Goal: Task Accomplishment & Management: Manage account settings

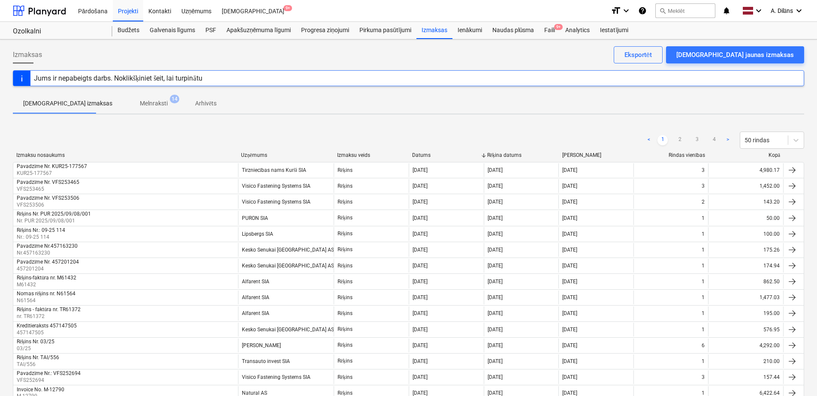
click at [140, 103] on p "Melnraksti" at bounding box center [154, 103] width 28 height 9
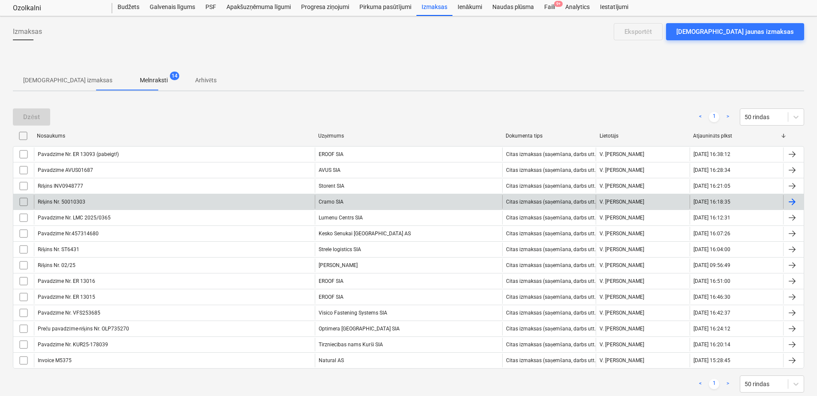
scroll to position [44, 0]
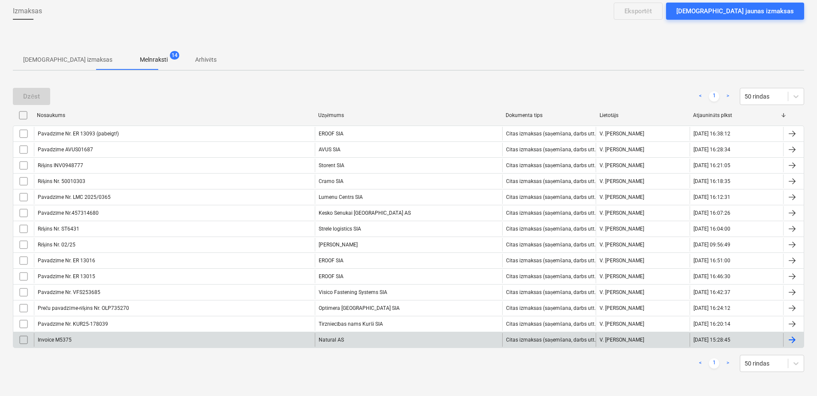
click at [294, 341] on div "Invoice M5375" at bounding box center [174, 340] width 281 height 14
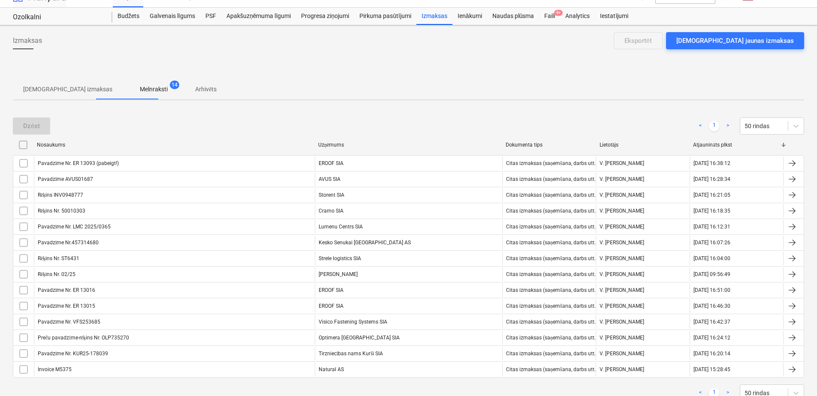
scroll to position [44, 0]
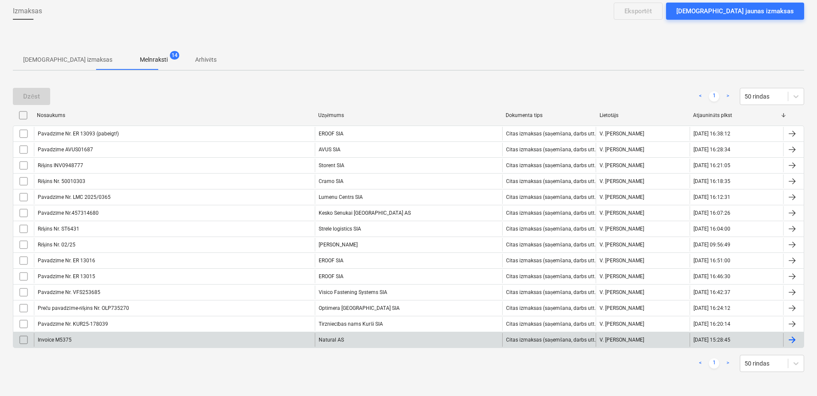
click at [369, 338] on div "Natural AS" at bounding box center [408, 340] width 187 height 14
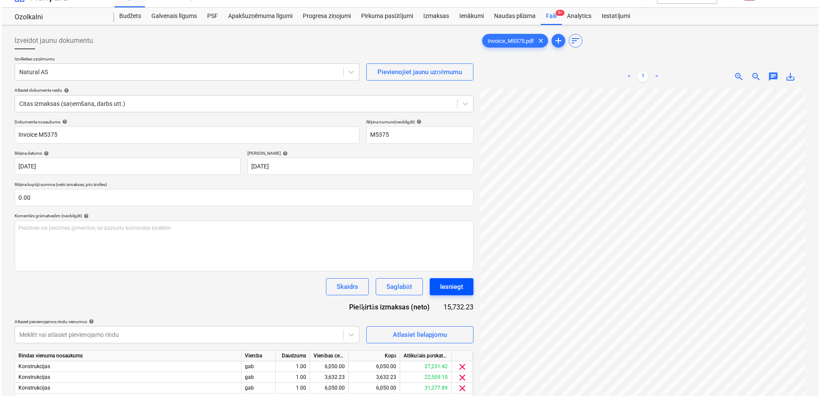
scroll to position [151, 126]
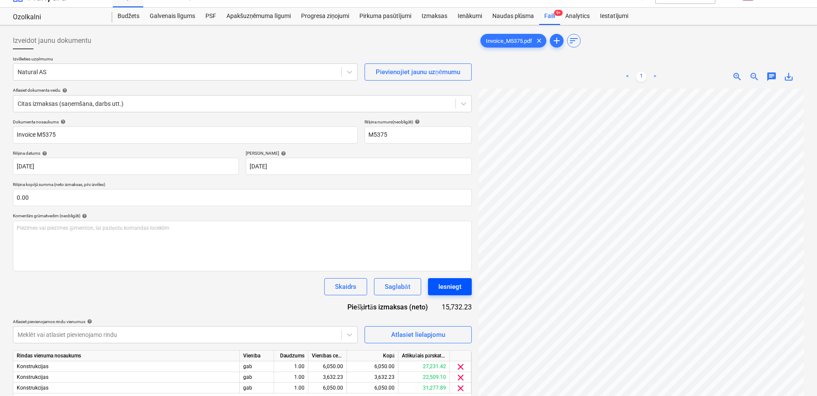
click at [461, 288] on div "Iesniegt" at bounding box center [449, 286] width 23 height 11
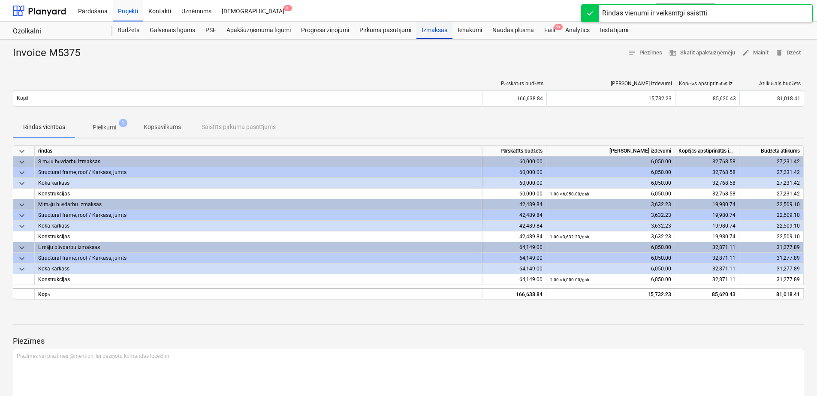
click at [428, 31] on div "Izmaksas" at bounding box center [434, 30] width 36 height 17
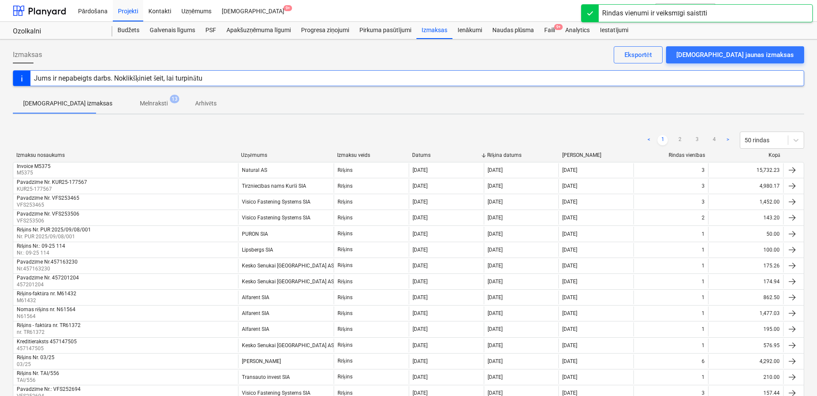
click at [140, 103] on p "Melnraksti" at bounding box center [154, 103] width 28 height 9
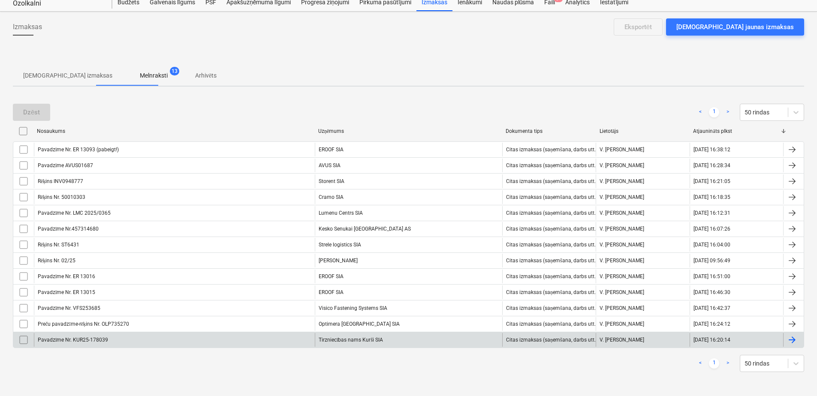
click at [365, 337] on div "Tirzniecības nams Kurši SIA" at bounding box center [408, 340] width 187 height 14
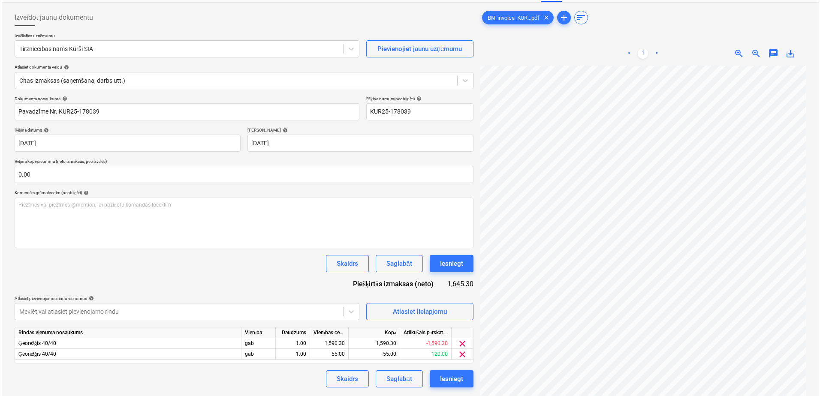
scroll to position [57, 0]
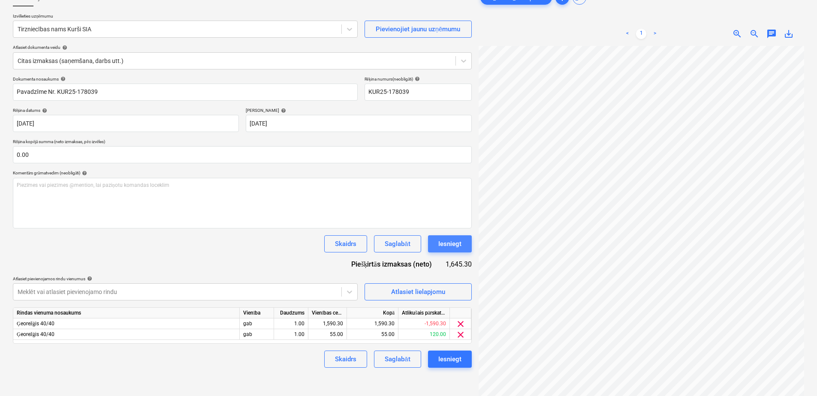
click at [457, 244] on div "Iesniegt" at bounding box center [449, 243] width 23 height 11
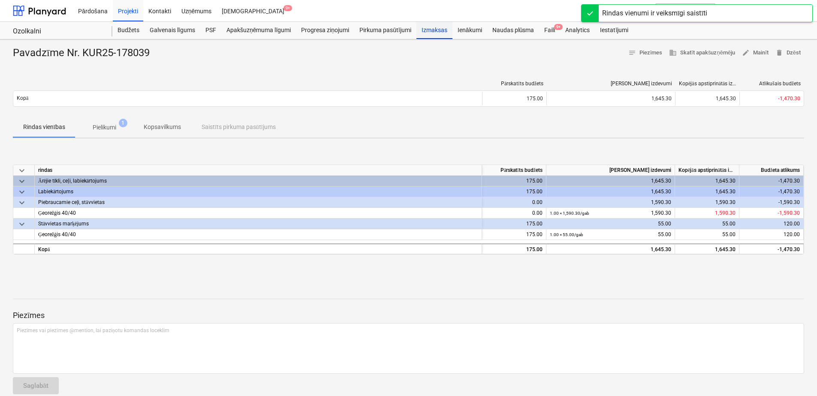
click at [425, 26] on div "Izmaksas" at bounding box center [434, 30] width 36 height 17
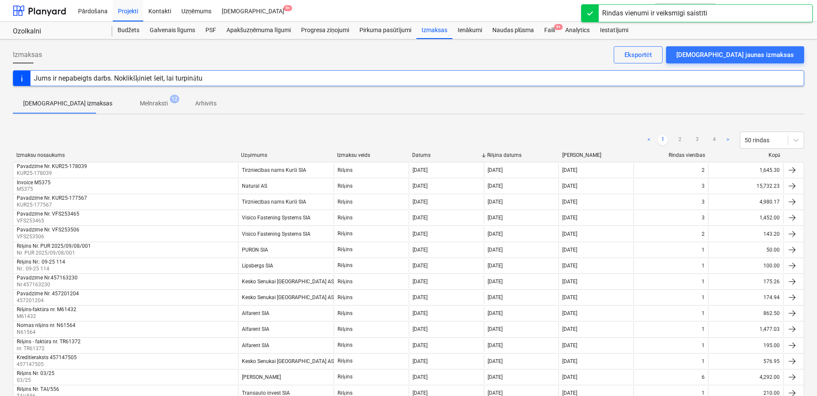
click at [140, 104] on p "Melnraksti" at bounding box center [154, 103] width 28 height 9
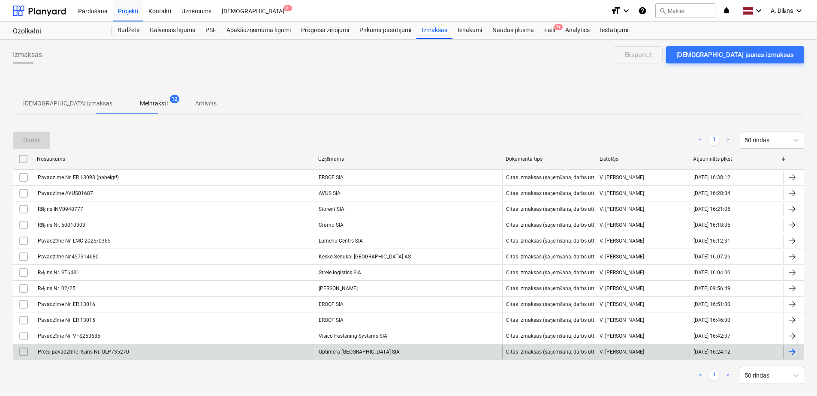
click at [361, 352] on div "Optimera [GEOGRAPHIC_DATA] SIA" at bounding box center [408, 352] width 187 height 14
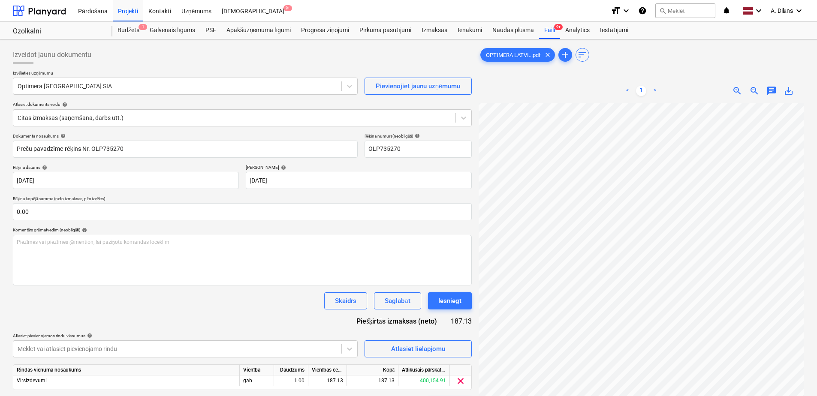
scroll to position [157, 19]
click at [450, 298] on div "Iesniegt" at bounding box center [449, 300] width 23 height 11
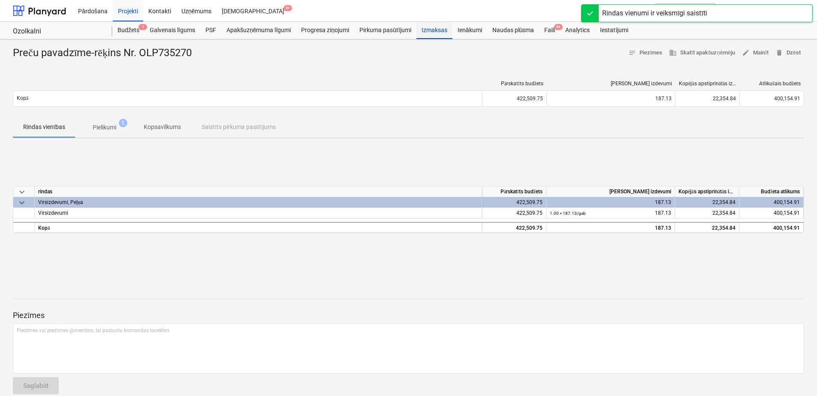
click at [431, 28] on div "Izmaksas" at bounding box center [434, 30] width 36 height 17
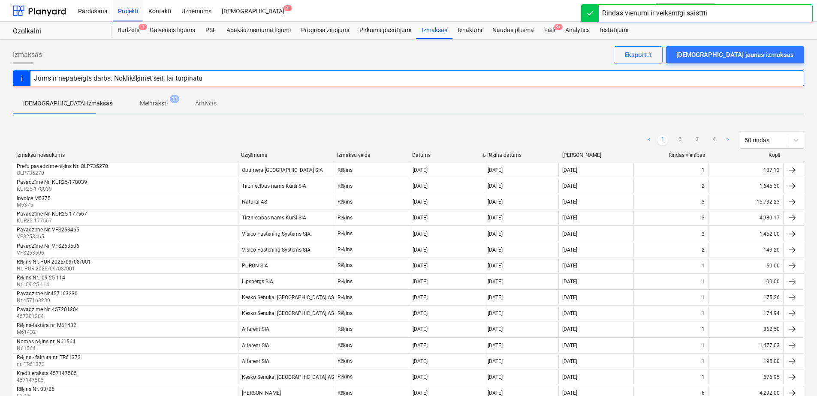
click at [140, 104] on p "Melnraksti" at bounding box center [154, 103] width 28 height 9
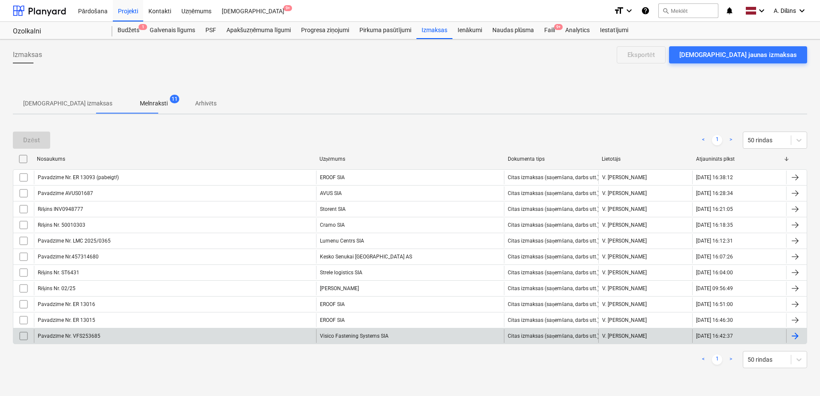
click at [353, 339] on div "Visico Fastening Systems SIA" at bounding box center [410, 336] width 188 height 14
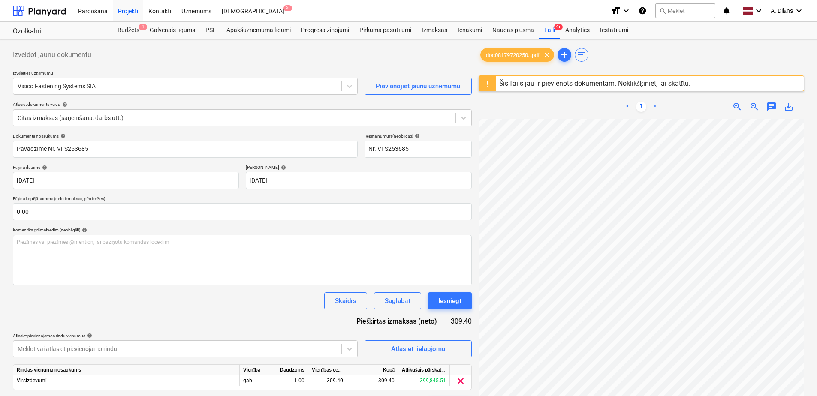
scroll to position [148, 0]
click at [457, 304] on div "Iesniegt" at bounding box center [449, 300] width 23 height 11
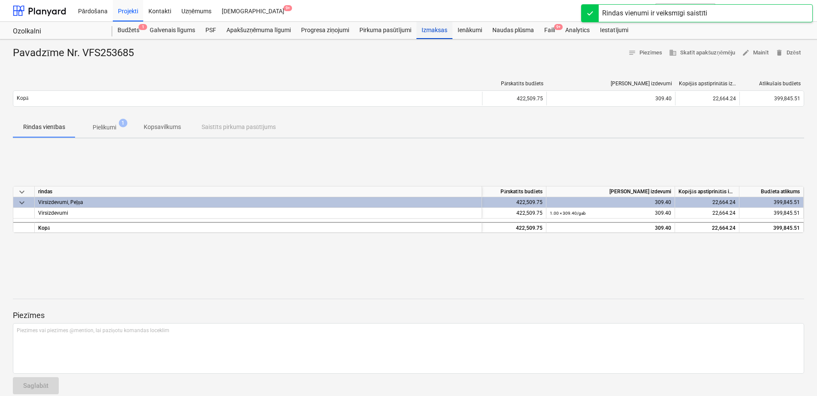
click at [438, 30] on div "Izmaksas" at bounding box center [434, 30] width 36 height 17
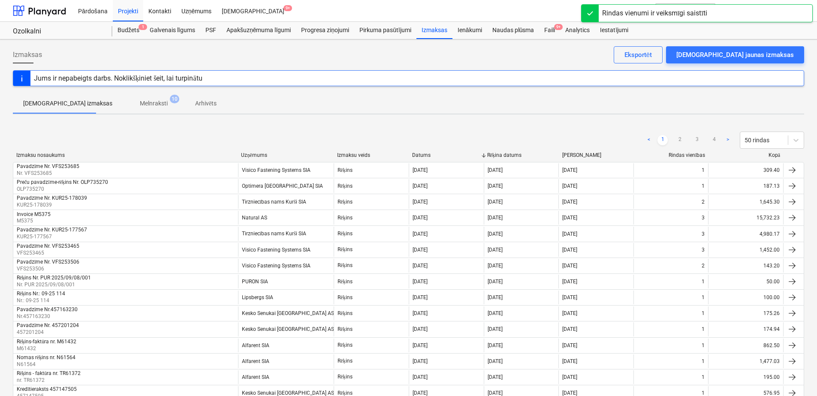
drag, startPoint x: 128, startPoint y: 90, endPoint x: 128, endPoint y: 97, distance: 6.4
click at [128, 91] on div at bounding box center [408, 89] width 791 height 7
click at [128, 97] on span "Melnraksti 10" at bounding box center [154, 103] width 62 height 15
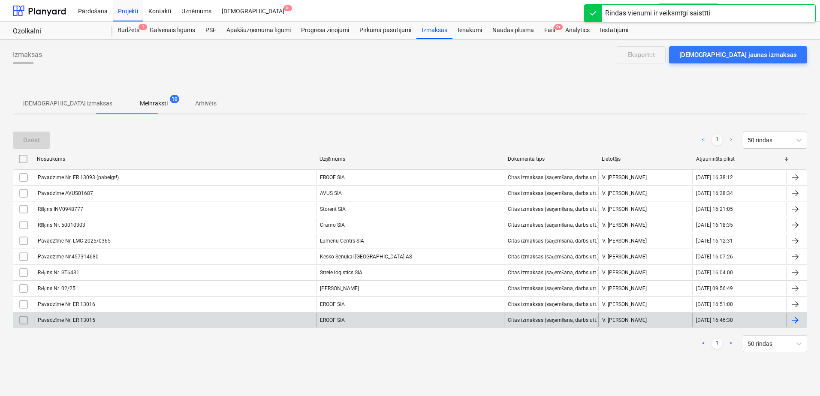
click at [388, 320] on div "EROOF SIA" at bounding box center [410, 320] width 188 height 14
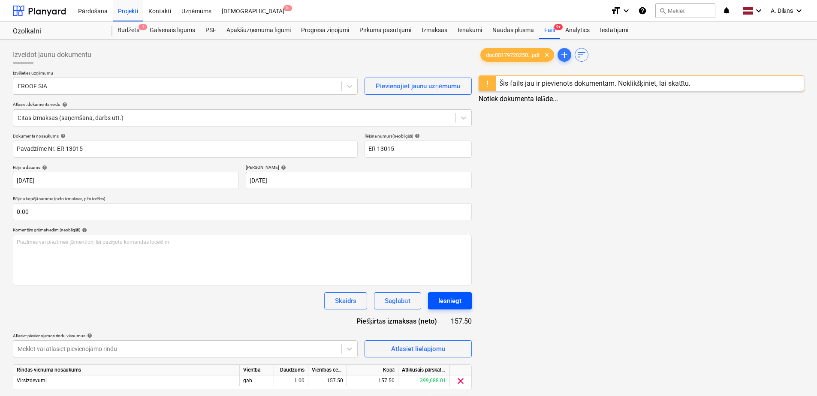
click at [455, 299] on div "Iesniegt" at bounding box center [449, 300] width 23 height 11
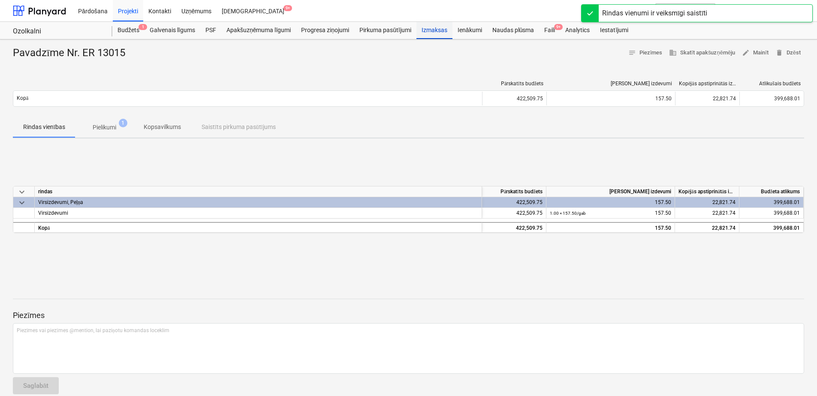
click at [440, 30] on div "Izmaksas" at bounding box center [434, 30] width 36 height 17
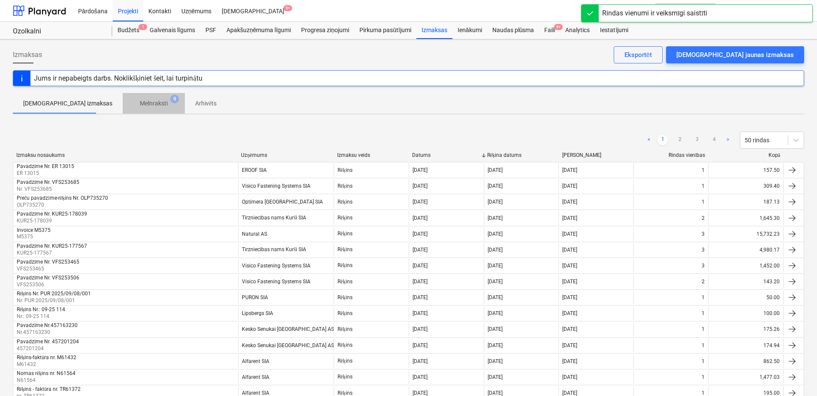
click at [140, 99] on p "Melnraksti" at bounding box center [154, 103] width 28 height 9
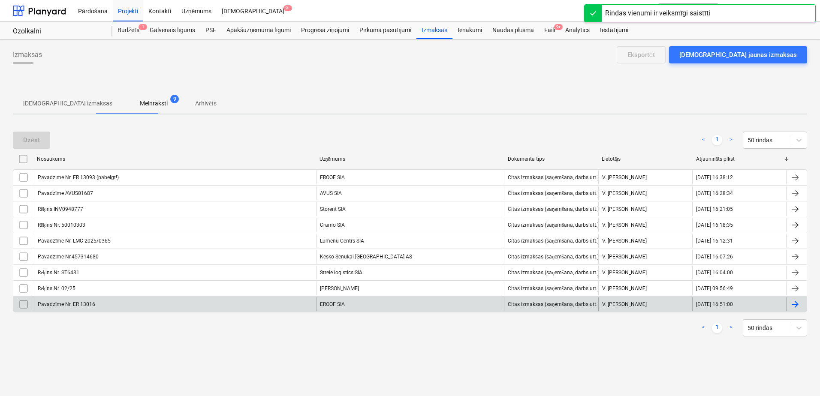
click at [355, 306] on div "EROOF SIA" at bounding box center [410, 305] width 188 height 14
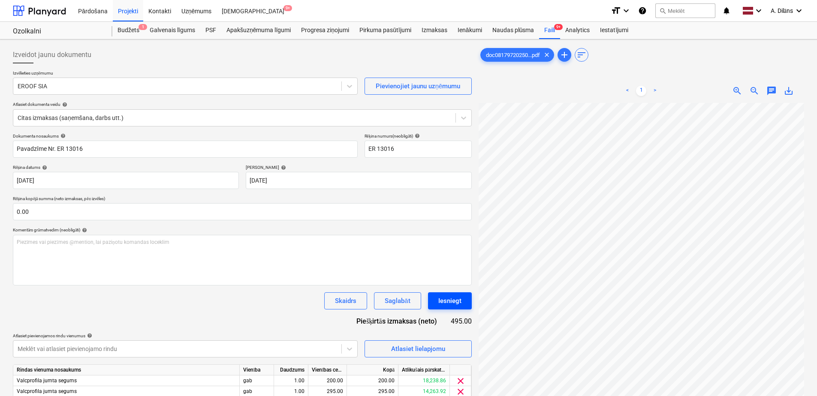
click at [457, 303] on div "Iesniegt" at bounding box center [449, 300] width 23 height 11
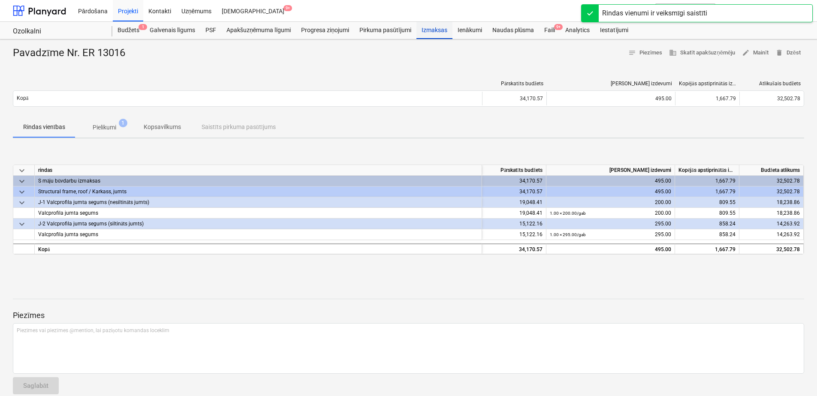
click at [434, 30] on div "Izmaksas" at bounding box center [434, 30] width 36 height 17
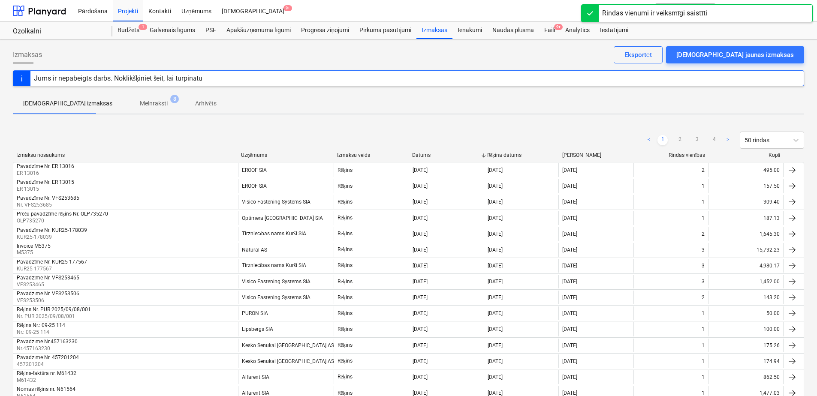
click at [140, 100] on p "Melnraksti" at bounding box center [154, 103] width 28 height 9
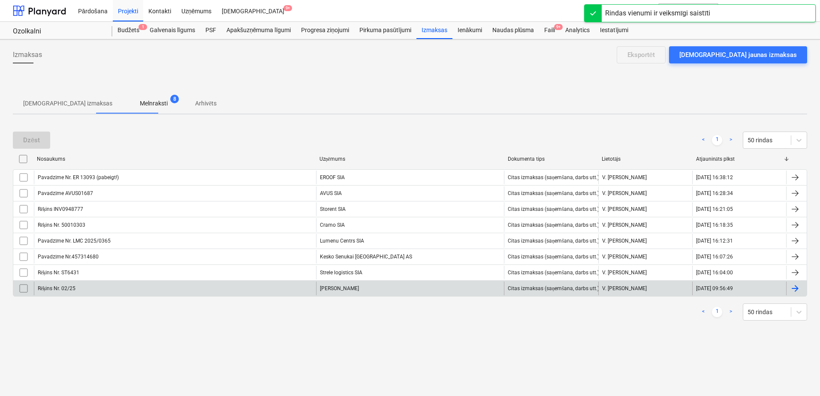
click at [347, 286] on div "[PERSON_NAME]" at bounding box center [410, 289] width 188 height 14
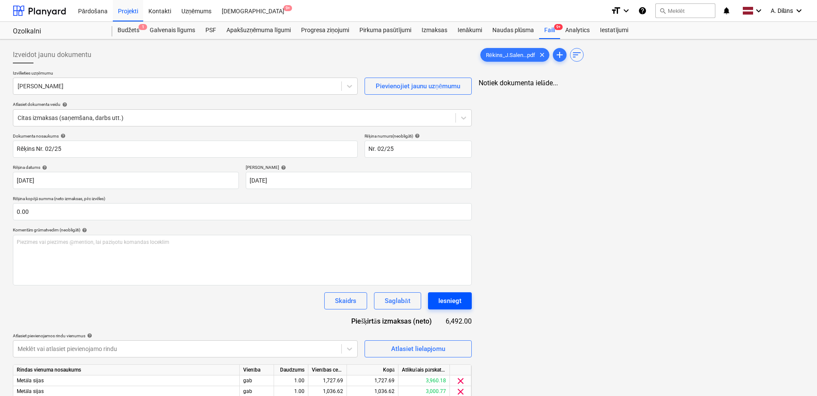
click at [451, 301] on div "Iesniegt" at bounding box center [449, 300] width 23 height 11
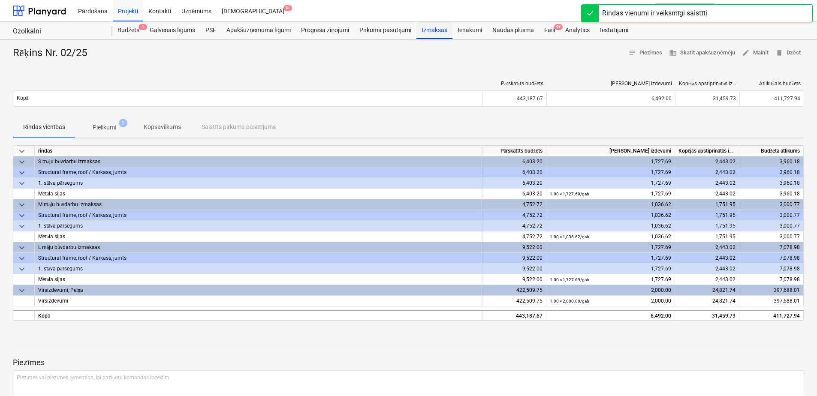
click at [433, 31] on div "Izmaksas" at bounding box center [434, 30] width 36 height 17
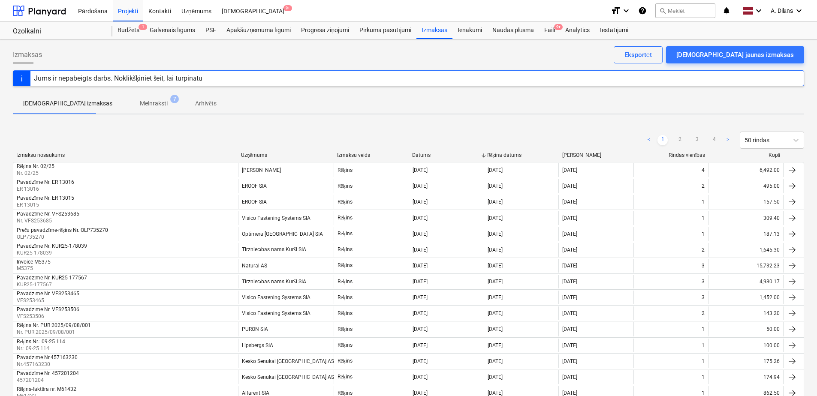
click at [140, 105] on p "Melnraksti" at bounding box center [154, 103] width 28 height 9
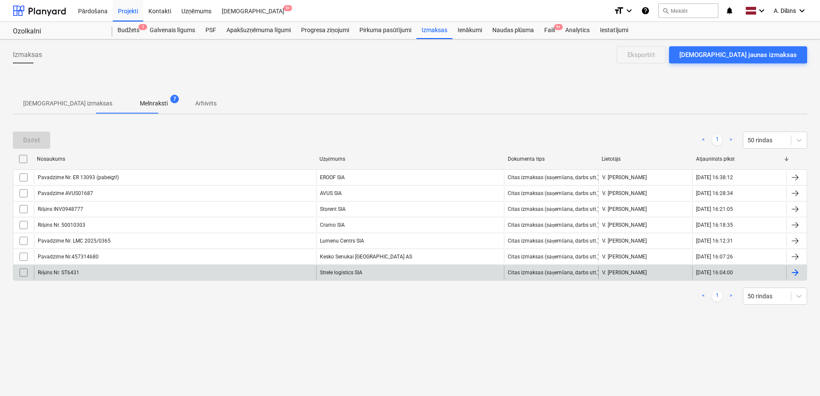
click at [402, 272] on div "Strele logistics SIA" at bounding box center [410, 273] width 188 height 14
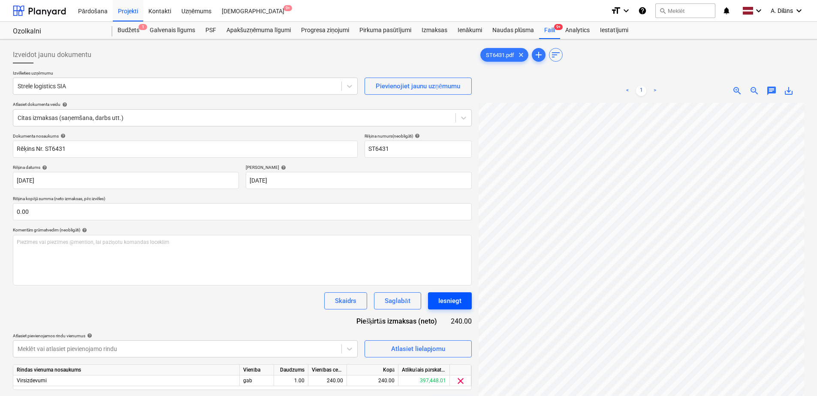
click at [447, 298] on div "Iesniegt" at bounding box center [449, 300] width 23 height 11
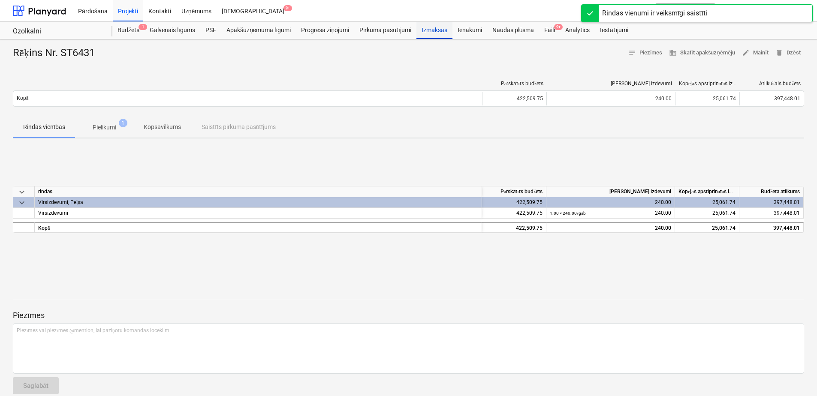
click at [433, 32] on div "Izmaksas" at bounding box center [434, 30] width 36 height 17
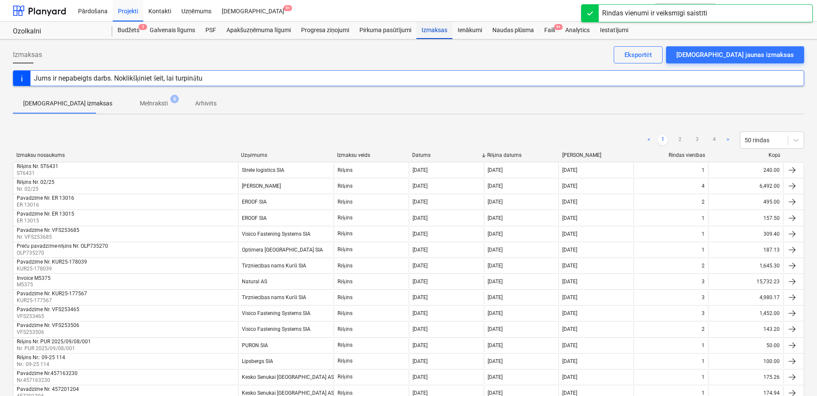
click at [430, 28] on div "Izmaksas" at bounding box center [434, 30] width 36 height 17
click at [140, 106] on p "Melnraksti" at bounding box center [154, 103] width 28 height 9
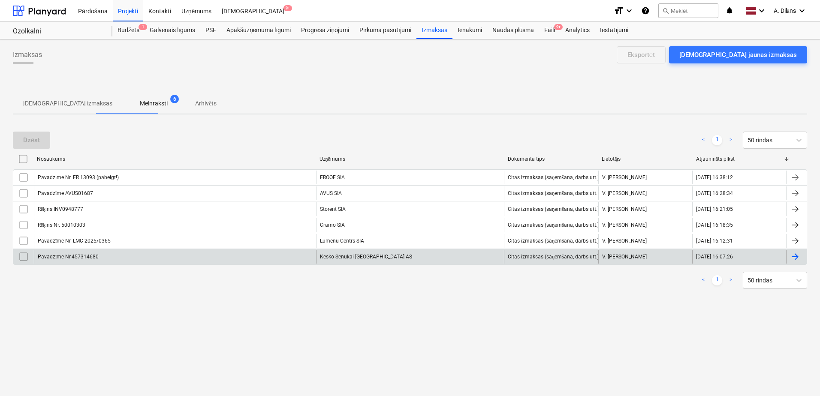
click at [353, 254] on div "Kesko Senukai [GEOGRAPHIC_DATA] AS" at bounding box center [410, 257] width 188 height 14
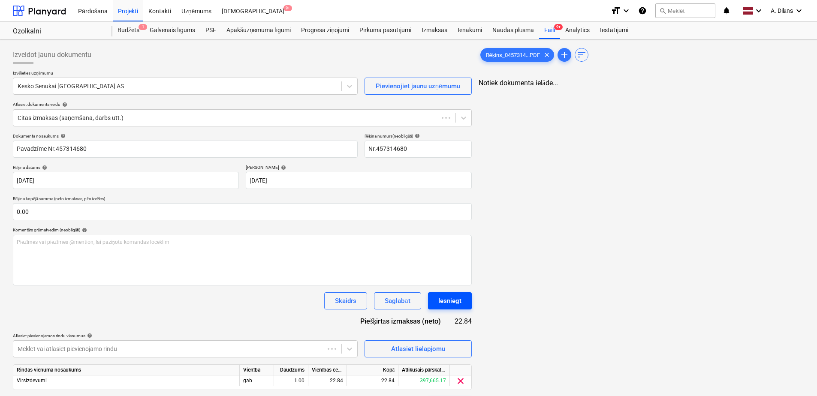
click at [458, 305] on div "Iesniegt" at bounding box center [449, 300] width 23 height 11
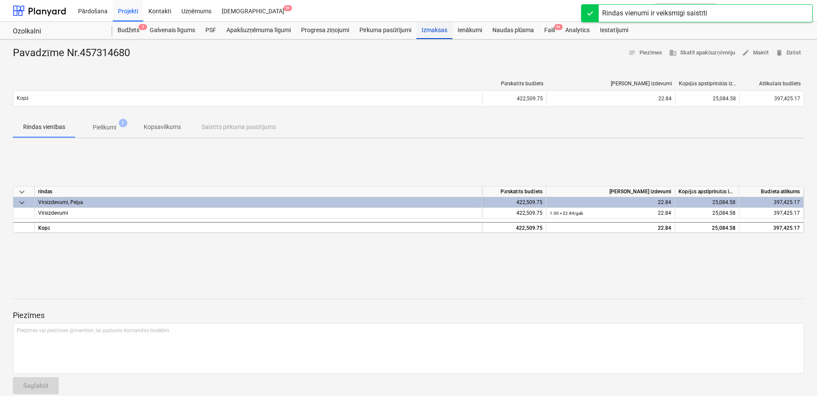
click at [434, 27] on div "Izmaksas" at bounding box center [434, 30] width 36 height 17
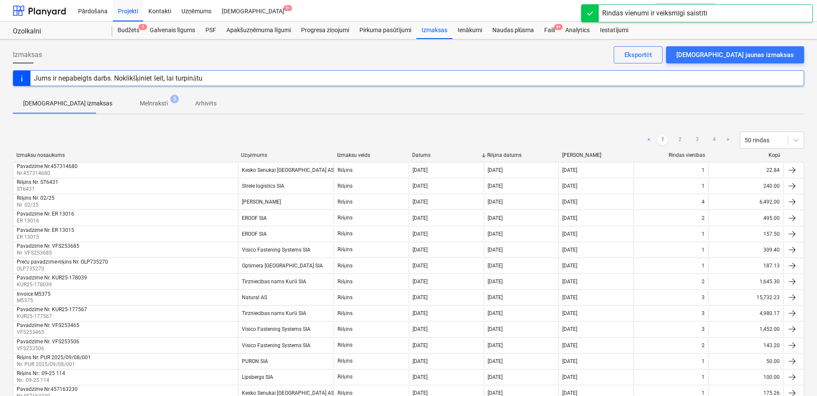
click at [140, 103] on p "Melnraksti" at bounding box center [154, 103] width 28 height 9
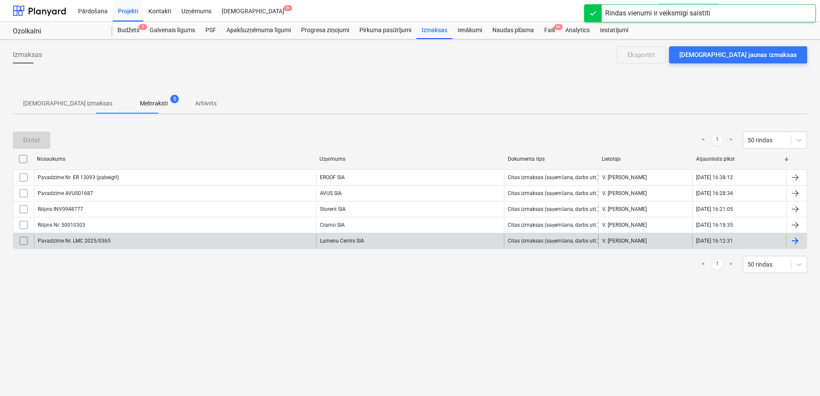
click at [369, 240] on div "Lumenu Centrs SIA" at bounding box center [410, 241] width 188 height 14
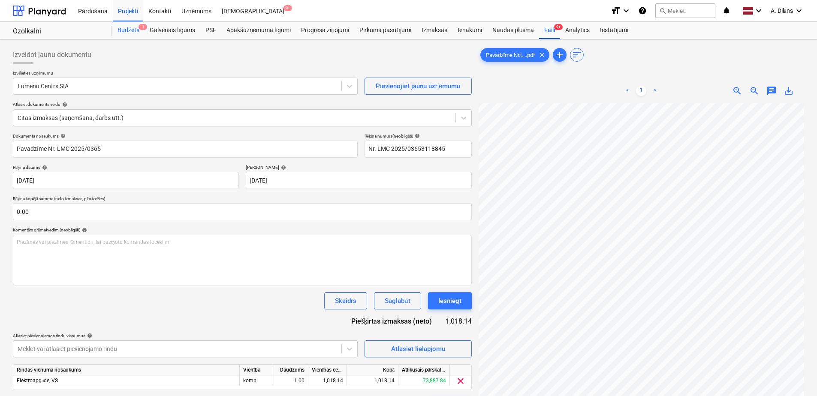
click at [123, 30] on div "Budžets 1" at bounding box center [128, 30] width 32 height 17
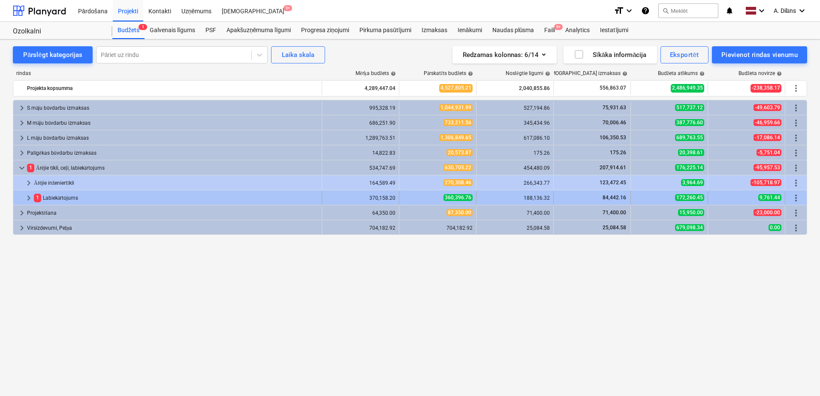
click at [63, 196] on div "1 Labiekārtojums" at bounding box center [176, 198] width 284 height 14
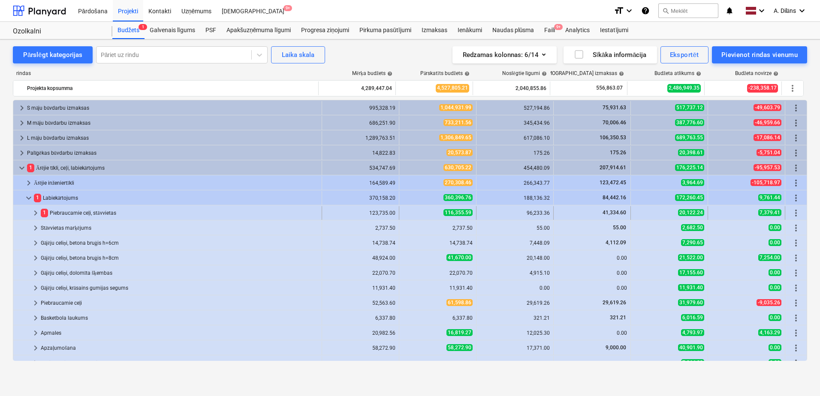
click at [76, 214] on div "1 Piebraucamie ceļi, stāvvietas" at bounding box center [179, 213] width 277 height 14
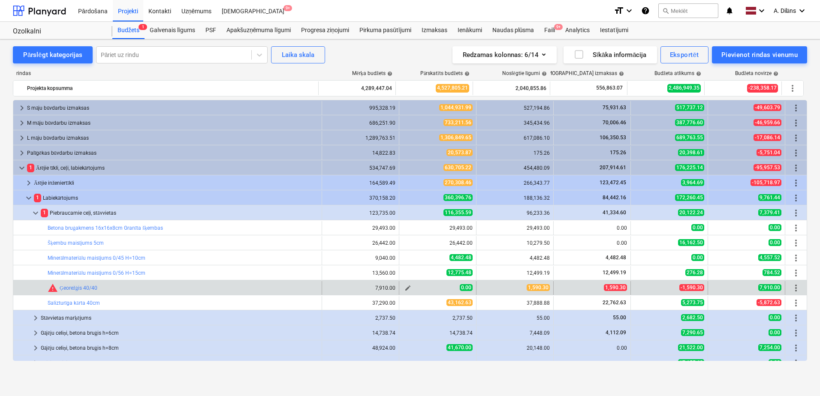
click at [406, 286] on span "edit" at bounding box center [407, 288] width 7 height 7
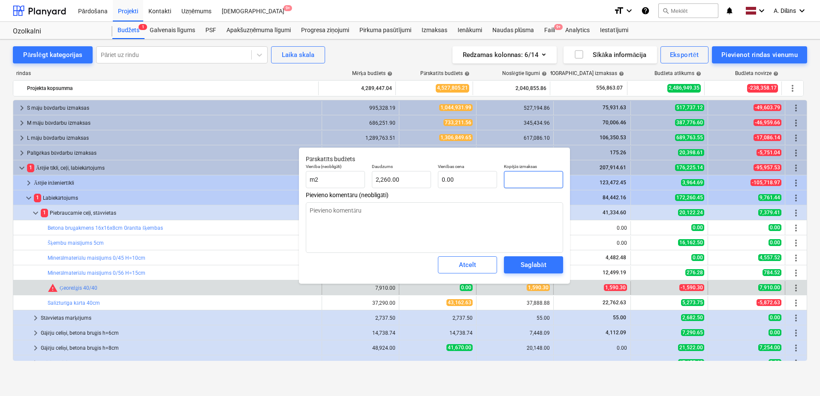
click at [534, 177] on input "text" at bounding box center [533, 179] width 59 height 17
type input "1"
type textarea "x"
type input "15"
type textarea "x"
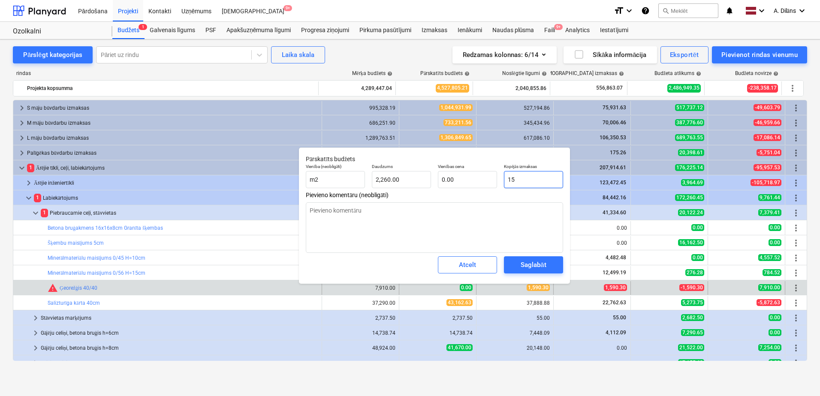
type input "0.01"
type input "159"
type textarea "x"
type input "0.07"
type input "1590"
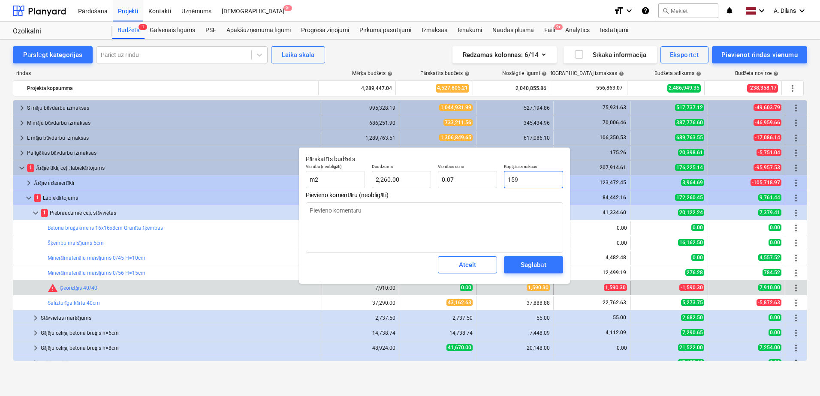
type textarea "x"
type input "0.70"
type input "1590."
type textarea "x"
type input "1590.3"
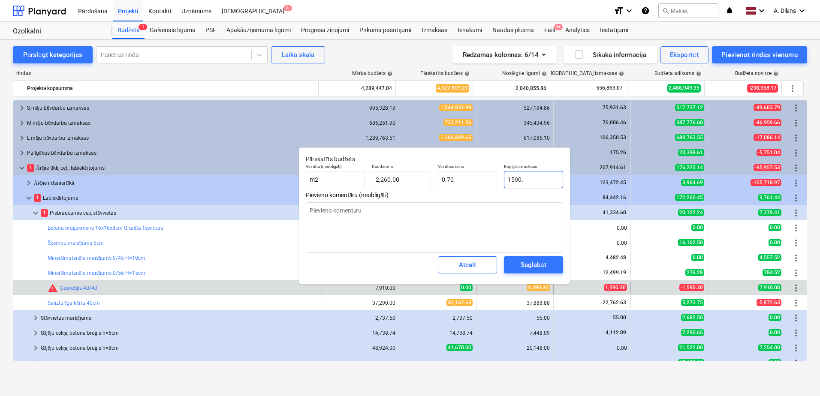
type textarea "x"
type input "1590.30"
type textarea "x"
type input "1,590.30"
click at [541, 264] on div "Saglabāt" at bounding box center [533, 264] width 25 height 11
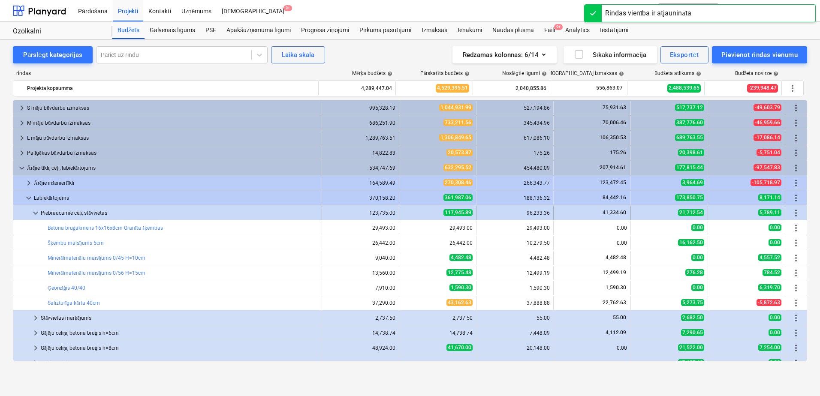
click at [37, 211] on span "keyboard_arrow_down" at bounding box center [35, 213] width 10 height 10
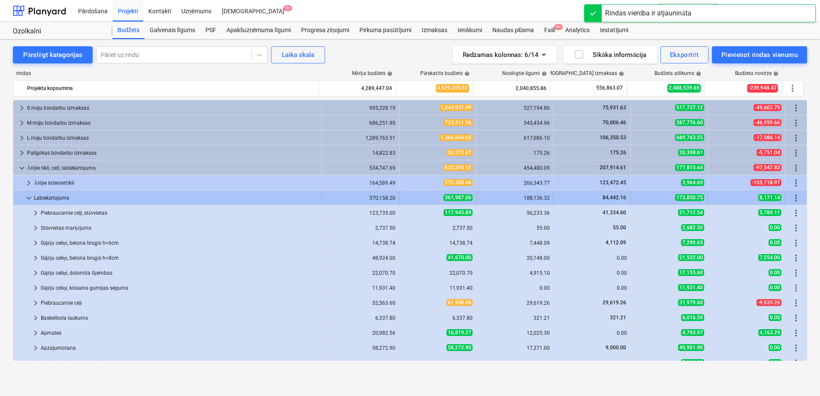
click at [29, 198] on span "keyboard_arrow_down" at bounding box center [29, 198] width 10 height 10
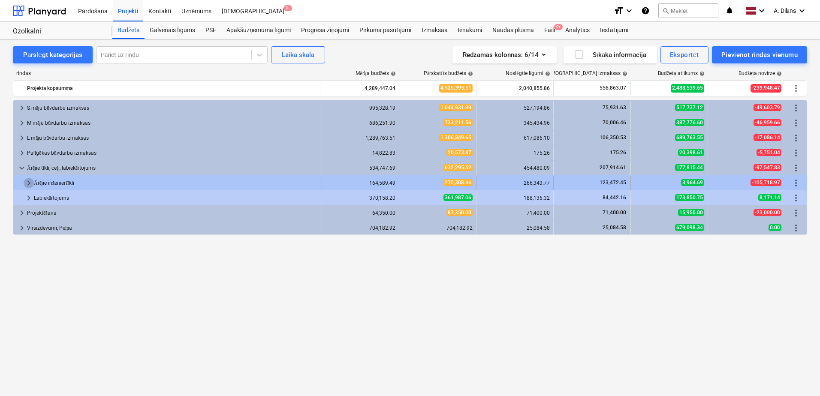
click at [30, 185] on span "keyboard_arrow_right" at bounding box center [29, 183] width 10 height 10
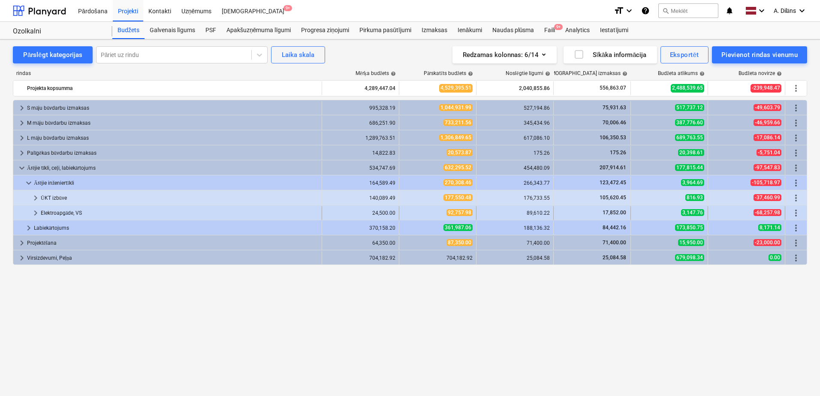
click at [35, 213] on span "keyboard_arrow_right" at bounding box center [35, 213] width 10 height 10
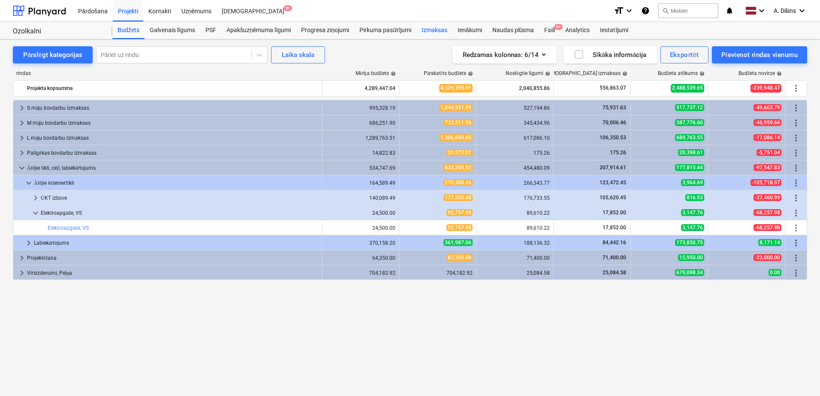
click at [424, 31] on div "Izmaksas" at bounding box center [434, 30] width 36 height 17
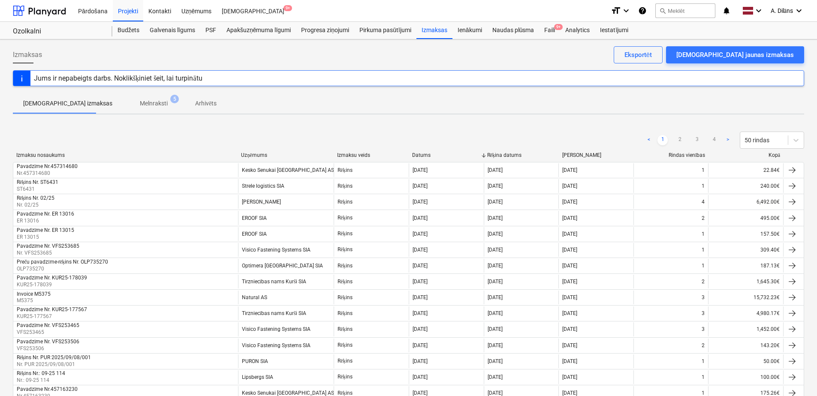
click at [140, 106] on p "Melnraksti" at bounding box center [154, 103] width 28 height 9
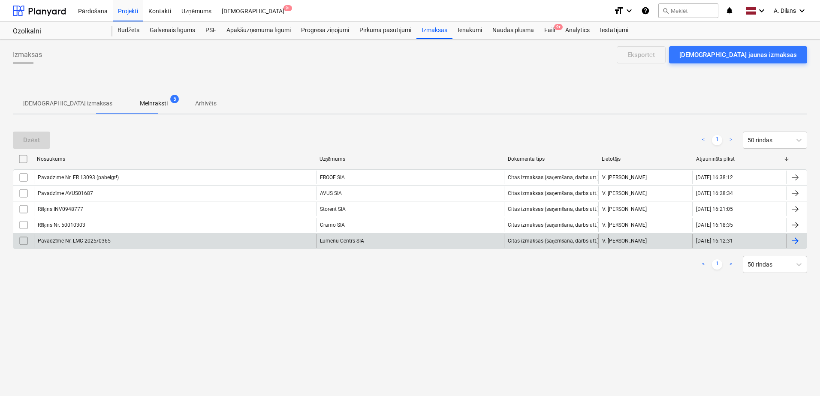
click at [214, 243] on div "Pavadzīme Nr. LMC 2025/0365" at bounding box center [175, 241] width 282 height 14
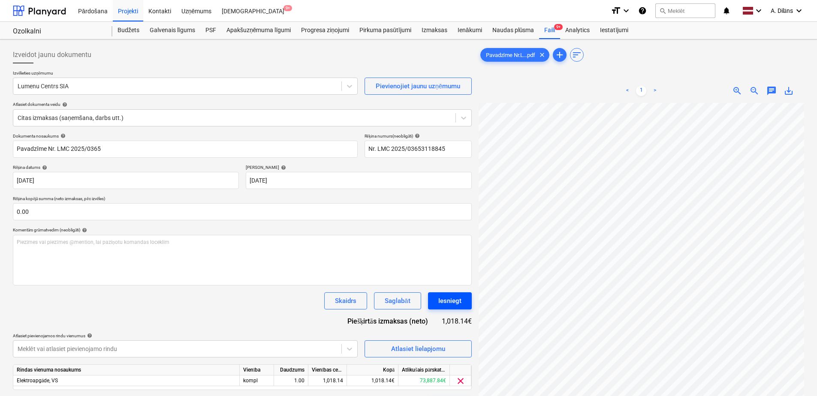
click at [465, 304] on button "Iesniegt" at bounding box center [450, 300] width 44 height 17
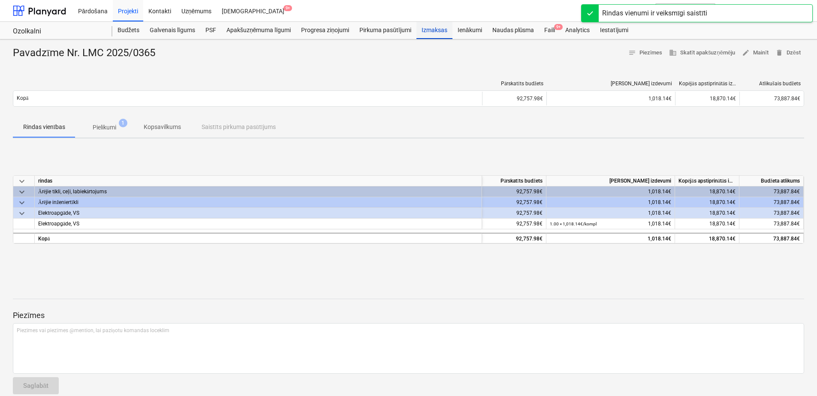
click at [422, 32] on div "Izmaksas" at bounding box center [434, 30] width 36 height 17
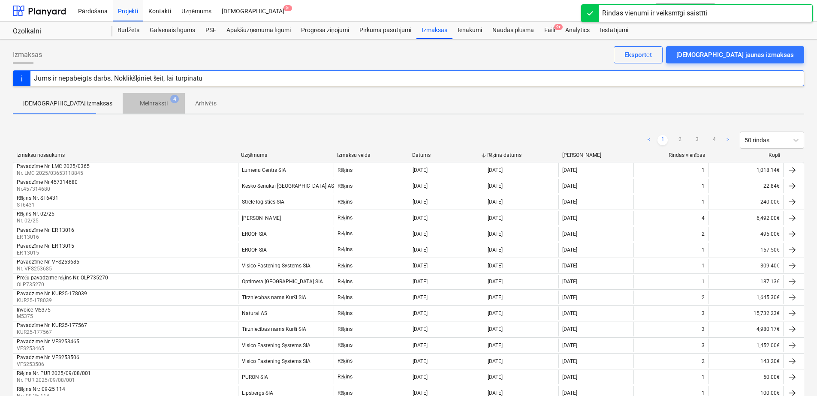
click at [140, 105] on p "Melnraksti" at bounding box center [154, 103] width 28 height 9
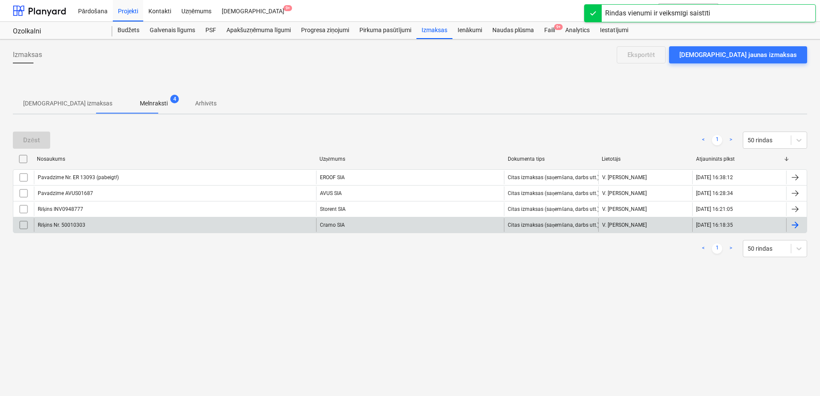
click at [182, 226] on div "Rēķins Nr. 50010303" at bounding box center [175, 225] width 282 height 14
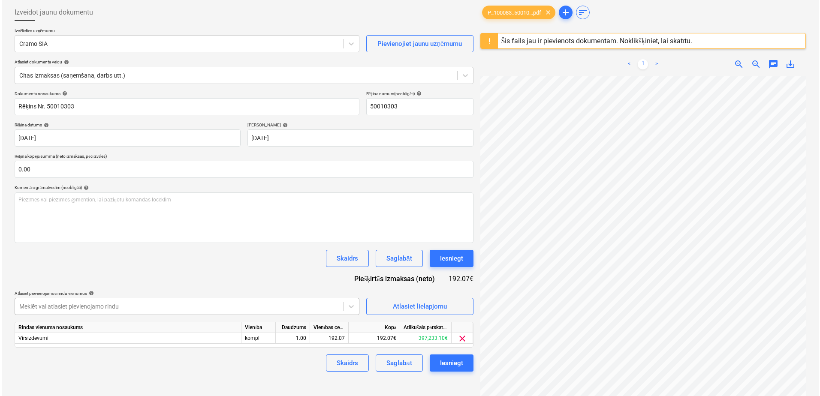
scroll to position [43, 0]
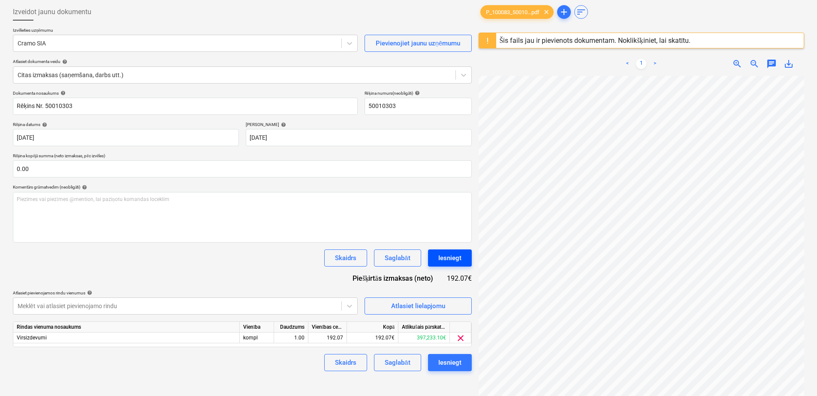
click at [466, 254] on button "Iesniegt" at bounding box center [450, 258] width 44 height 17
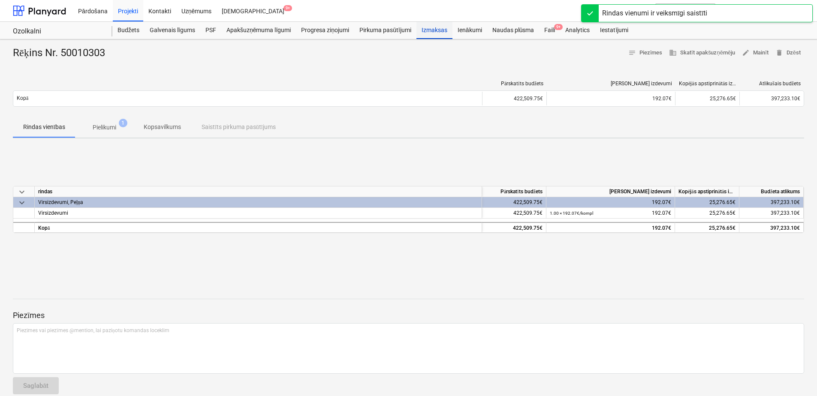
click at [437, 25] on div "Izmaksas" at bounding box center [434, 30] width 36 height 17
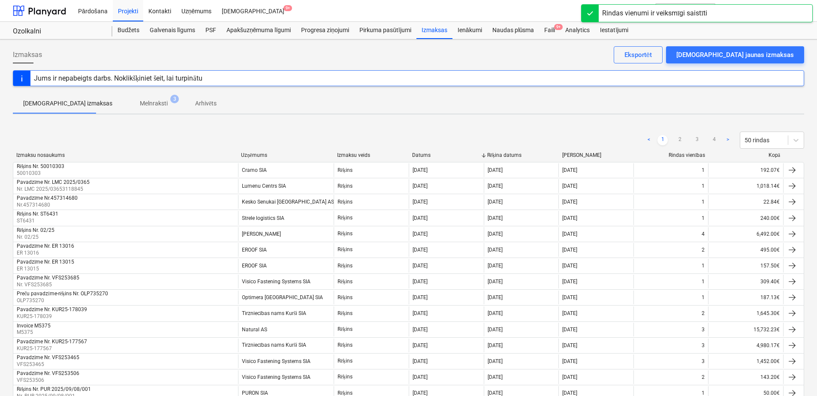
click at [142, 106] on span "Melnraksti 3" at bounding box center [154, 103] width 42 height 9
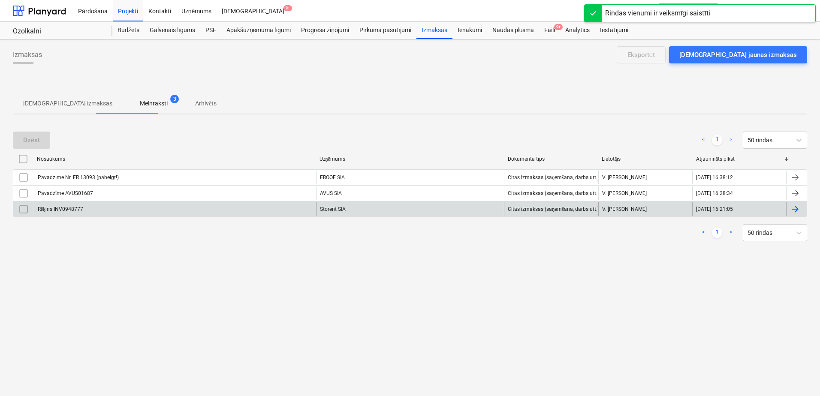
click at [201, 209] on div "Rēķins INV0948777" at bounding box center [175, 209] width 282 height 14
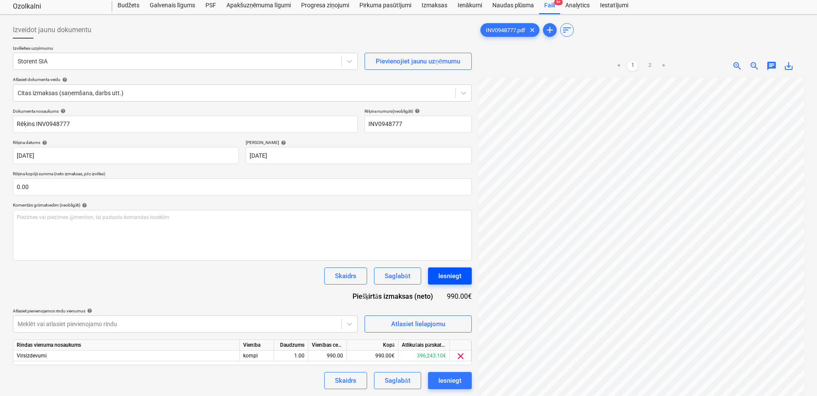
click at [455, 280] on div "Iesniegt" at bounding box center [449, 276] width 23 height 11
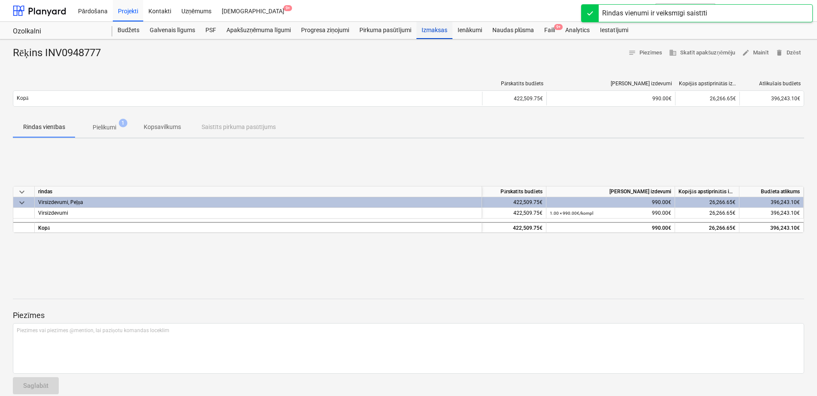
click at [437, 29] on div "Izmaksas" at bounding box center [434, 30] width 36 height 17
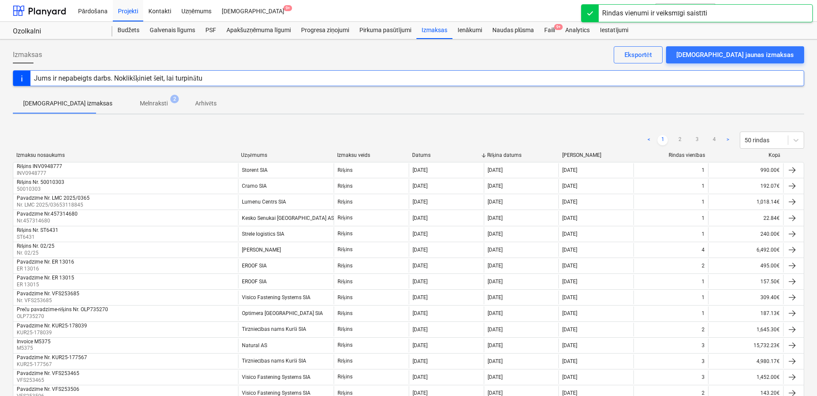
click at [140, 106] on p "Melnraksti" at bounding box center [154, 103] width 28 height 9
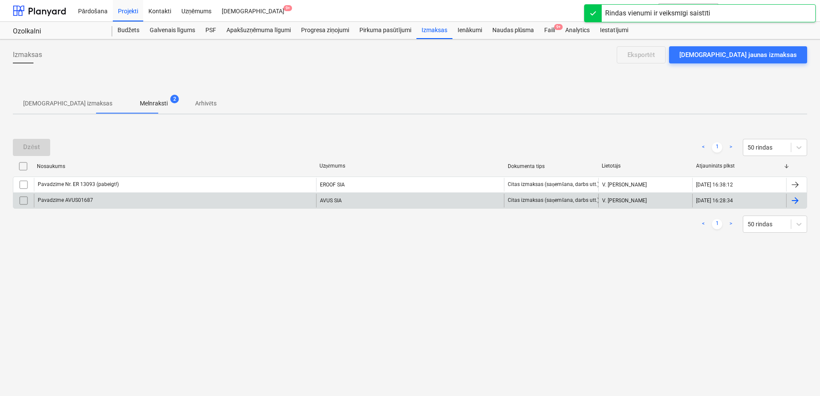
click at [353, 200] on div "AVUS SIA" at bounding box center [410, 201] width 188 height 14
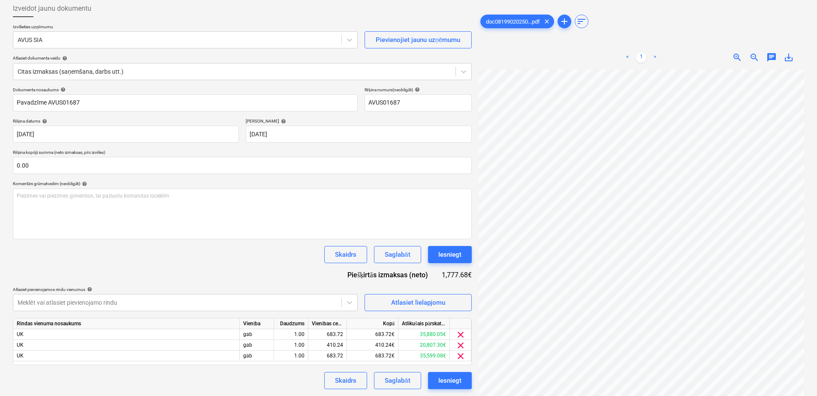
scroll to position [60, 63]
click at [676, 350] on html "Pārdošana Projekti Kontakti Uzņēmums Iesūtne 9+ format_size keyboard_arrow_down…" at bounding box center [408, 152] width 817 height 396
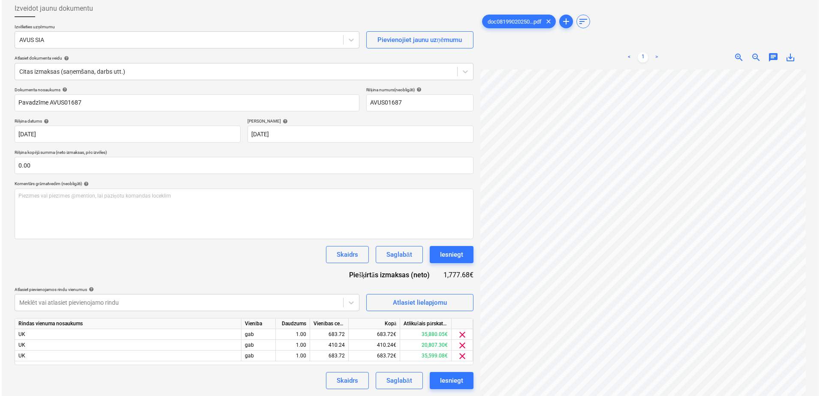
scroll to position [0, 3]
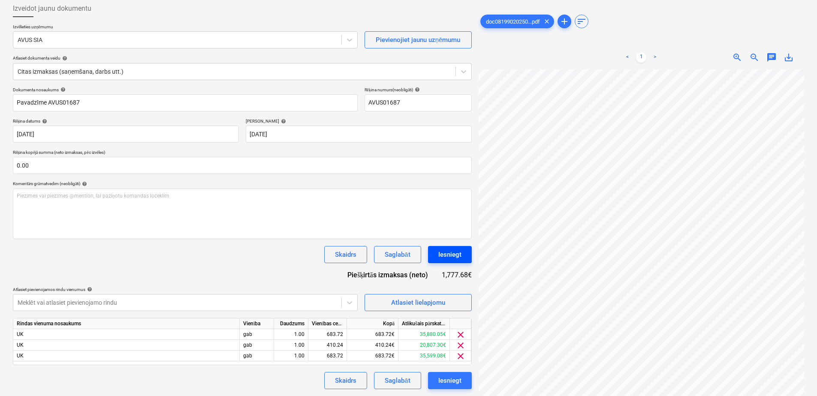
click at [452, 255] on div "Iesniegt" at bounding box center [449, 254] width 23 height 11
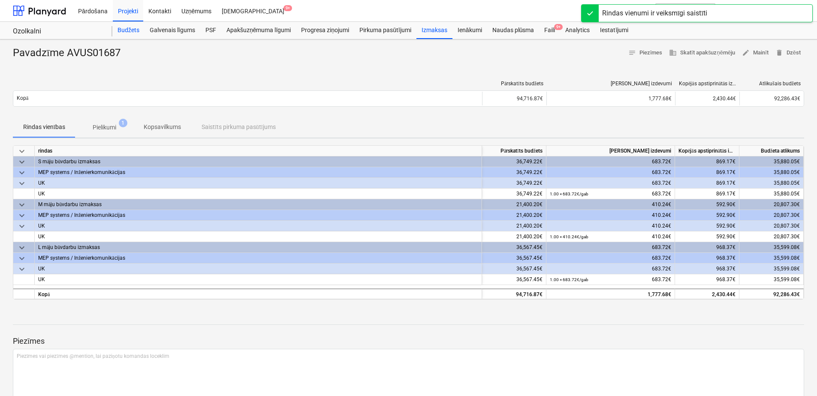
click at [132, 26] on div "Budžets" at bounding box center [128, 30] width 32 height 17
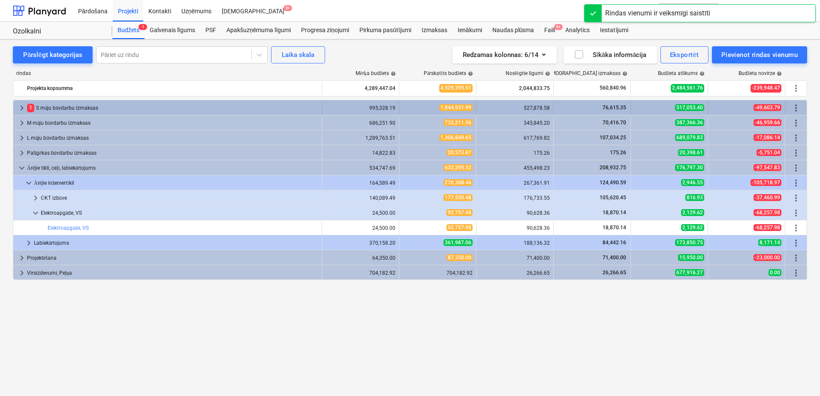
click at [18, 106] on span "keyboard_arrow_right" at bounding box center [22, 108] width 10 height 10
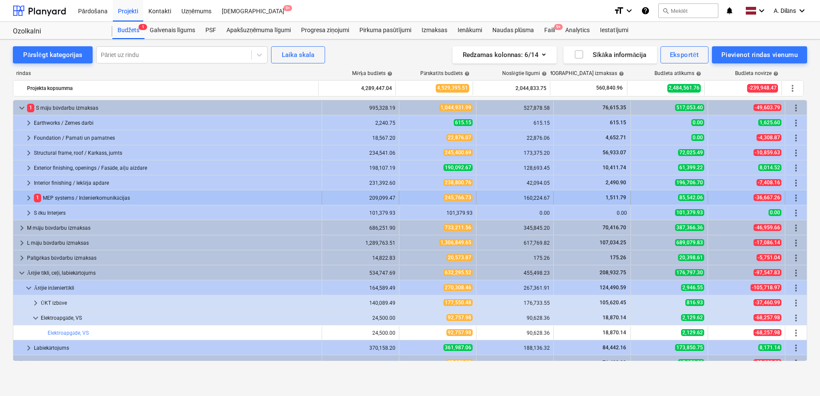
click at [29, 199] on span "keyboard_arrow_right" at bounding box center [29, 198] width 10 height 10
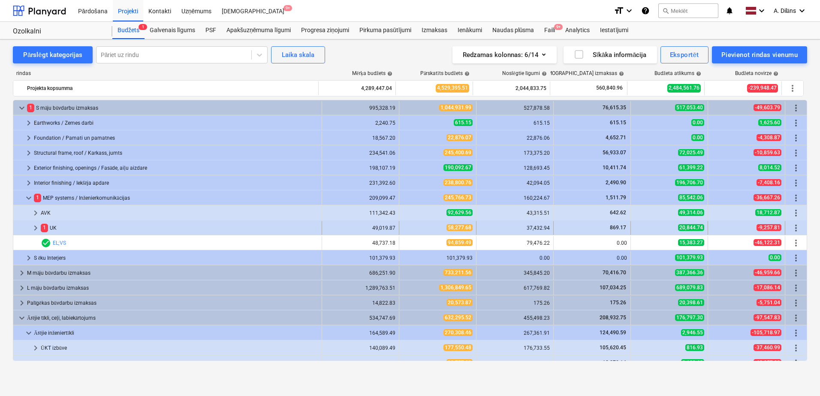
click at [35, 231] on span "keyboard_arrow_right" at bounding box center [35, 228] width 10 height 10
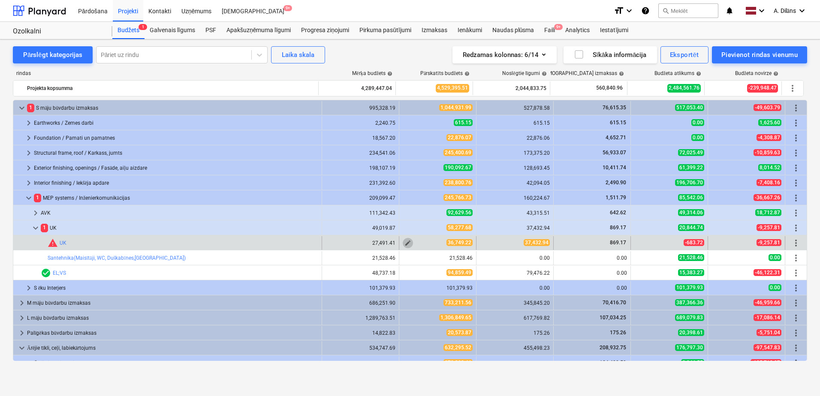
click at [406, 244] on span "edit" at bounding box center [407, 243] width 7 height 7
type textarea "x"
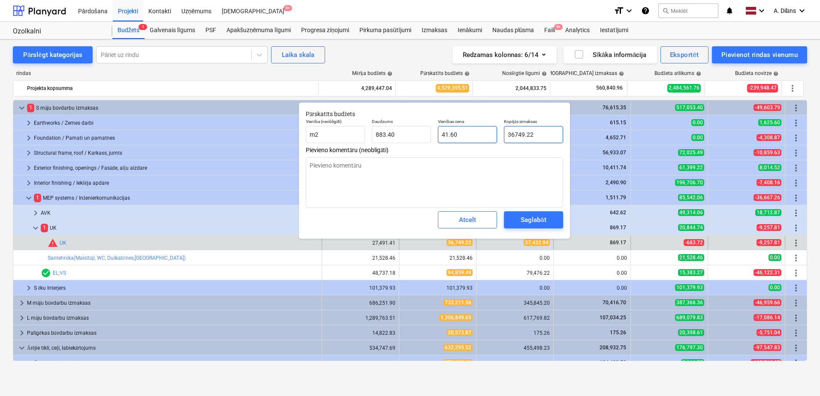
drag, startPoint x: 541, startPoint y: 135, endPoint x: 489, endPoint y: 135, distance: 52.3
click at [489, 135] on div "Vienība (neobligāti) m2 Daudzums 883.40 Vienības cena 41.60 Kopējās izmaksas 36…" at bounding box center [434, 130] width 264 height 31
type input "3"
type textarea "x"
type input "0.00"
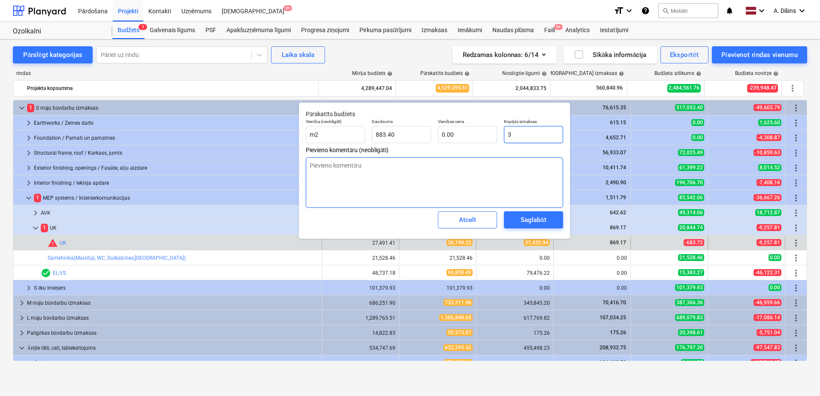
type textarea "x"
type input "37"
type input "0.04"
type textarea "x"
type input "374"
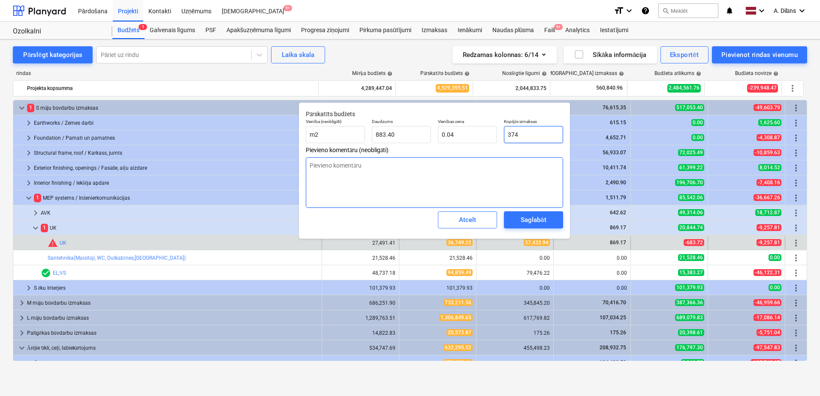
type input "0.42"
type textarea "x"
type input "3743"
type input "4.24"
type textarea "x"
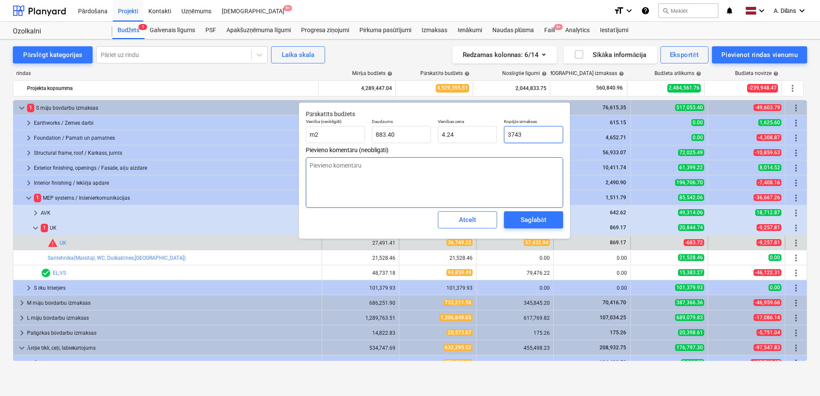
type input "37432"
type input "42.37"
type textarea "x"
type input "37432."
type textarea "x"
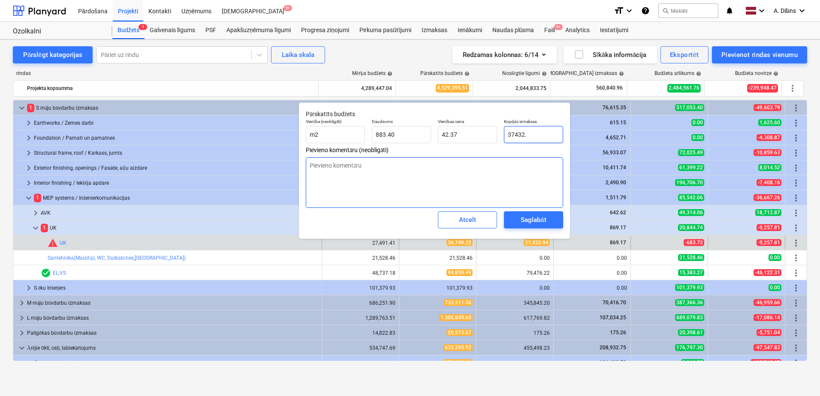
type input "37432.9"
type textarea "x"
type input "37432.94"
type textarea "x"
type input "37,432.94"
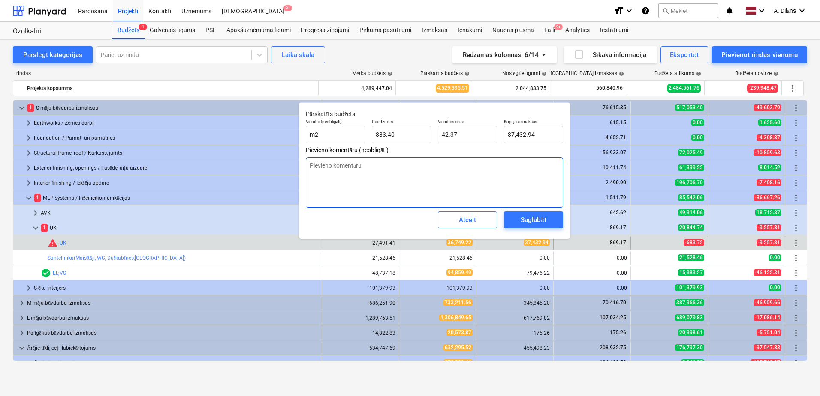
click at [505, 185] on textarea at bounding box center [434, 182] width 257 height 51
click at [532, 219] on div "Saglabāt" at bounding box center [533, 219] width 25 height 11
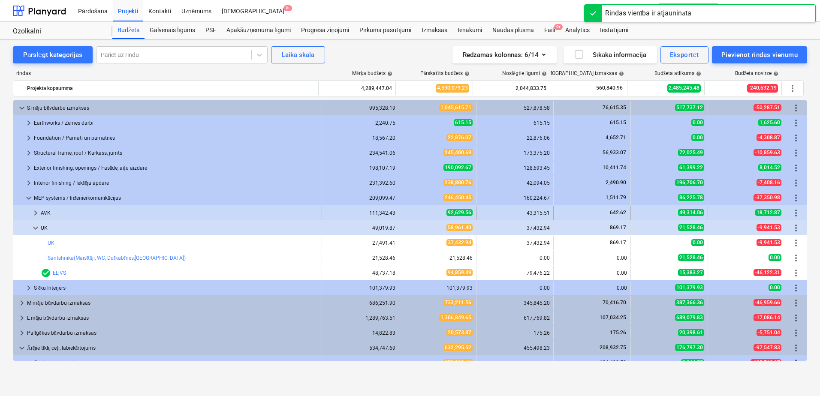
click at [34, 212] on span "keyboard_arrow_right" at bounding box center [35, 213] width 10 height 10
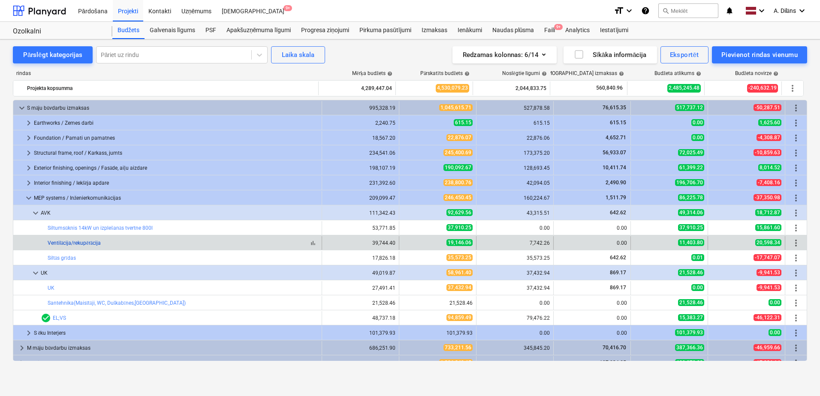
click at [79, 241] on link "Ventilācija/rekupērācija" at bounding box center [74, 243] width 53 height 6
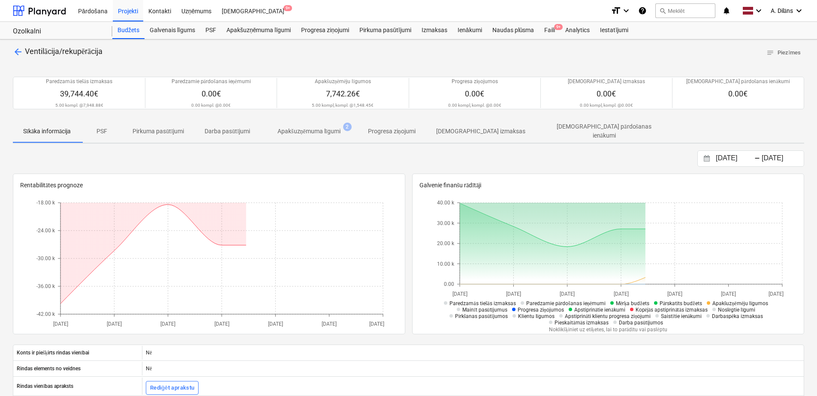
click at [324, 128] on p "Apakšuzņēmuma līgumi" at bounding box center [308, 131] width 63 height 9
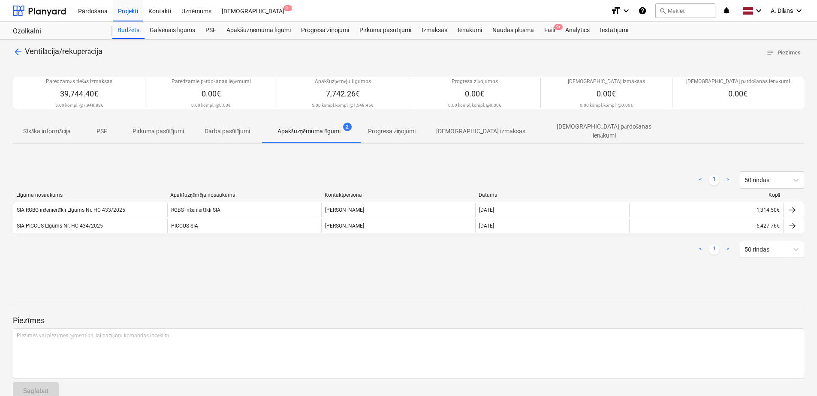
click at [20, 51] on span "arrow_back" at bounding box center [18, 52] width 10 height 10
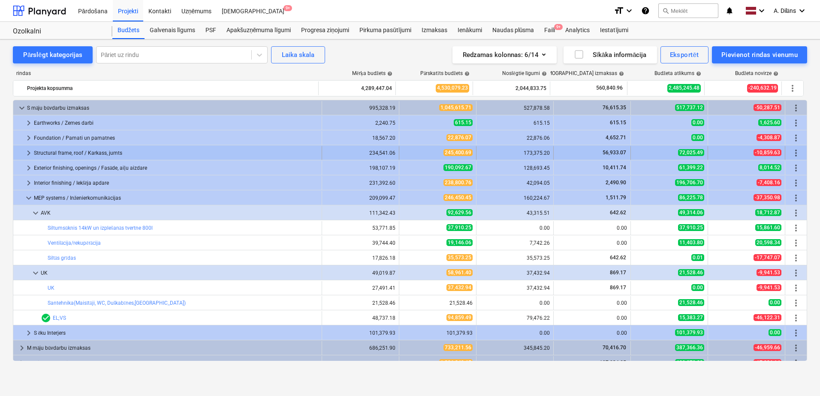
click at [25, 154] on span "keyboard_arrow_right" at bounding box center [29, 153] width 10 height 10
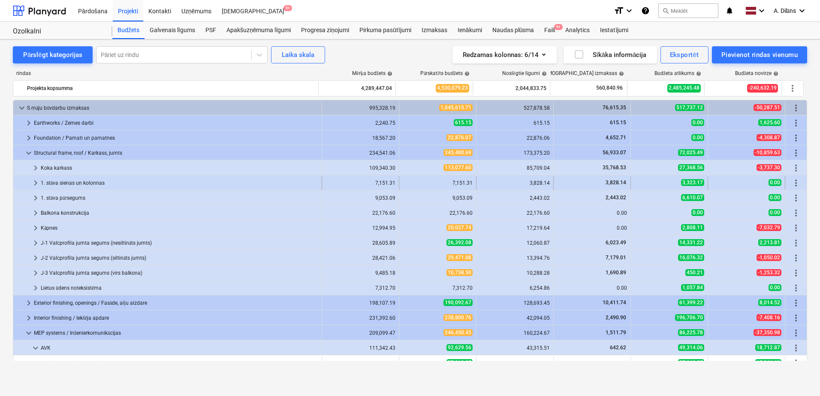
click at [36, 181] on span "keyboard_arrow_right" at bounding box center [35, 183] width 10 height 10
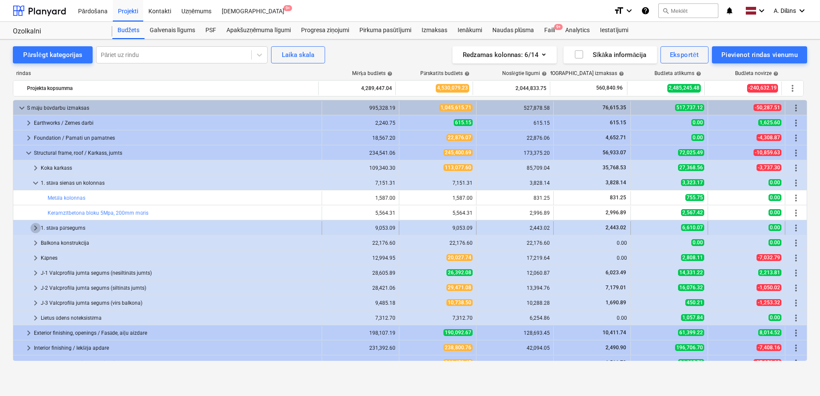
click at [36, 228] on span "keyboard_arrow_right" at bounding box center [35, 228] width 10 height 10
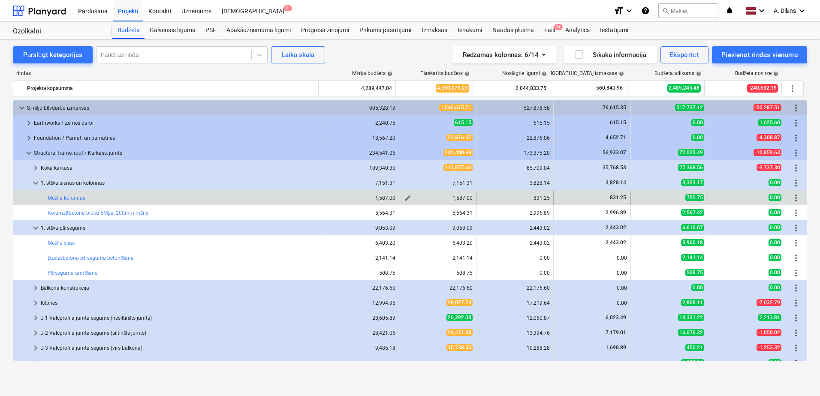
click at [404, 197] on span "edit" at bounding box center [407, 198] width 7 height 7
type textarea "x"
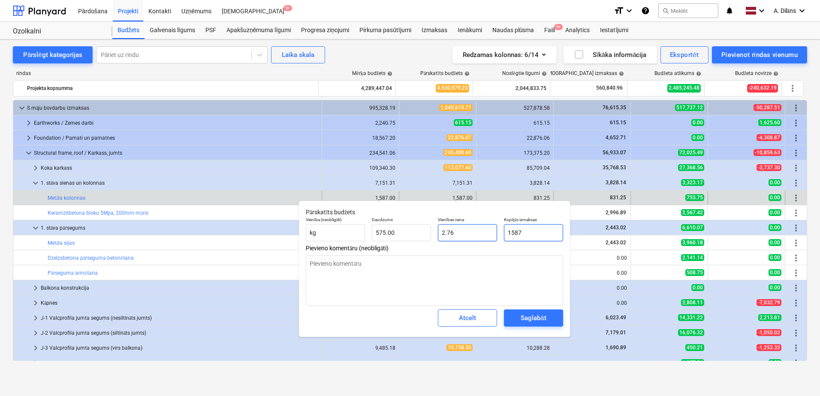
drag, startPoint x: 536, startPoint y: 235, endPoint x: 496, endPoint y: 234, distance: 39.9
click at [496, 234] on div "Vienība (neobligāti) kg Daudzums 575.00 Vienības cena 2.76 Kopējās izmaksas 1587" at bounding box center [434, 229] width 264 height 31
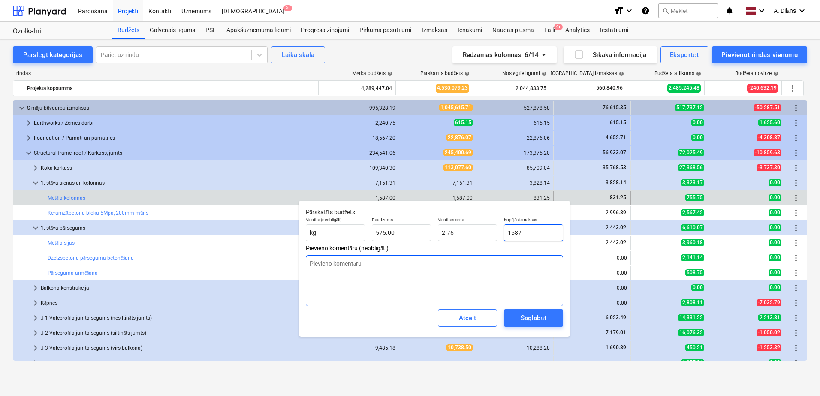
type input "8"
type textarea "x"
type input "0.01"
type textarea "x"
type input "83"
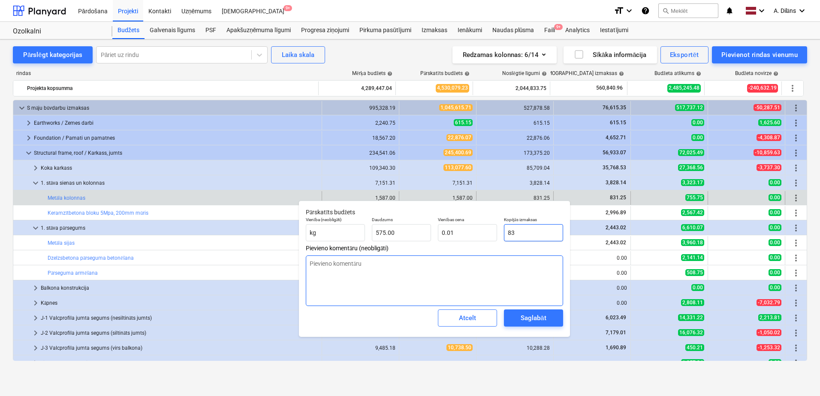
type input "0.14"
type textarea "x"
type input "831"
type input "1.45"
type textarea "x"
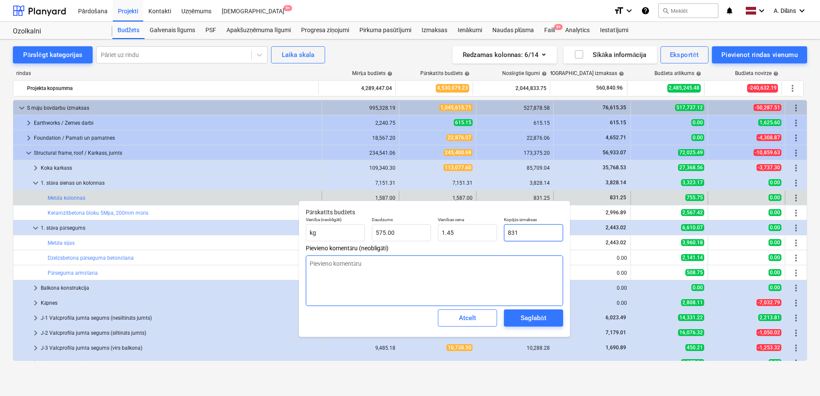
type input "831."
type textarea "x"
type input "831.2"
type textarea "x"
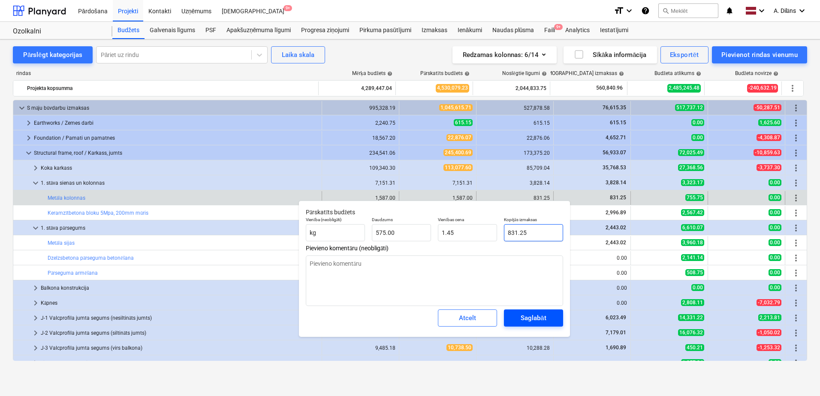
type input "831.25"
click at [539, 316] on div "Saglabāt" at bounding box center [533, 318] width 25 height 11
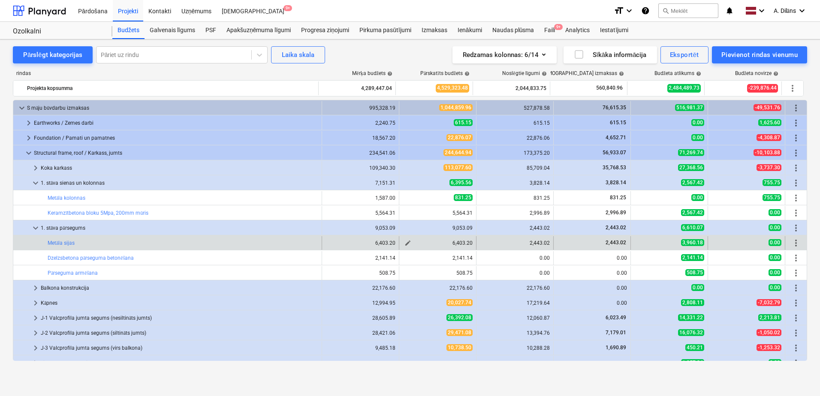
click at [406, 242] on span "edit" at bounding box center [407, 243] width 7 height 7
type textarea "x"
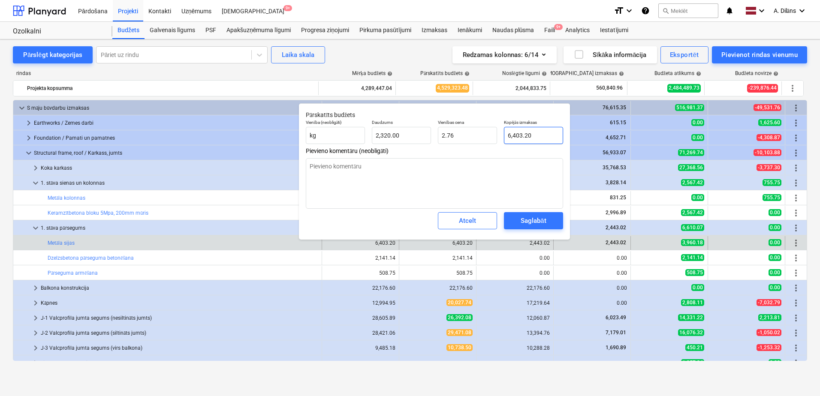
type input "6403.2"
drag, startPoint x: 539, startPoint y: 135, endPoint x: 504, endPoint y: 135, distance: 34.7
click at [504, 135] on input "6403.2" at bounding box center [533, 135] width 59 height 17
type textarea "x"
type input "1"
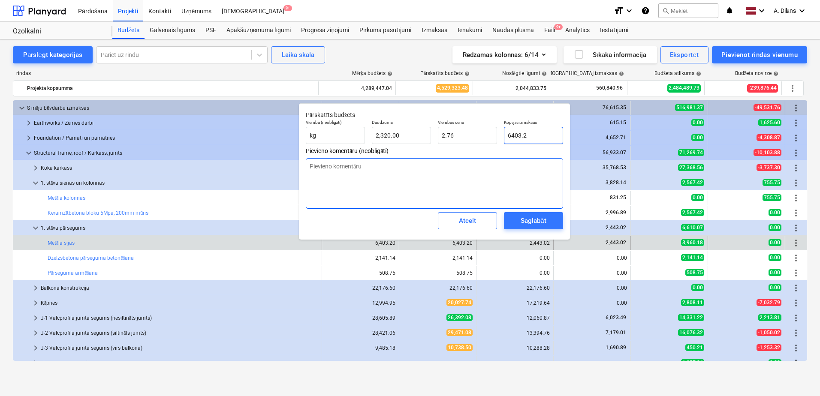
type input "0.00"
type textarea "x"
type input "19"
type input "0.01"
type textarea "x"
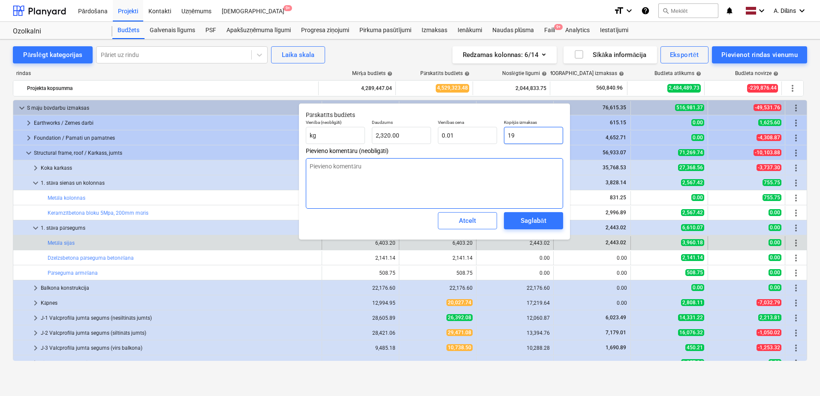
type input "194"
type input "0.08"
type textarea "x"
type input "1943"
type input "0.84"
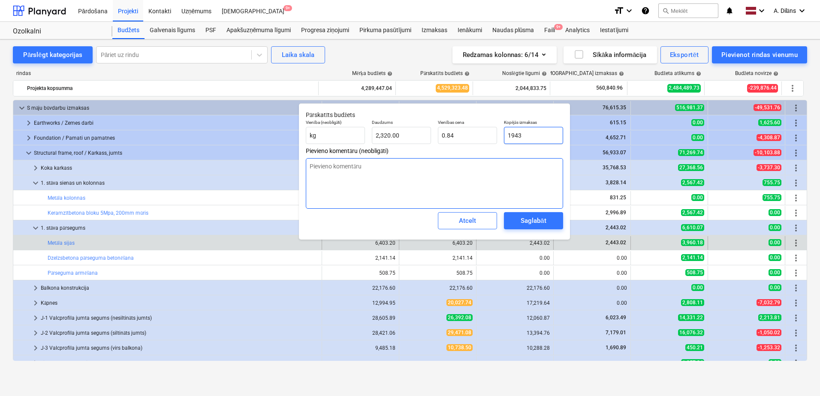
type textarea "x"
type input "1943."
type textarea "x"
type input "1943.0"
type textarea "x"
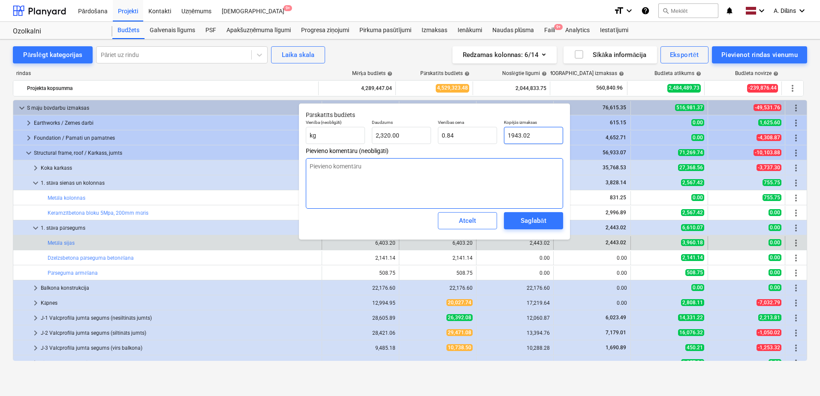
type input "1943.02"
type textarea "x"
type input "1,943.02"
click at [506, 173] on textarea at bounding box center [434, 183] width 257 height 51
click at [528, 218] on div "Saglabāt" at bounding box center [533, 220] width 25 height 11
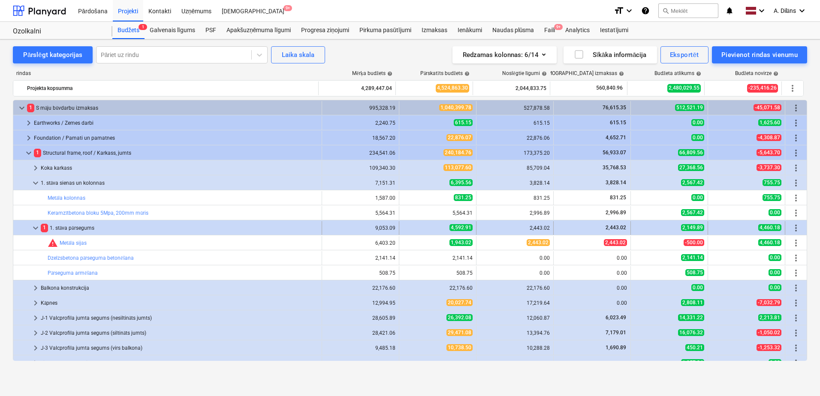
click at [420, 226] on div "4,592.91" at bounding box center [438, 227] width 70 height 7
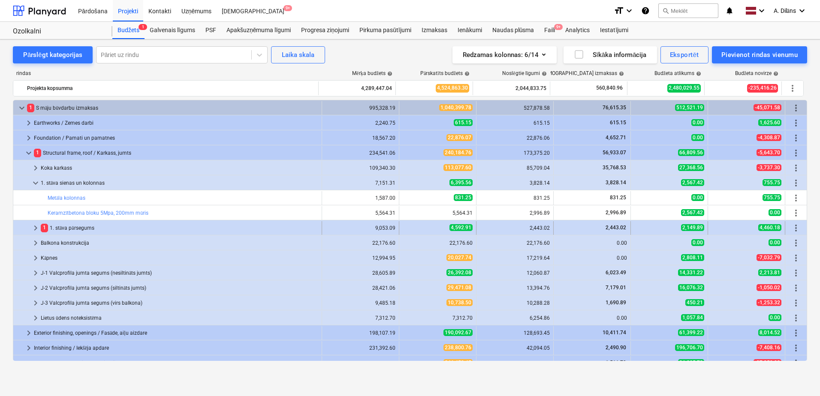
click at [416, 228] on div "4,592.91" at bounding box center [438, 227] width 70 height 7
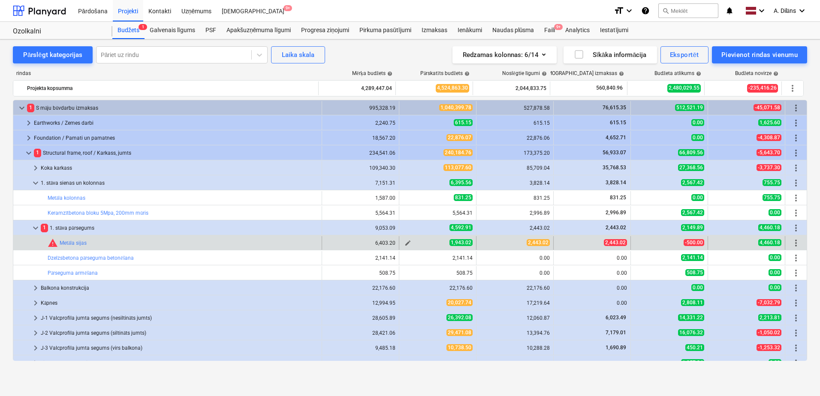
click at [405, 241] on span "edit" at bounding box center [407, 243] width 7 height 7
type textarea "x"
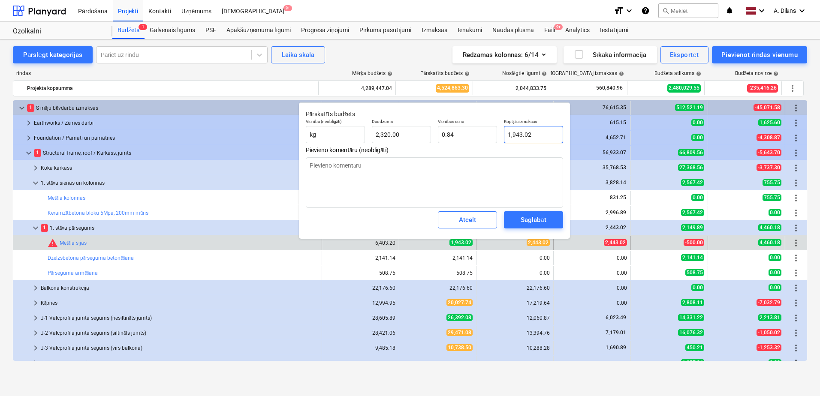
type input "1943.02"
drag, startPoint x: 539, startPoint y: 135, endPoint x: 501, endPoint y: 135, distance: 38.6
click at [501, 135] on div "Kopējās izmaksas 1943.02" at bounding box center [533, 130] width 66 height 31
type textarea "x"
type input "2"
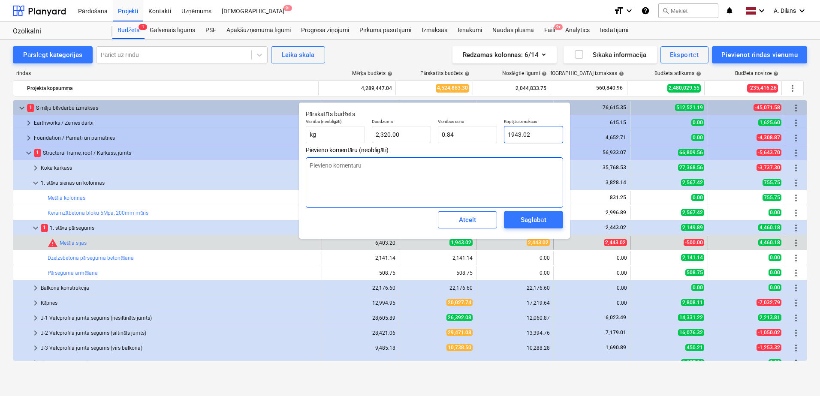
type input "0.00"
type textarea "x"
type input "24"
type input "0.01"
type textarea "x"
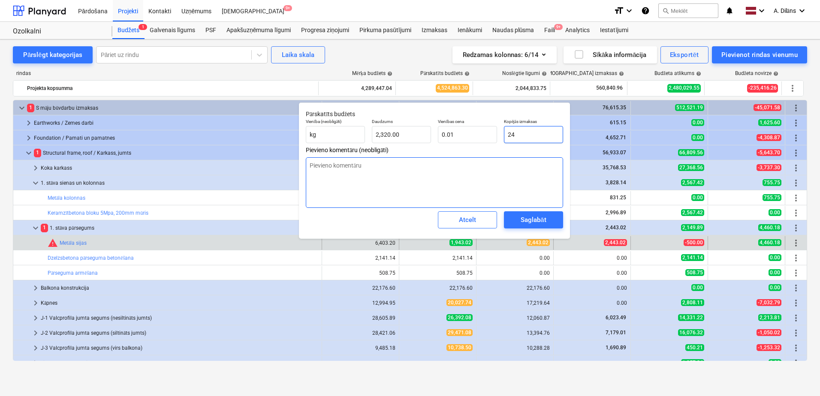
type input "244"
type input "0.11"
type textarea "x"
type input "2443"
type input "1.05"
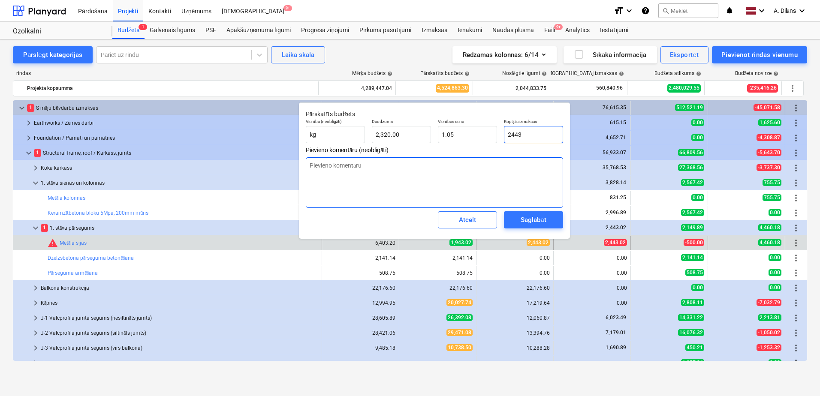
type textarea "x"
type input "2443."
type textarea "x"
type input "2443.0"
type textarea "x"
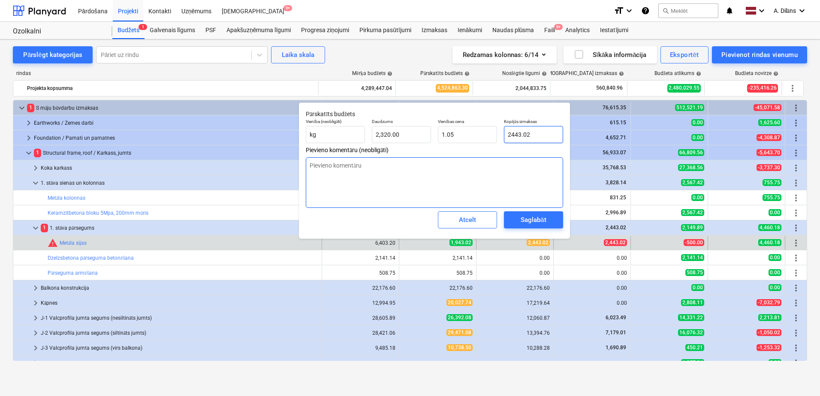
type input "2443.02"
type textarea "x"
type input "2,443.02"
click at [443, 183] on textarea at bounding box center [434, 182] width 257 height 51
click at [530, 216] on div "Saglabāt" at bounding box center [533, 219] width 25 height 11
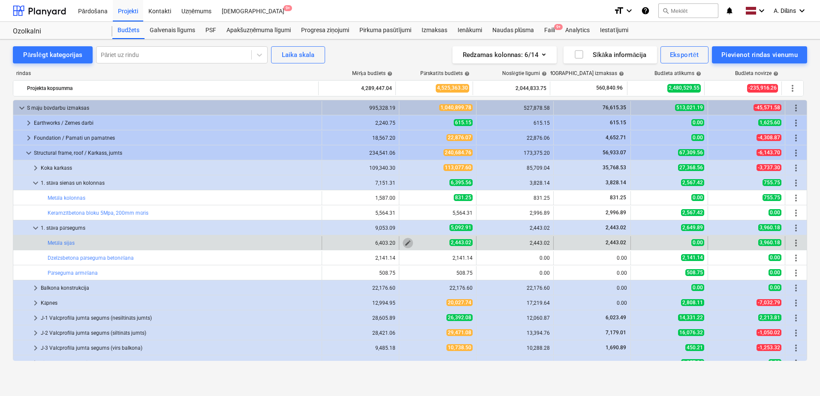
click at [404, 242] on span "edit" at bounding box center [407, 243] width 7 height 7
type textarea "x"
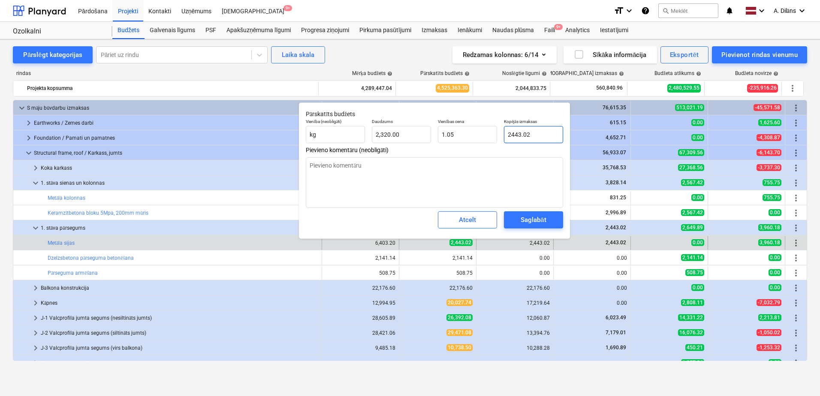
click at [515, 133] on input "2443.02" at bounding box center [533, 134] width 59 height 17
type input "243.02"
type textarea "x"
type input "0.10"
type textarea "x"
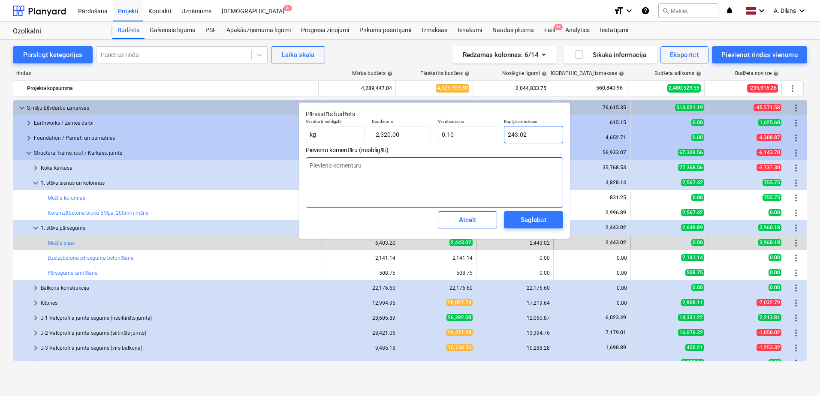
type input "2943.02"
type input "1.27"
type input "2943.02"
type textarea "x"
type input "2,943.02"
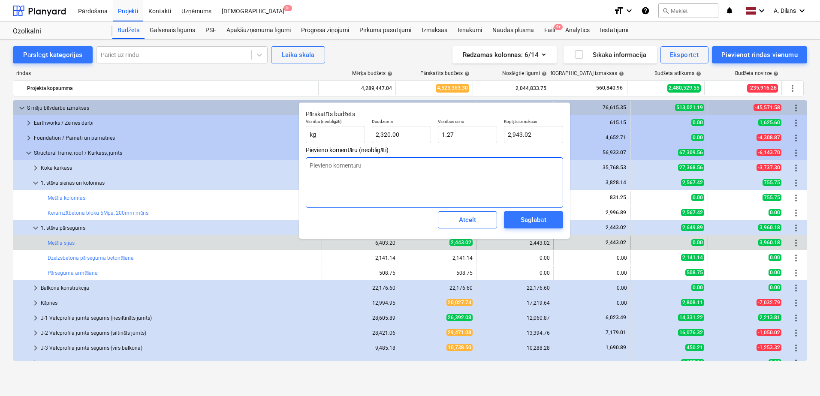
click at [532, 173] on textarea at bounding box center [434, 182] width 257 height 51
click at [543, 214] on button "Saglabāt" at bounding box center [533, 219] width 59 height 17
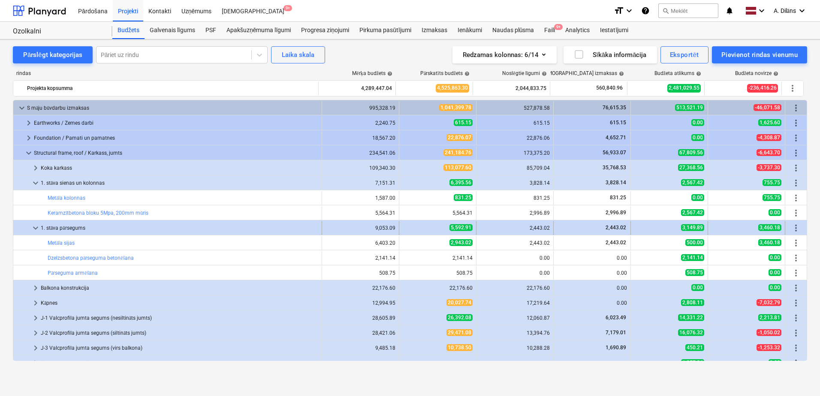
click at [403, 228] on div "5,592.91" at bounding box center [438, 227] width 70 height 7
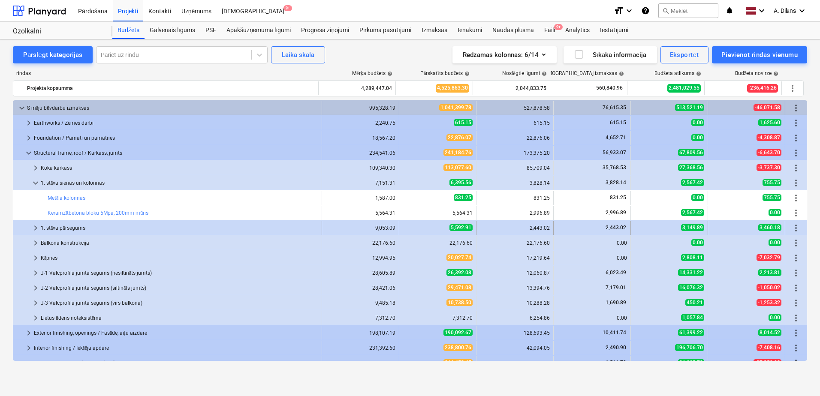
click at [413, 225] on div "5,592.91" at bounding box center [438, 227] width 70 height 7
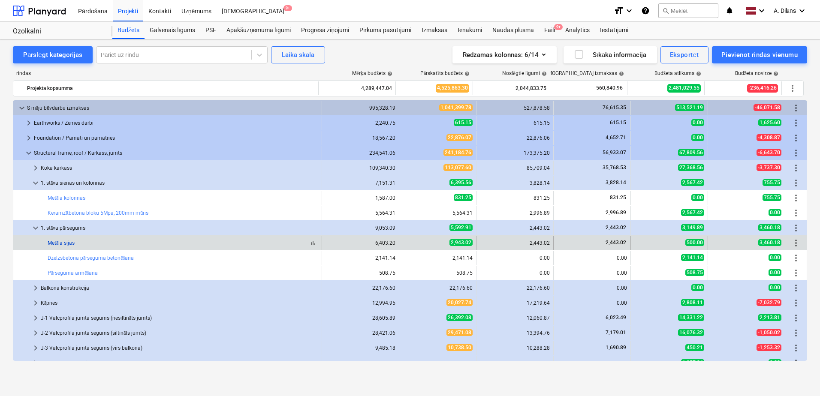
click at [57, 243] on link "Metāla sijas" at bounding box center [61, 243] width 27 height 6
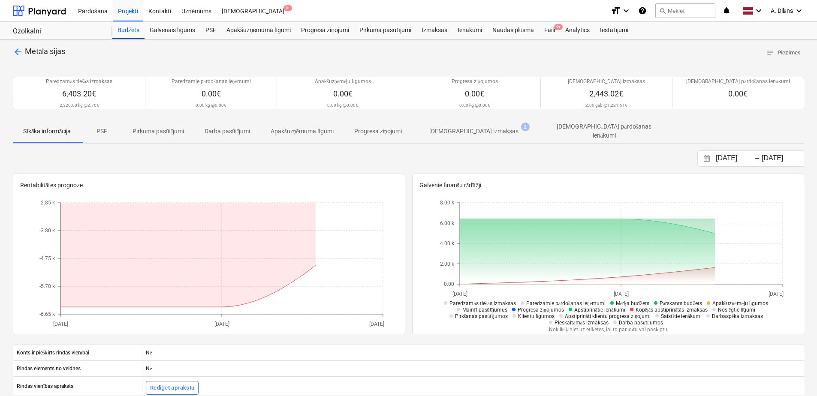
click at [313, 130] on p "Apakšuzņēmuma līgumi" at bounding box center [302, 131] width 63 height 9
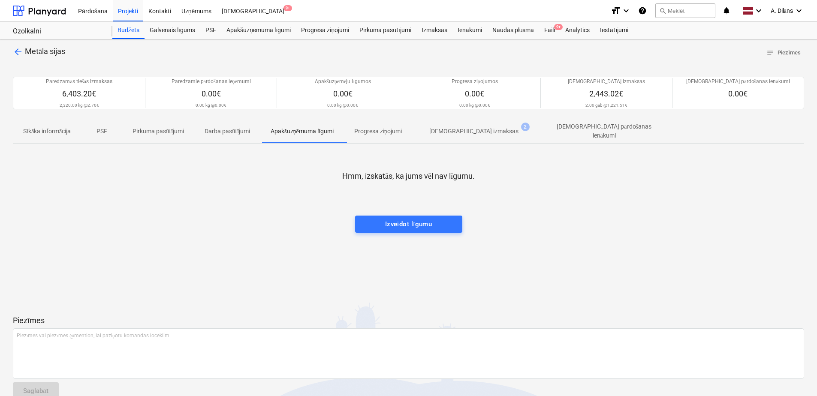
click at [59, 132] on p "Sīkāka informācija" at bounding box center [47, 131] width 48 height 9
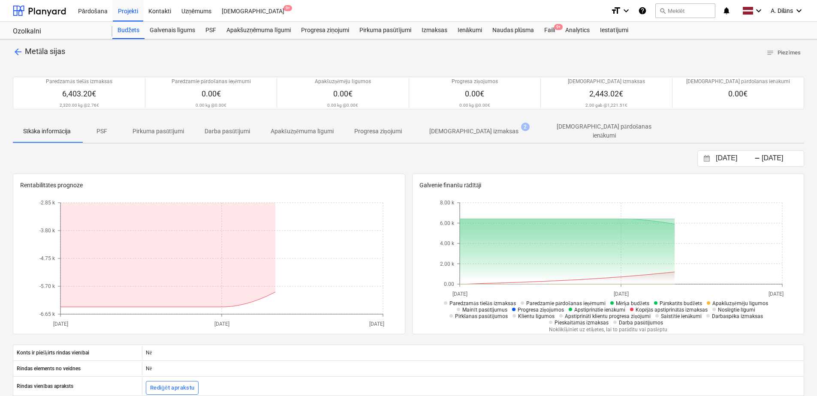
click at [19, 53] on span "arrow_back" at bounding box center [18, 52] width 10 height 10
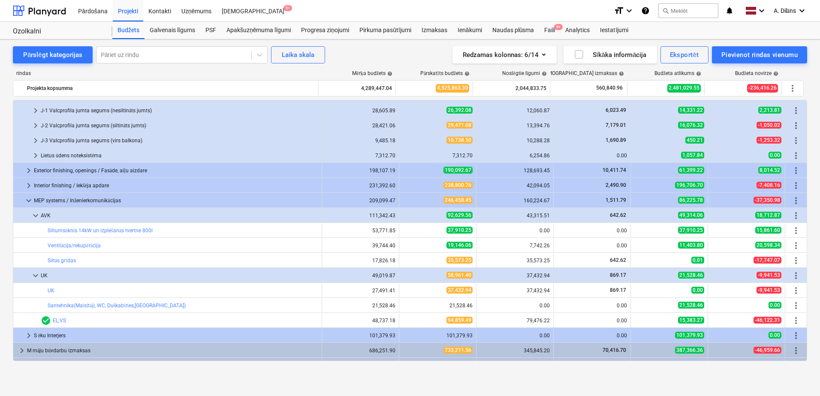
scroll to position [214, 0]
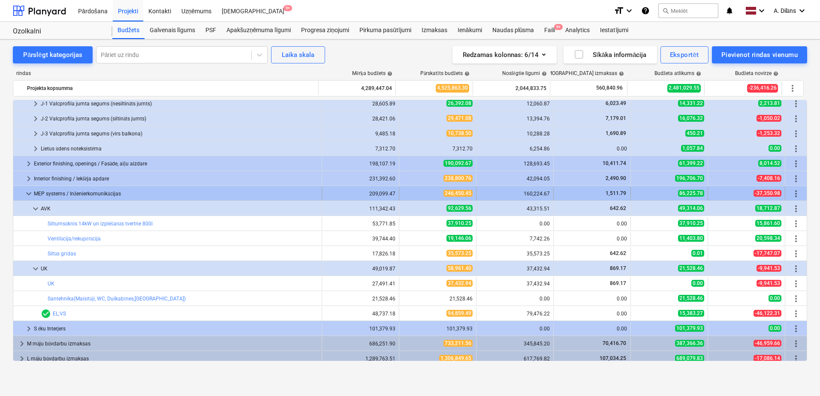
click at [25, 193] on span "keyboard_arrow_down" at bounding box center [29, 194] width 10 height 10
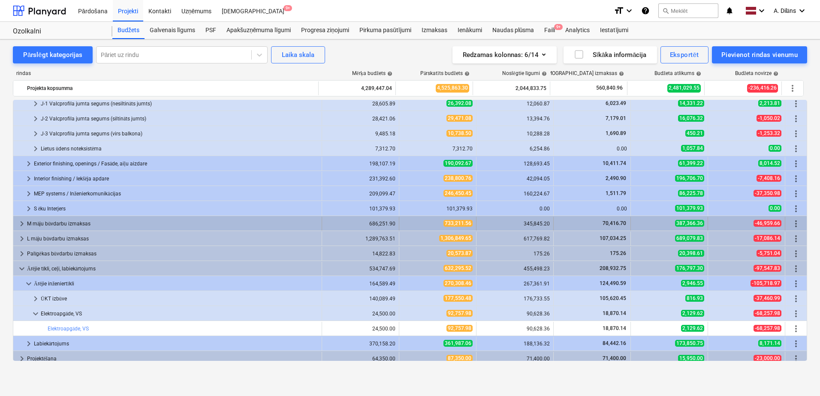
click at [21, 223] on span "keyboard_arrow_right" at bounding box center [22, 224] width 10 height 10
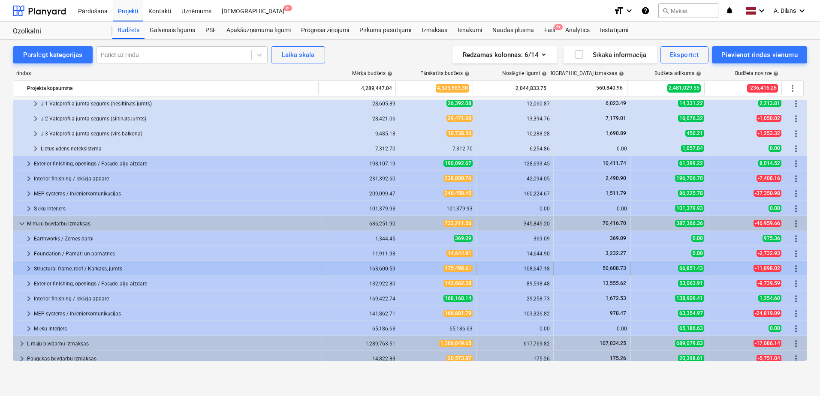
click at [30, 269] on span "keyboard_arrow_right" at bounding box center [29, 269] width 10 height 10
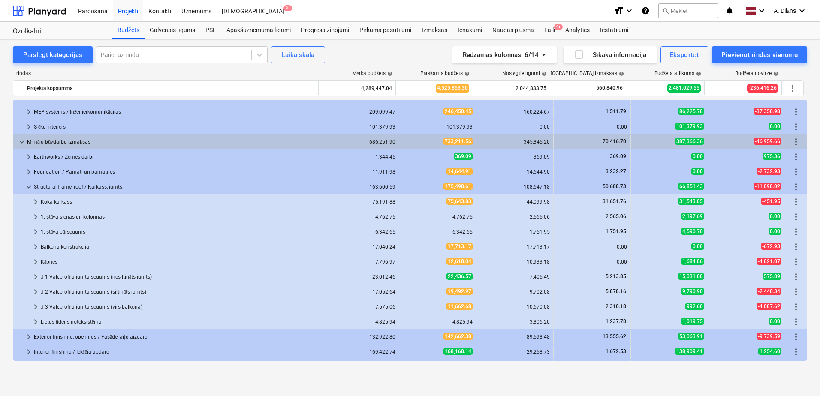
scroll to position [300, 0]
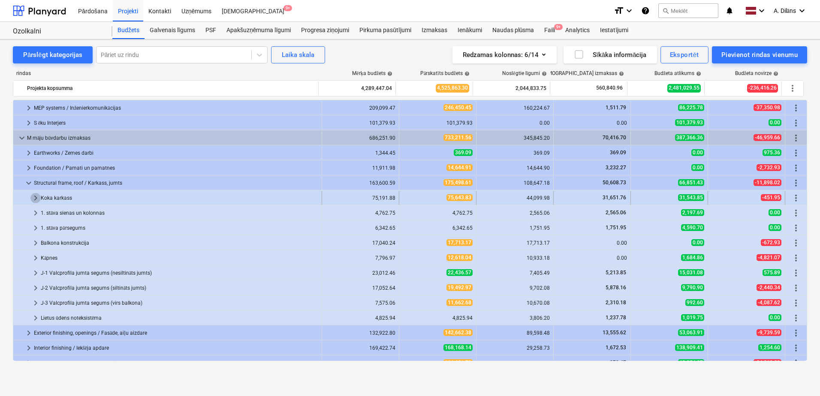
click at [36, 196] on span "keyboard_arrow_right" at bounding box center [35, 198] width 10 height 10
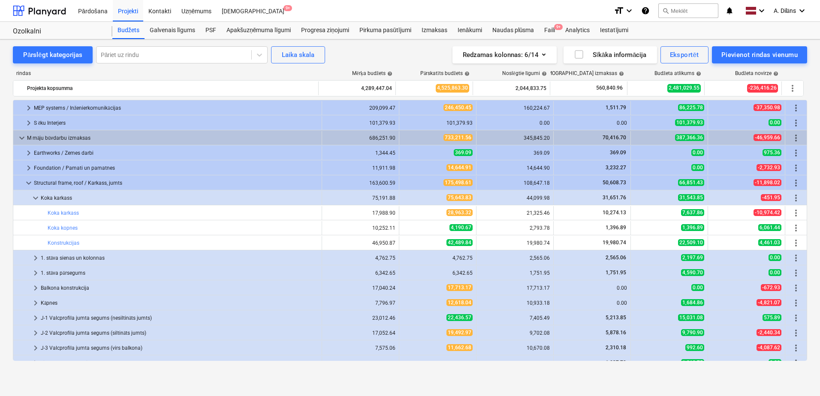
click at [36, 196] on span "keyboard_arrow_down" at bounding box center [35, 198] width 10 height 10
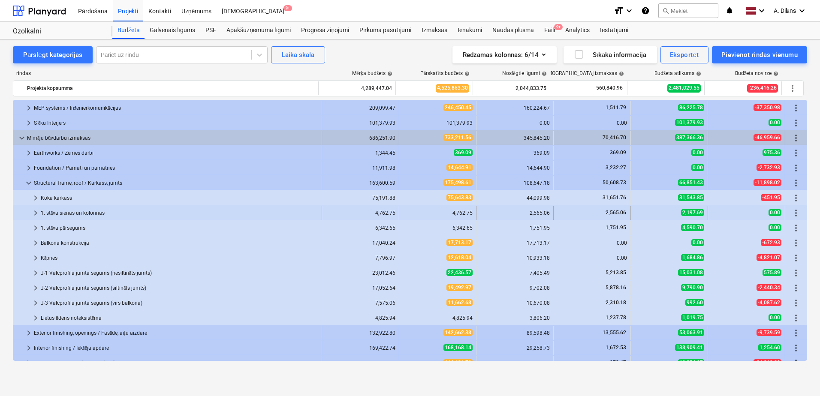
click at [38, 211] on span "keyboard_arrow_right" at bounding box center [35, 213] width 10 height 10
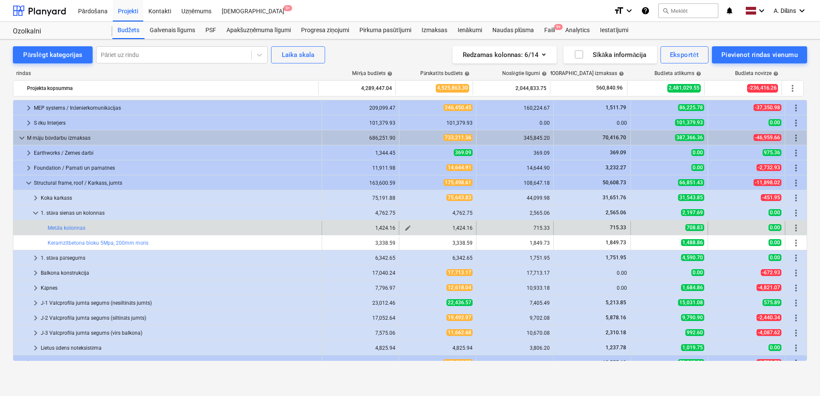
click at [406, 228] on span "edit" at bounding box center [407, 228] width 7 height 7
type textarea "x"
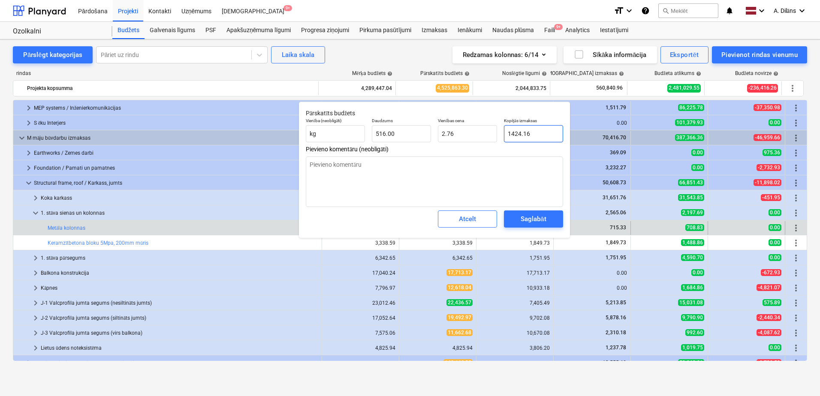
drag, startPoint x: 536, startPoint y: 137, endPoint x: 497, endPoint y: 136, distance: 38.6
click at [497, 136] on div "Vienība (neobligāti) kg Daudzums 516.00 Vienības cena 2.76 Kopējās izmaksas 142…" at bounding box center [434, 129] width 264 height 31
type input "7"
type textarea "x"
type input "0.01"
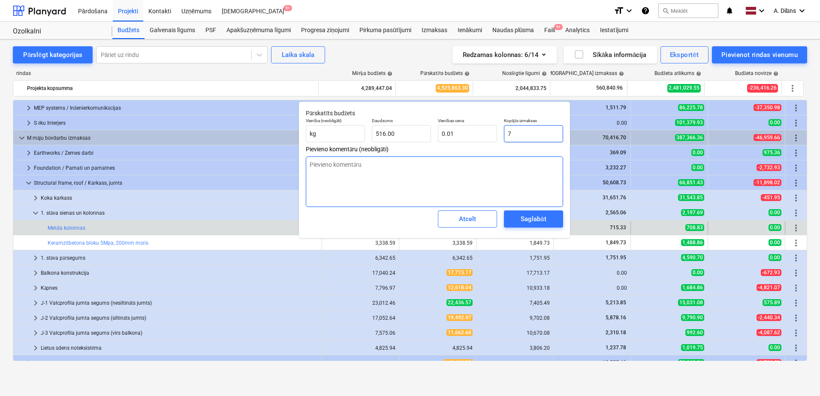
type textarea "x"
type input "71"
type input "0.14"
type textarea "x"
type input "715"
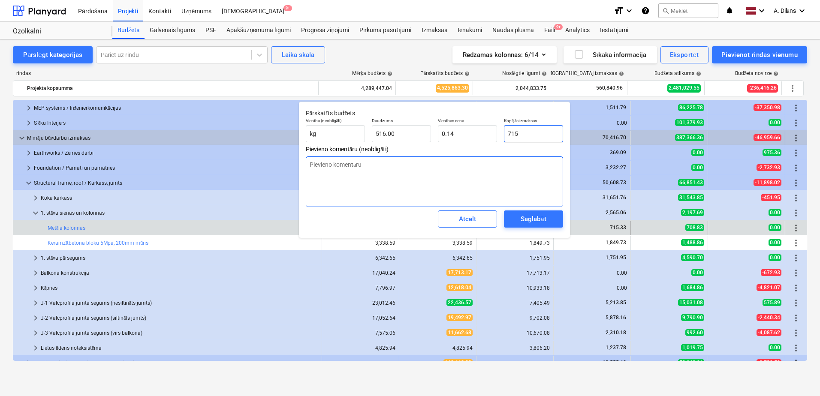
type input "1.39"
type textarea "x"
type input "715."
type textarea "x"
type input "715.3"
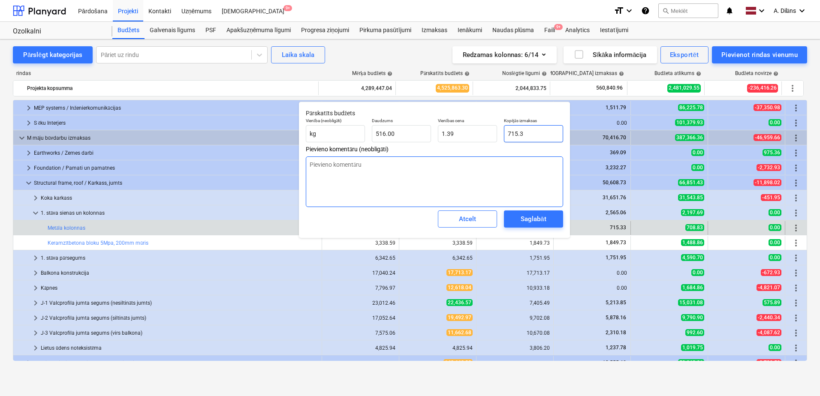
type textarea "x"
type input "715.33"
click at [492, 170] on textarea at bounding box center [434, 182] width 257 height 51
click at [524, 214] on div "Saglabāt" at bounding box center [533, 219] width 25 height 11
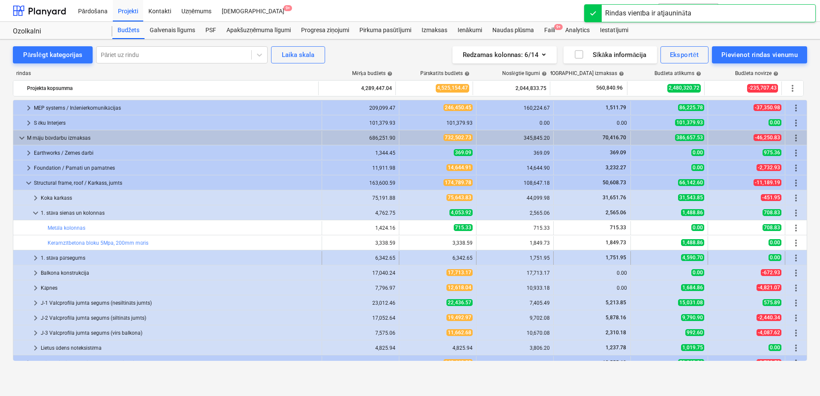
click at [39, 256] on span "keyboard_arrow_right" at bounding box center [35, 258] width 10 height 10
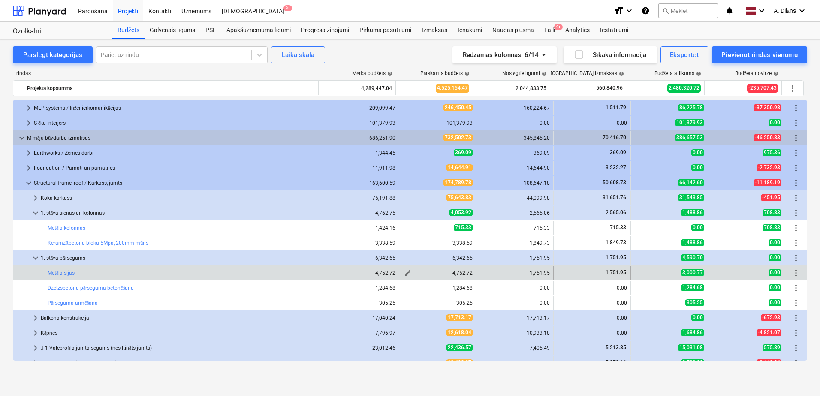
click at [404, 273] on span "edit" at bounding box center [407, 273] width 7 height 7
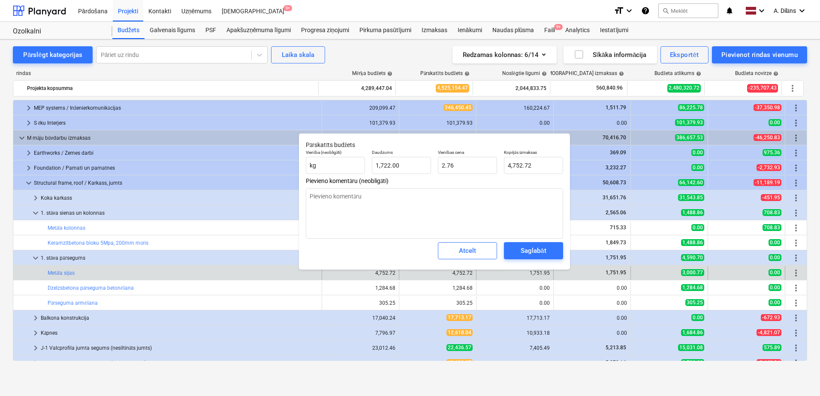
click at [404, 273] on div "4,752.72" at bounding box center [438, 273] width 70 height 6
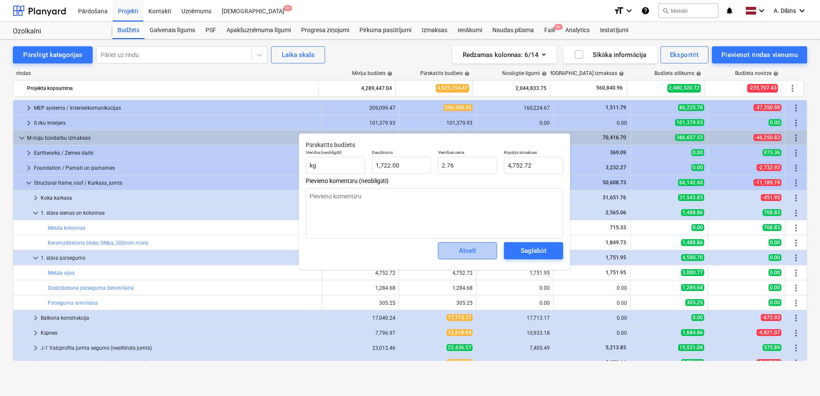
click at [461, 254] on div "Atcelt" at bounding box center [467, 250] width 17 height 11
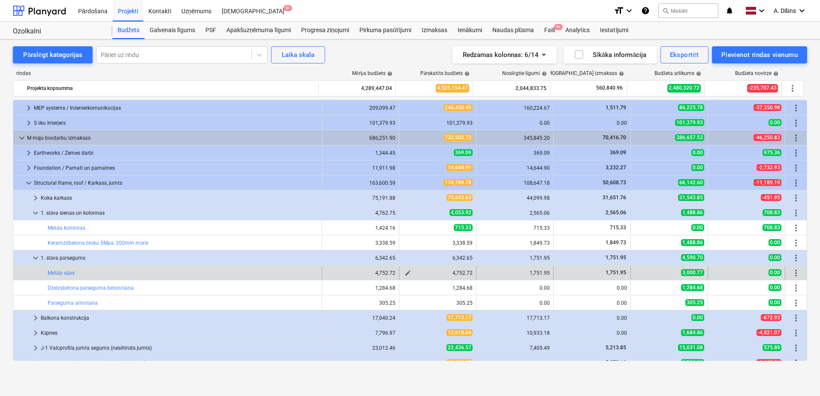
click at [404, 271] on span "edit" at bounding box center [407, 273] width 7 height 7
type textarea "x"
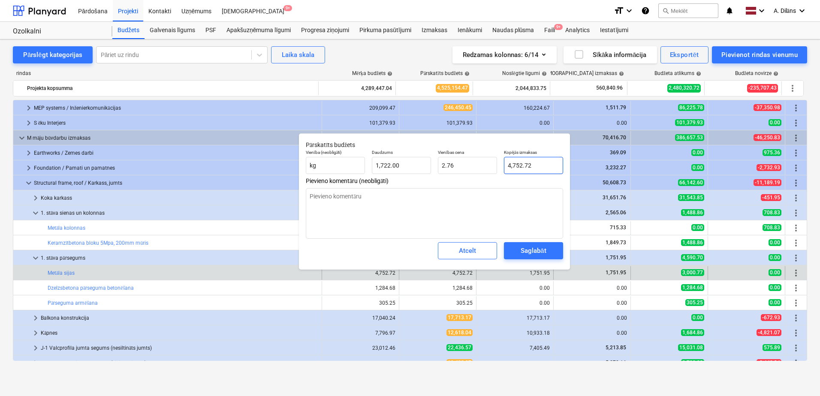
type input "4752.72"
drag, startPoint x: 534, startPoint y: 166, endPoint x: 497, endPoint y: 166, distance: 36.9
click at [497, 166] on div "Vienība (neobligāti) kg Daudzums 1,722.00 Vienības cena 2.76 Kopējās izmaksas 4…" at bounding box center [434, 161] width 264 height 31
type textarea "x"
type input "2"
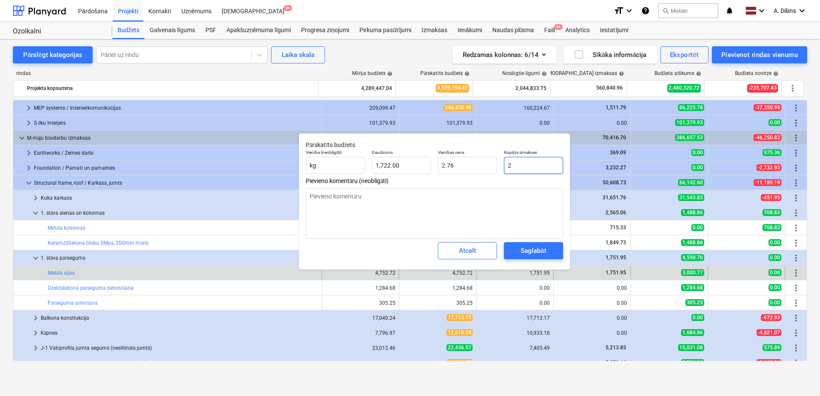
type input "0.00"
type textarea "x"
type input "22"
type input "0.01"
type textarea "x"
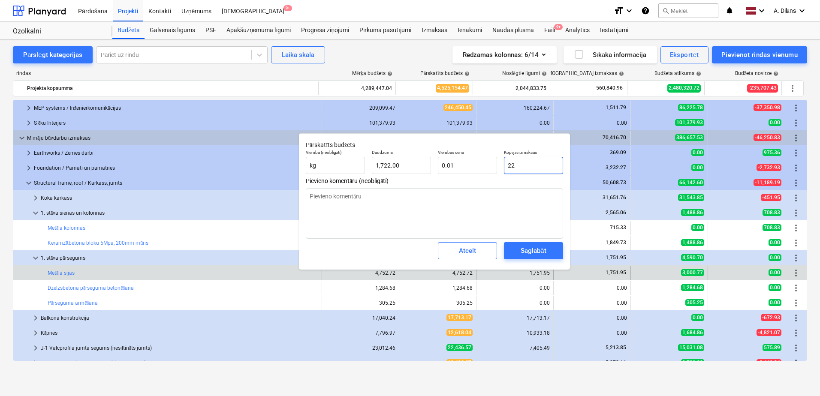
type input "225"
type input "0.13"
type textarea "x"
type input "2251"
type input "1.31"
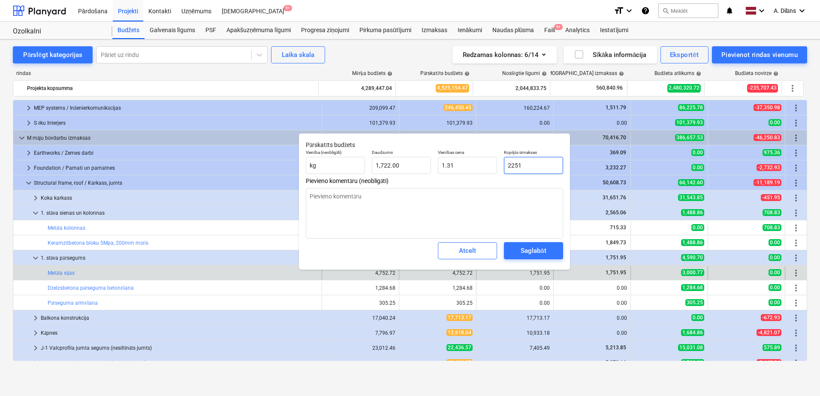
type textarea "x"
type input "2251."
type textarea "x"
type input "2251.9"
type textarea "x"
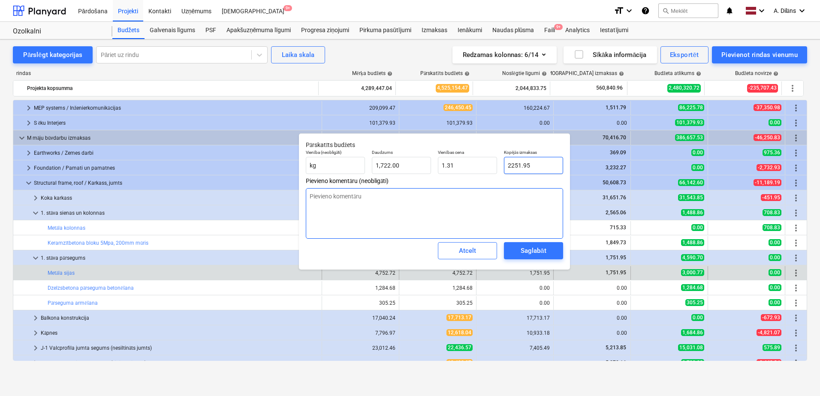
type input "2251.95"
type textarea "x"
type input "2,251.95"
click at [500, 195] on textarea at bounding box center [434, 213] width 257 height 51
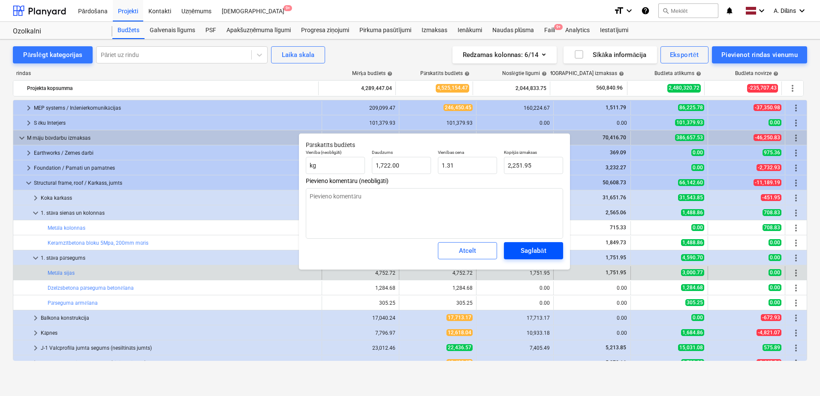
click at [531, 245] on button "Saglabāt" at bounding box center [533, 250] width 59 height 17
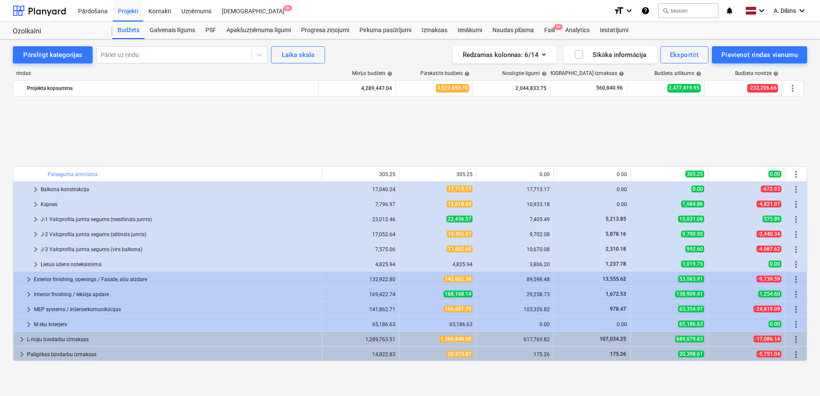
scroll to position [515, 0]
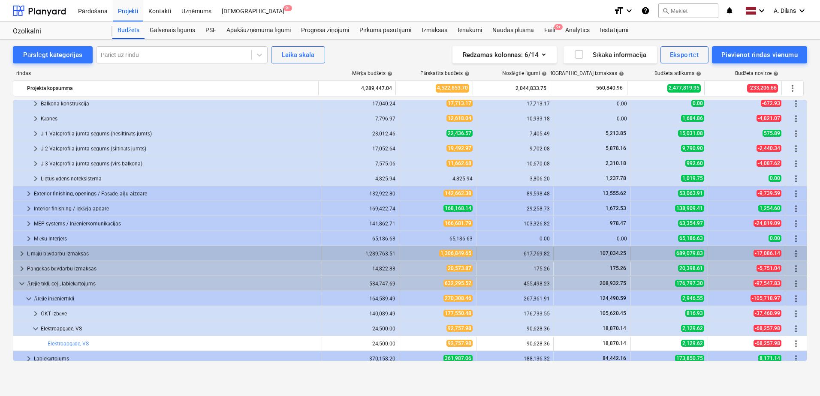
click at [18, 253] on span "keyboard_arrow_right" at bounding box center [22, 254] width 10 height 10
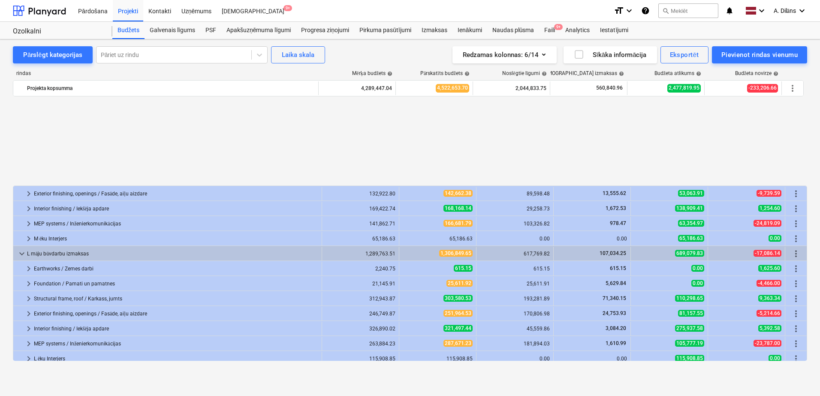
scroll to position [643, 0]
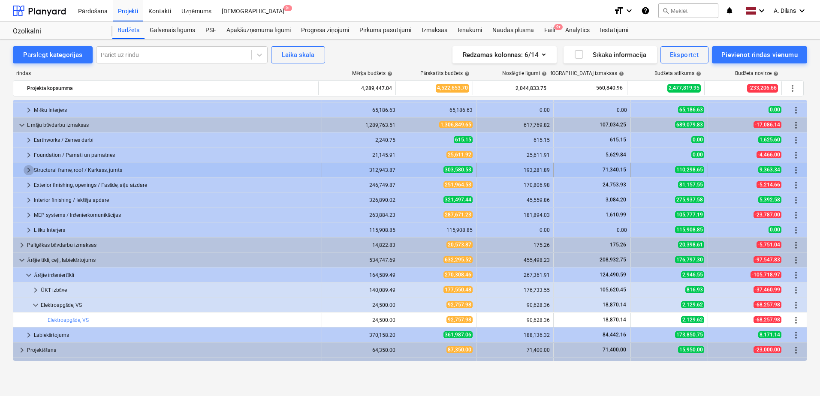
click at [24, 169] on span "keyboard_arrow_right" at bounding box center [29, 170] width 10 height 10
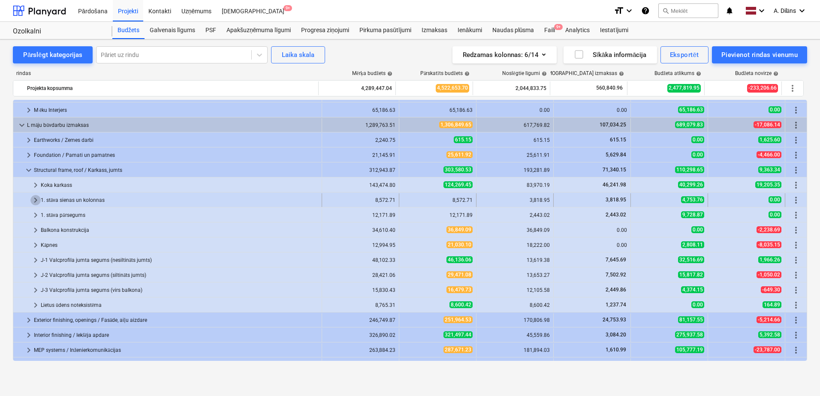
click at [33, 200] on span "keyboard_arrow_right" at bounding box center [35, 200] width 10 height 10
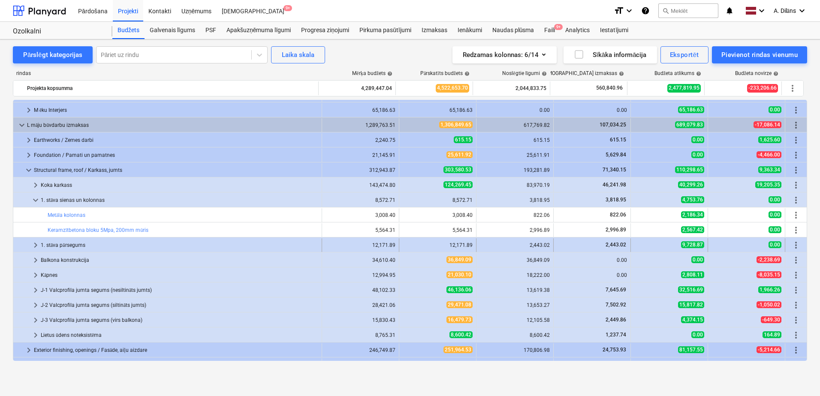
click at [35, 244] on span "keyboard_arrow_right" at bounding box center [35, 245] width 10 height 10
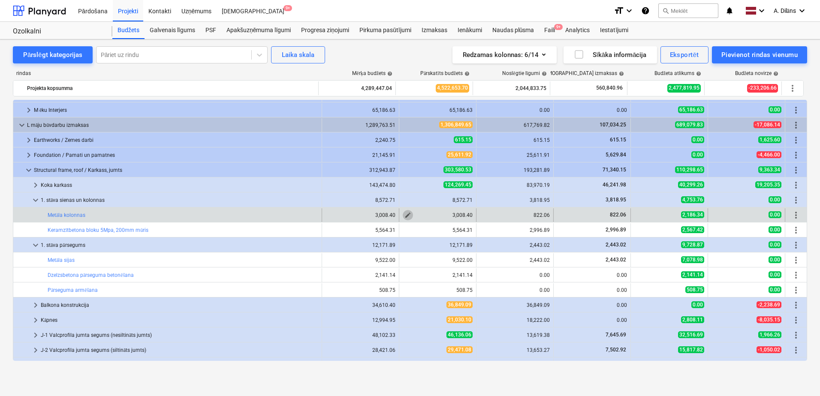
click at [406, 215] on span "edit" at bounding box center [407, 215] width 7 height 7
type textarea "x"
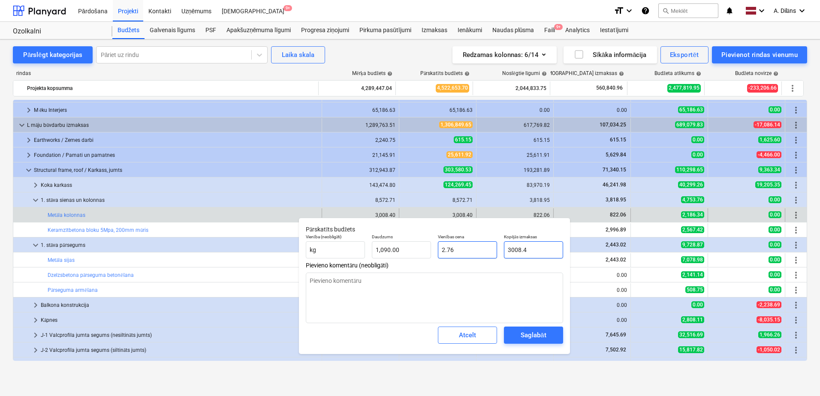
drag, startPoint x: 539, startPoint y: 251, endPoint x: 492, endPoint y: 250, distance: 46.7
click at [492, 250] on div "Vienība (neobligāti) kg Daudzums 1,090.00 Vienības cena 2.76 Kopējās izmaksas 3…" at bounding box center [434, 246] width 264 height 31
type input "8"
type textarea "x"
type input "0.01"
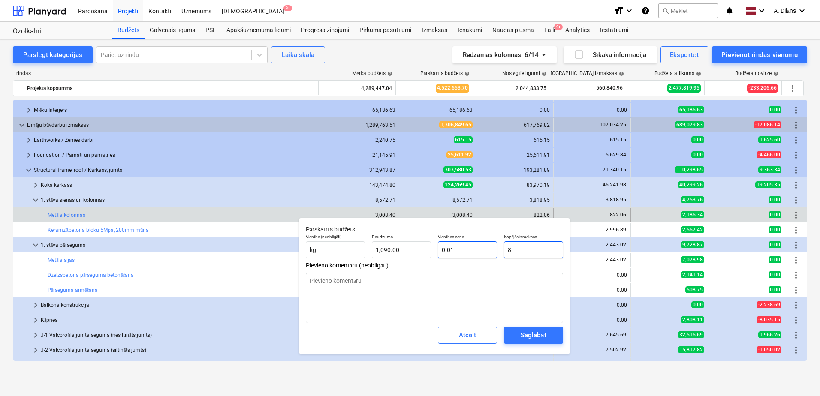
type textarea "x"
type input "82"
type input "0.08"
type textarea "x"
type input "822"
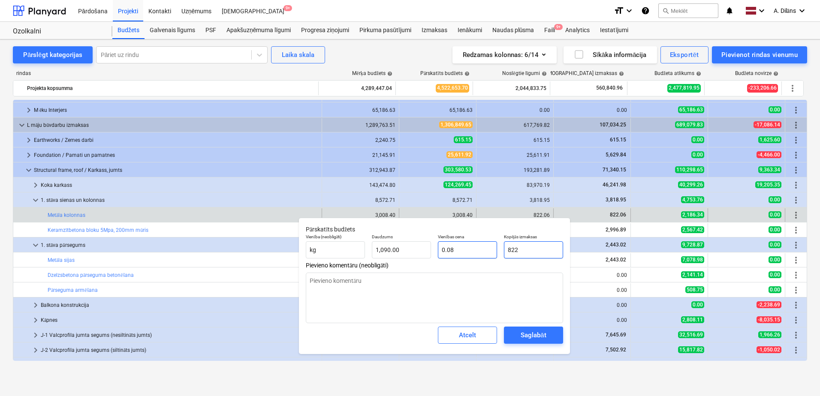
type input "0.75"
type textarea "x"
type input "822."
type textarea "x"
type input "822.0"
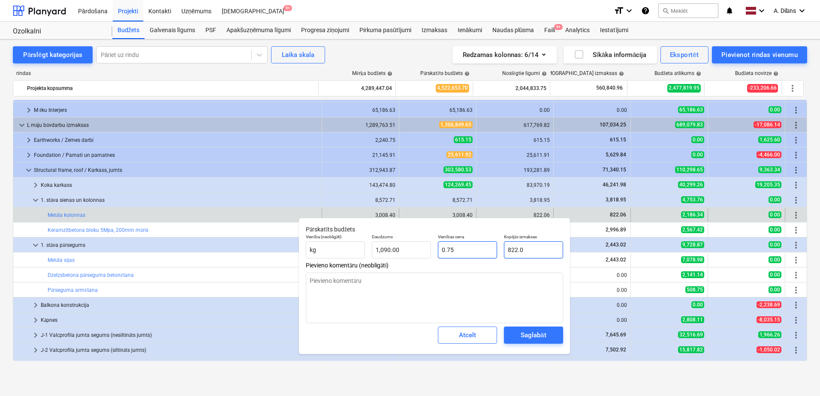
type textarea "x"
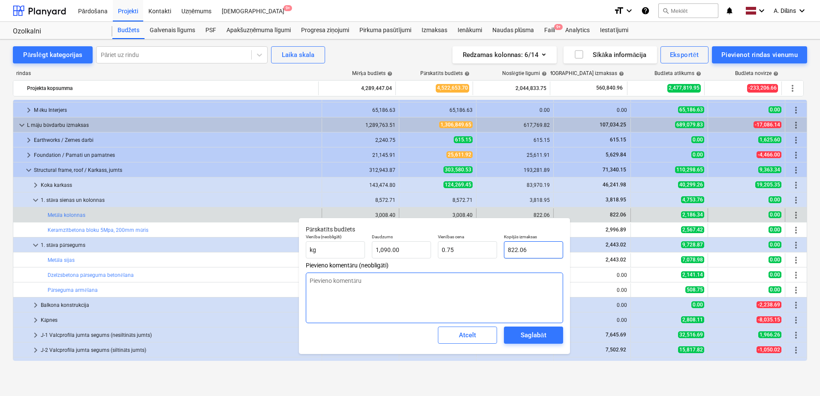
type input "822.06"
click at [496, 302] on textarea at bounding box center [434, 298] width 257 height 51
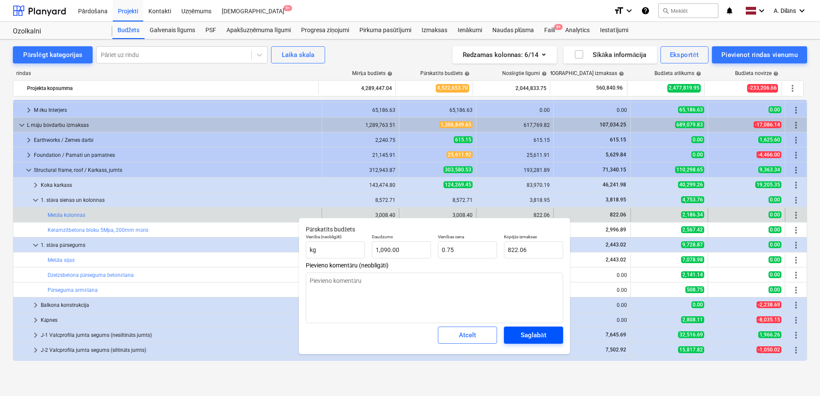
click at [538, 332] on div "Saglabāt" at bounding box center [533, 335] width 25 height 11
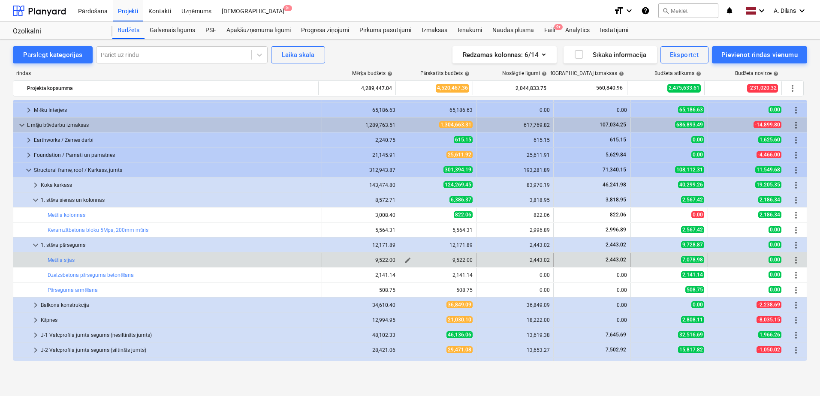
click at [405, 260] on span "edit" at bounding box center [407, 260] width 7 height 7
type textarea "x"
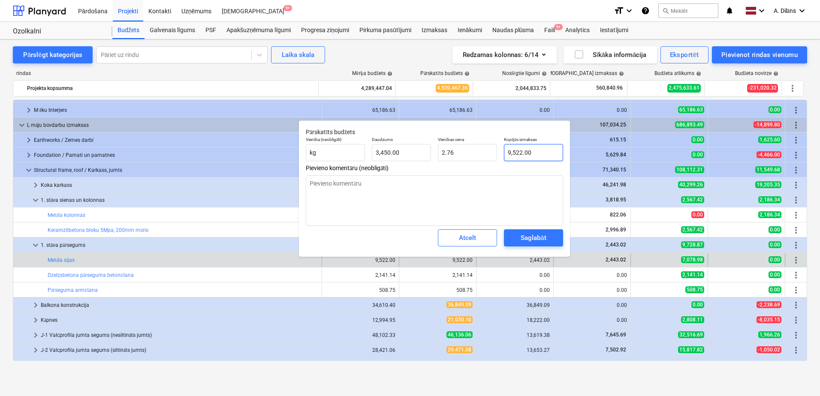
type input "9522"
drag, startPoint x: 542, startPoint y: 156, endPoint x: 492, endPoint y: 155, distance: 50.6
click at [492, 155] on div "Vienība (neobligāti) kg Daudzums 3,450.00 Vienības cena 2.76 Kopējās izmaksas 9…" at bounding box center [434, 148] width 264 height 31
type textarea "x"
type input "2"
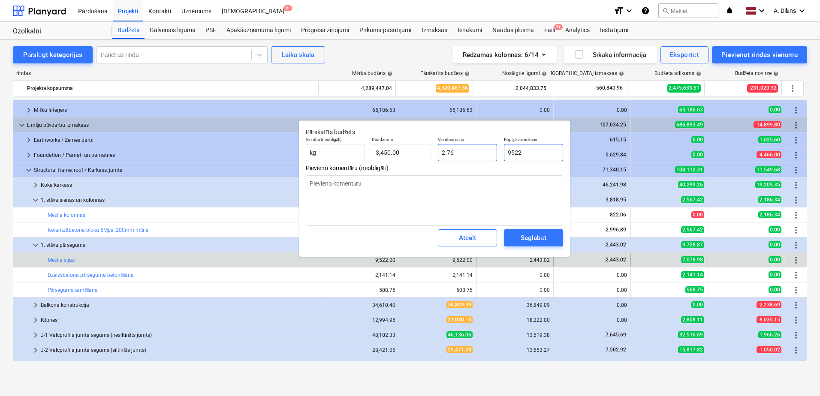
type input "0.00"
type textarea "x"
type input "29"
type input "0.01"
type textarea "x"
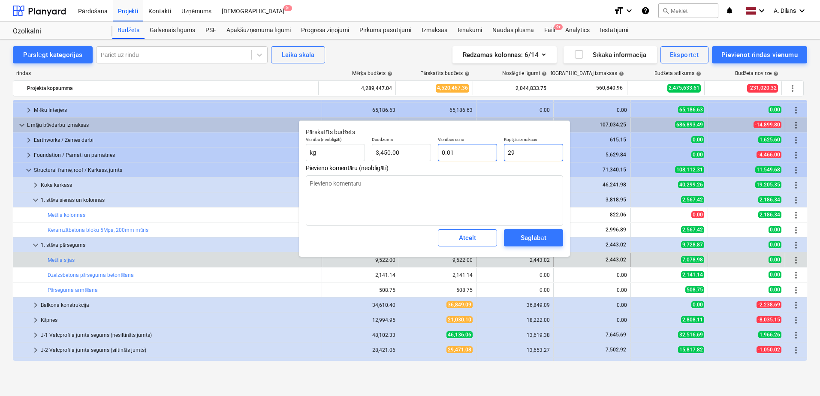
type input "294"
type input "0.09"
type textarea "x"
type input "2943"
type input "0.85"
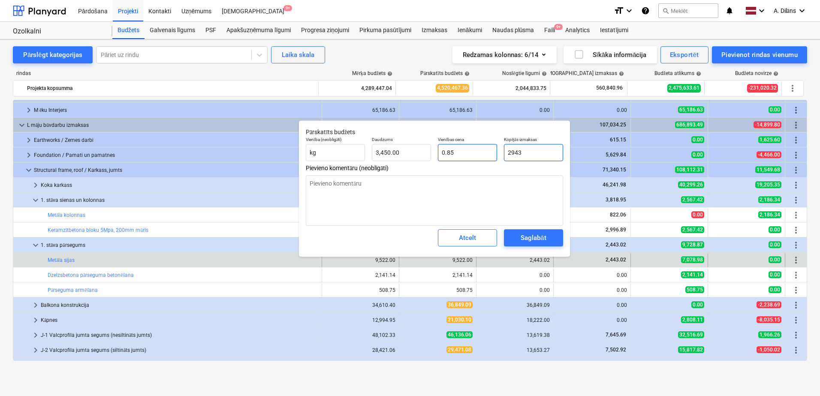
type textarea "x"
type input "2943."
type textarea "x"
type input "2943.0"
type textarea "x"
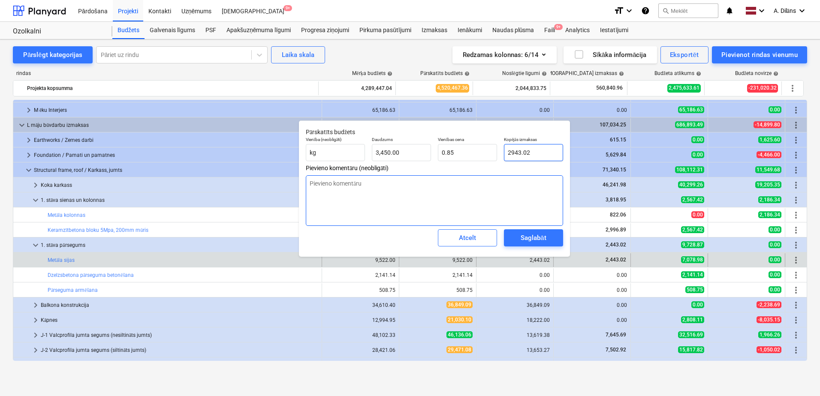
type input "2943.02"
type textarea "x"
type input "2,943.02"
click at [494, 187] on textarea at bounding box center [434, 200] width 257 height 51
click at [536, 238] on div "Saglabāt" at bounding box center [533, 237] width 25 height 11
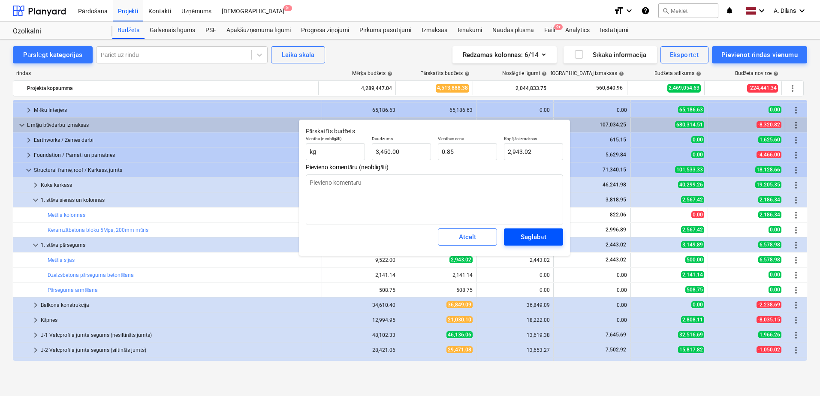
type textarea "x"
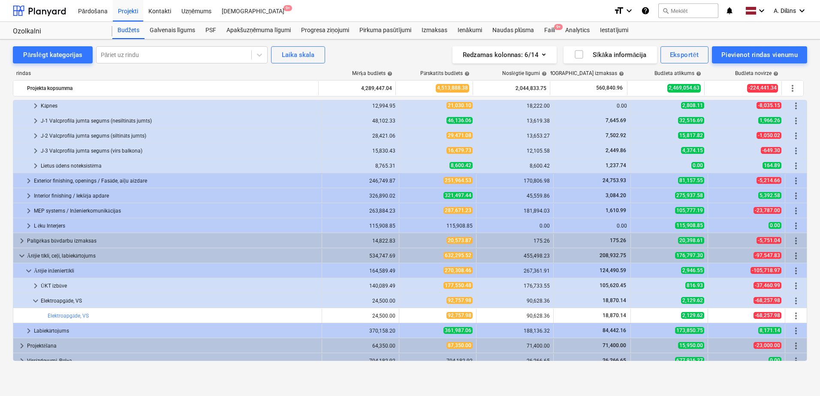
scroll to position [864, 0]
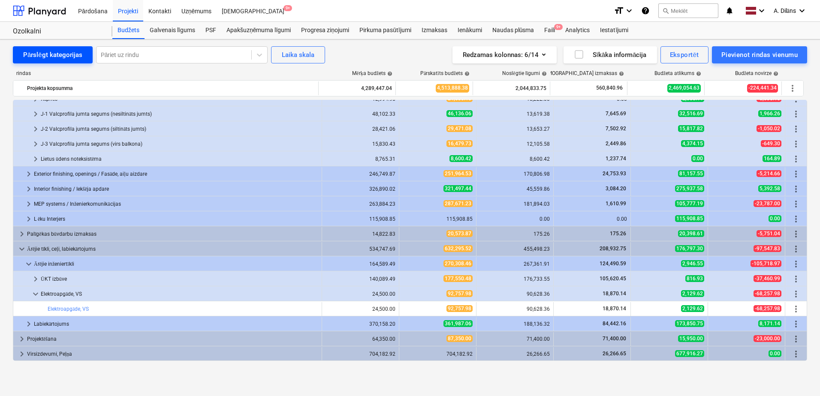
click at [56, 55] on div "Pārslēgt kategorijas" at bounding box center [52, 54] width 59 height 11
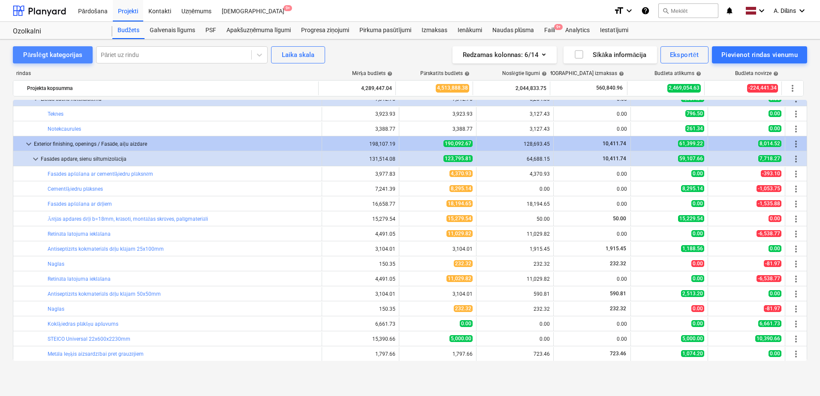
click at [55, 54] on div "Pārslēgt kategorijas" at bounding box center [52, 54] width 59 height 11
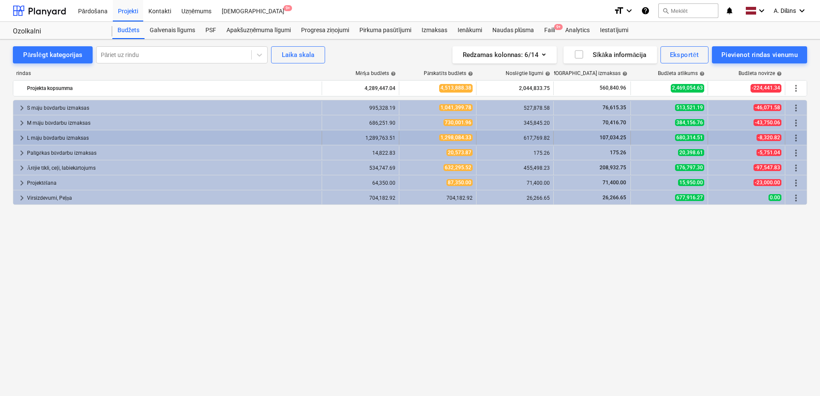
click at [20, 138] on span "keyboard_arrow_right" at bounding box center [22, 138] width 10 height 10
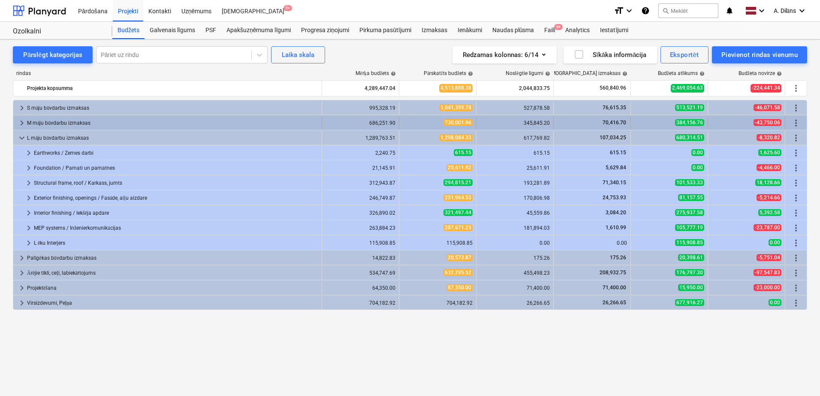
click at [20, 121] on span "keyboard_arrow_right" at bounding box center [22, 123] width 10 height 10
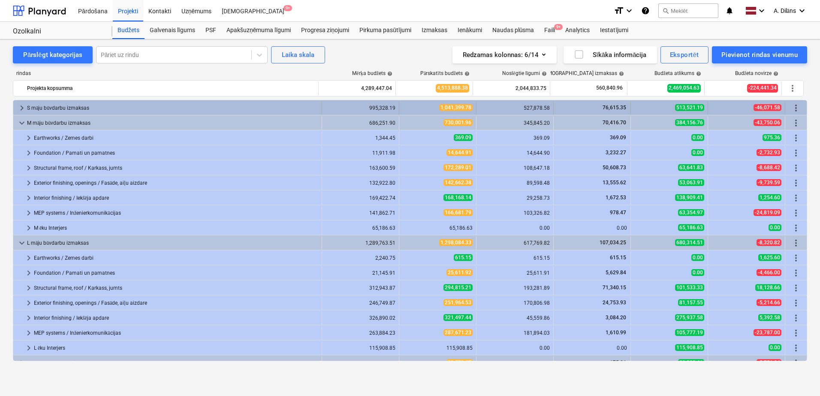
click at [21, 109] on span "keyboard_arrow_right" at bounding box center [22, 108] width 10 height 10
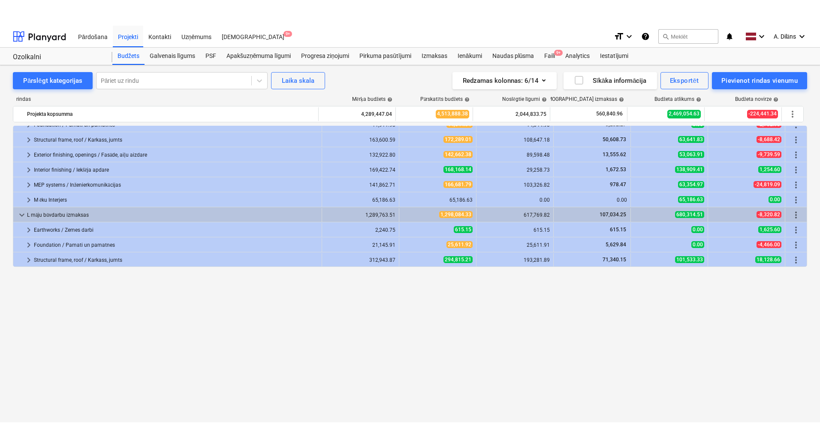
scroll to position [0, 0]
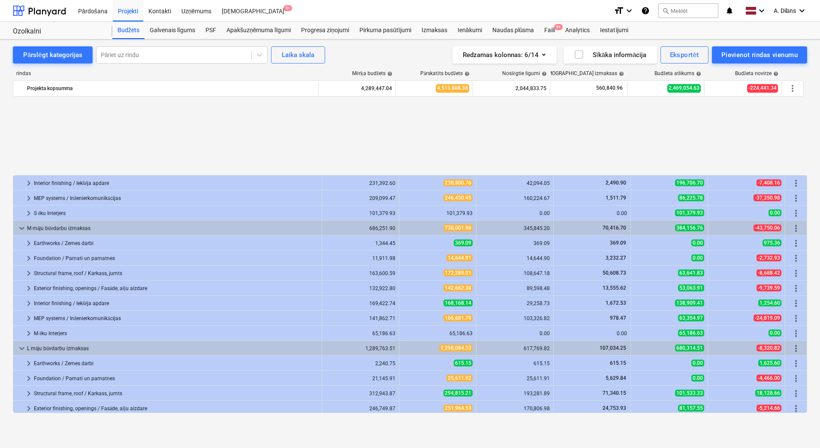
scroll to position [108, 0]
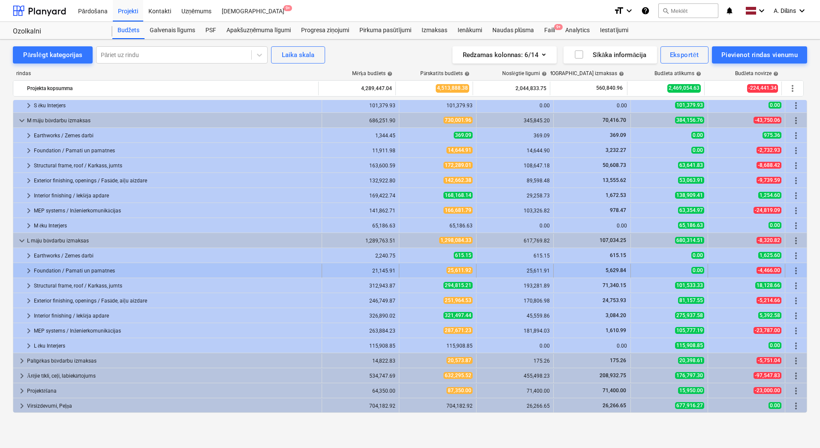
click at [29, 269] on span "keyboard_arrow_right" at bounding box center [29, 270] width 10 height 10
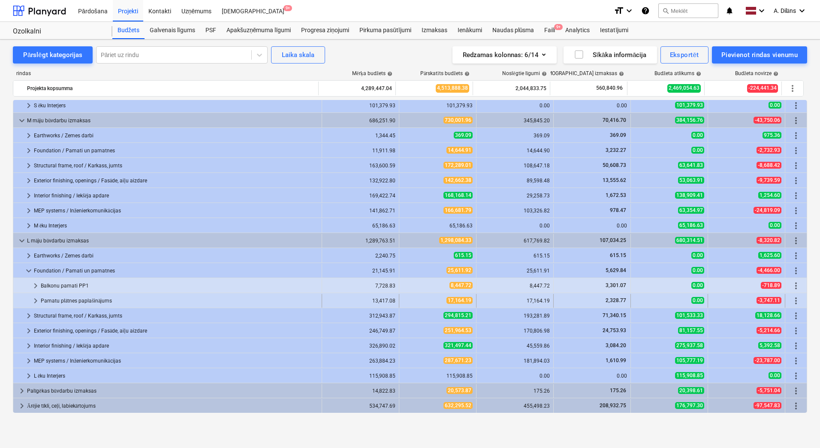
click at [34, 299] on span "keyboard_arrow_right" at bounding box center [35, 300] width 10 height 10
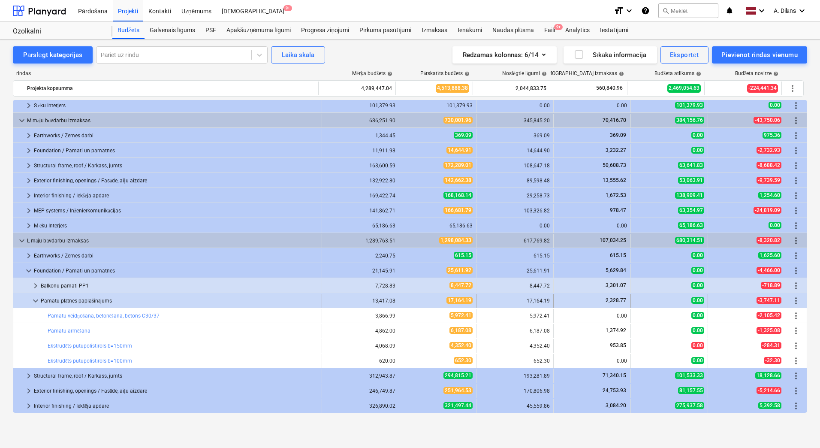
click at [33, 298] on span "keyboard_arrow_down" at bounding box center [35, 300] width 10 height 10
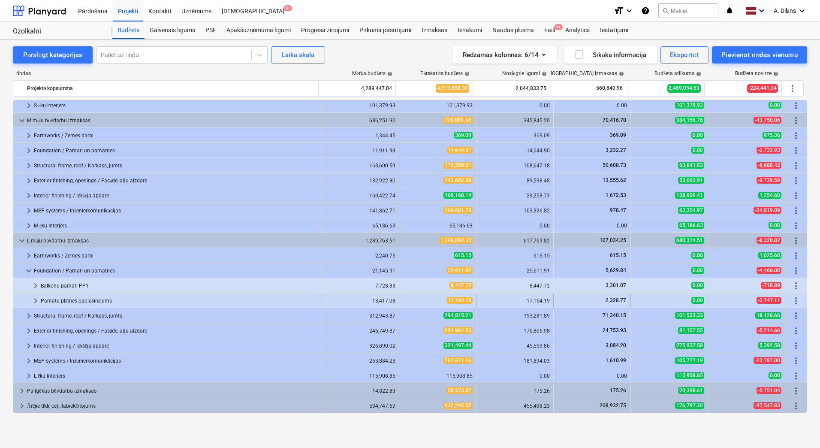
click at [30, 301] on span "keyboard_arrow_right" at bounding box center [35, 300] width 10 height 10
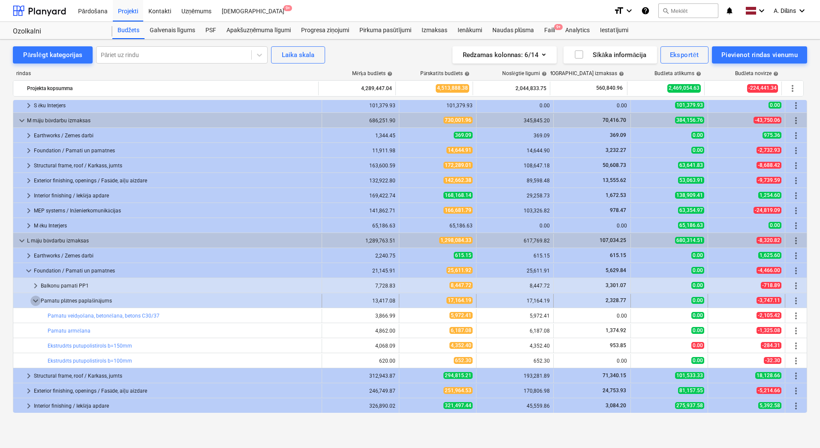
click at [37, 300] on span "keyboard_arrow_down" at bounding box center [35, 300] width 10 height 10
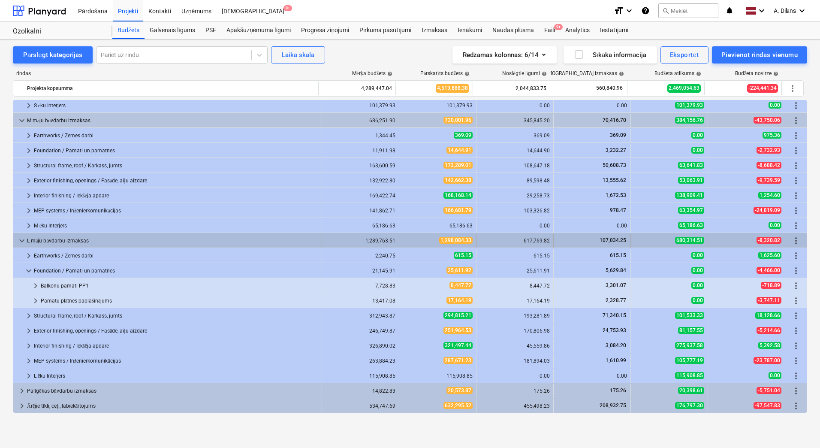
click at [20, 241] on span "keyboard_arrow_down" at bounding box center [22, 240] width 10 height 10
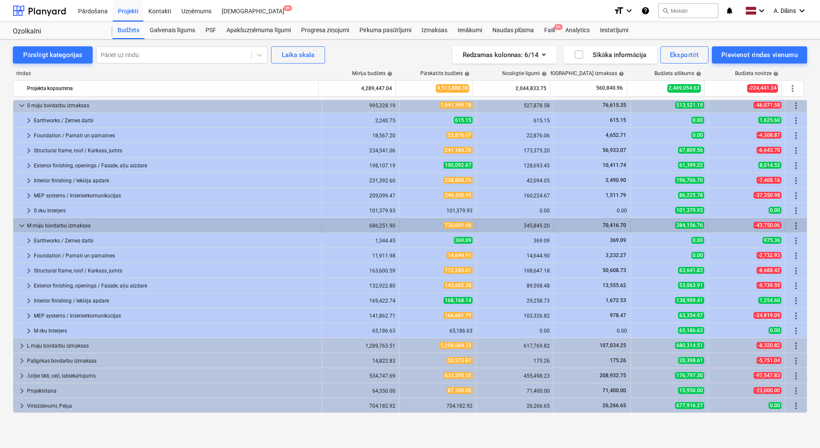
click at [18, 224] on span "keyboard_arrow_down" at bounding box center [22, 225] width 10 height 10
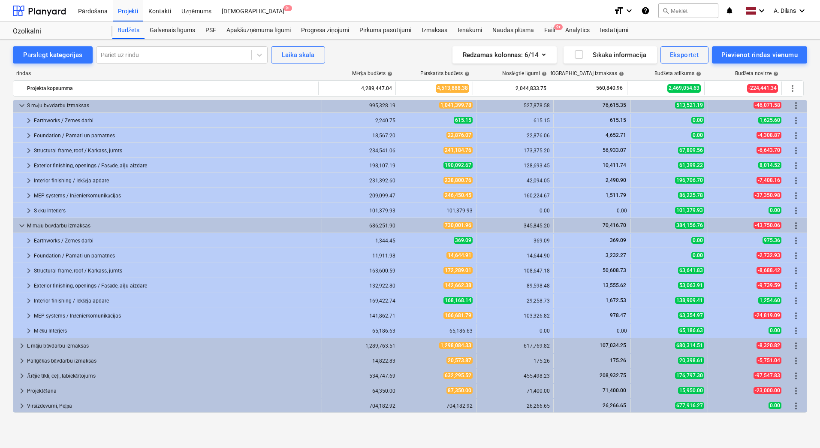
scroll to position [0, 0]
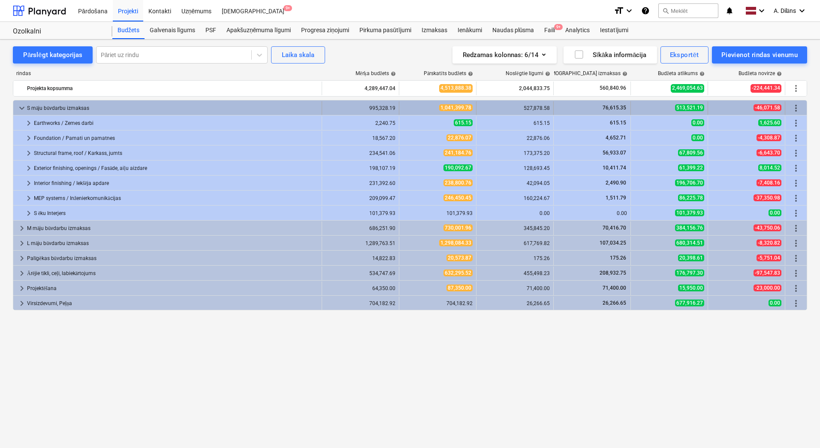
click at [21, 106] on span "keyboard_arrow_down" at bounding box center [22, 108] width 10 height 10
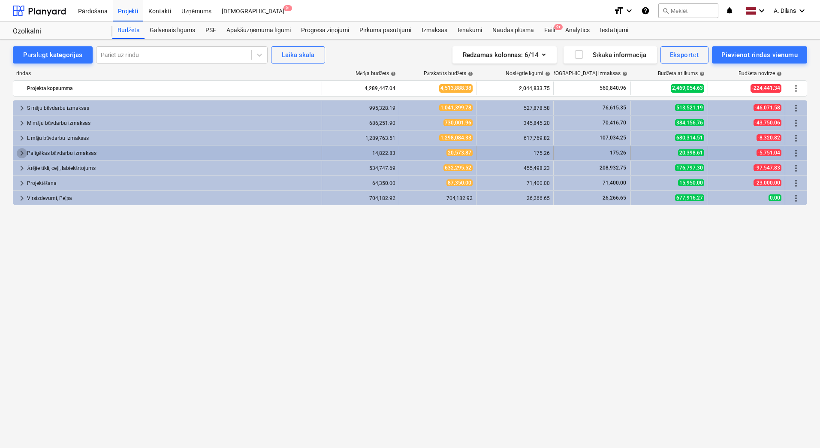
click at [20, 155] on span "keyboard_arrow_right" at bounding box center [22, 153] width 10 height 10
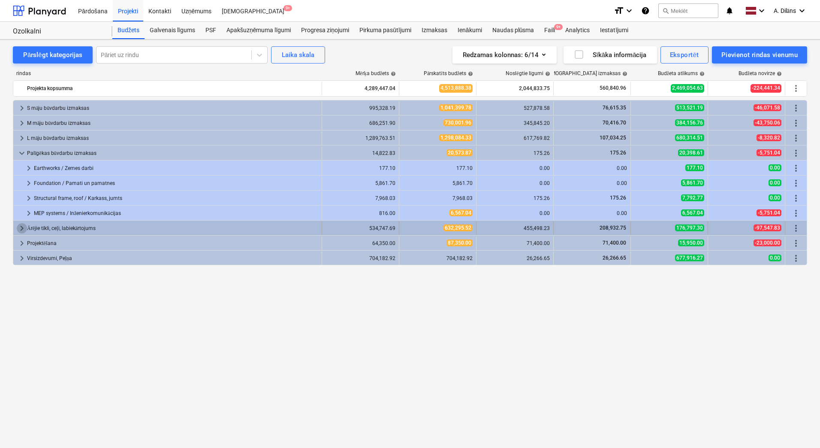
click at [23, 228] on span "keyboard_arrow_right" at bounding box center [22, 228] width 10 height 10
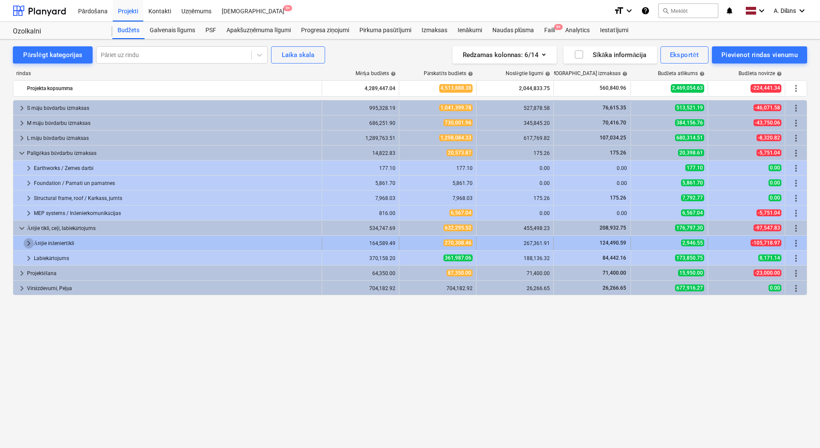
click at [26, 241] on span "keyboard_arrow_right" at bounding box center [29, 243] width 10 height 10
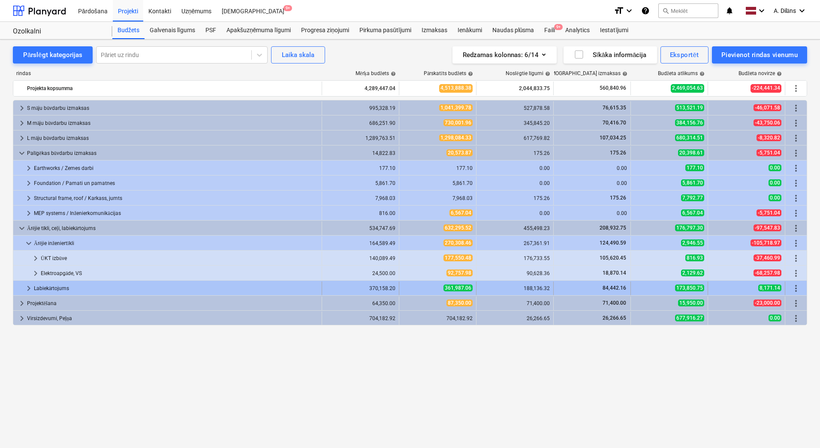
click at [28, 289] on span "keyboard_arrow_right" at bounding box center [29, 288] width 10 height 10
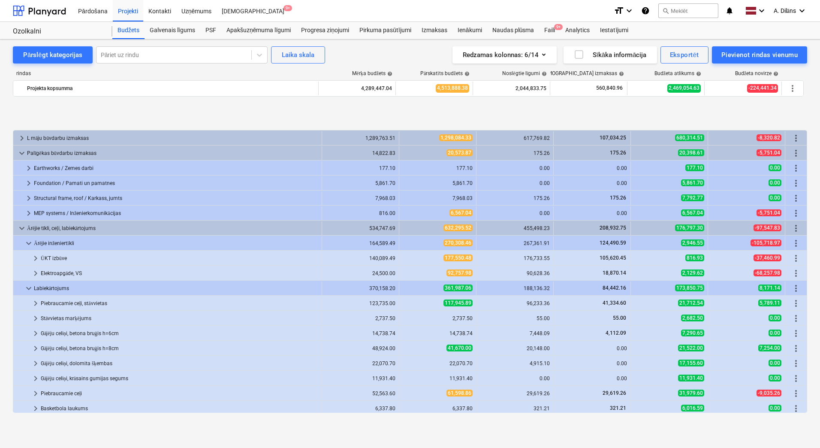
scroll to position [78, 0]
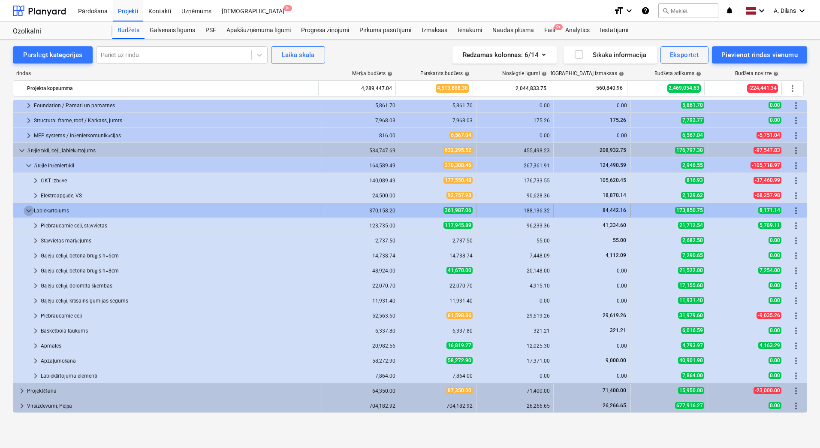
click at [29, 209] on span "keyboard_arrow_down" at bounding box center [29, 210] width 10 height 10
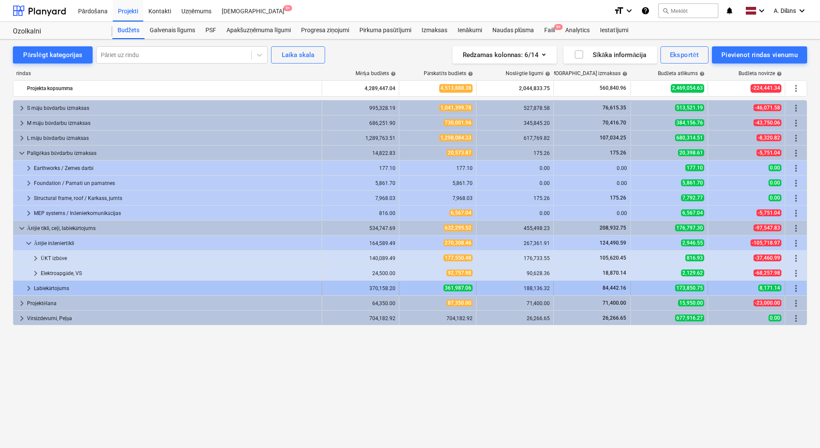
click at [25, 287] on span "keyboard_arrow_right" at bounding box center [29, 288] width 10 height 10
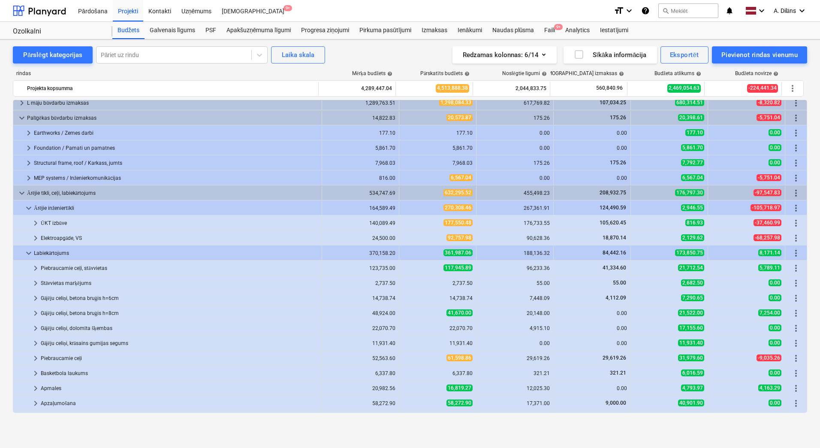
scroll to position [35, 0]
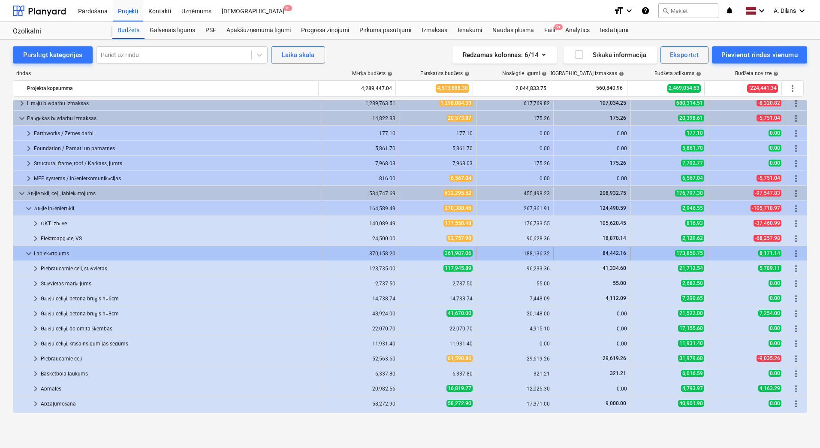
click at [28, 253] on span "keyboard_arrow_down" at bounding box center [29, 253] width 10 height 10
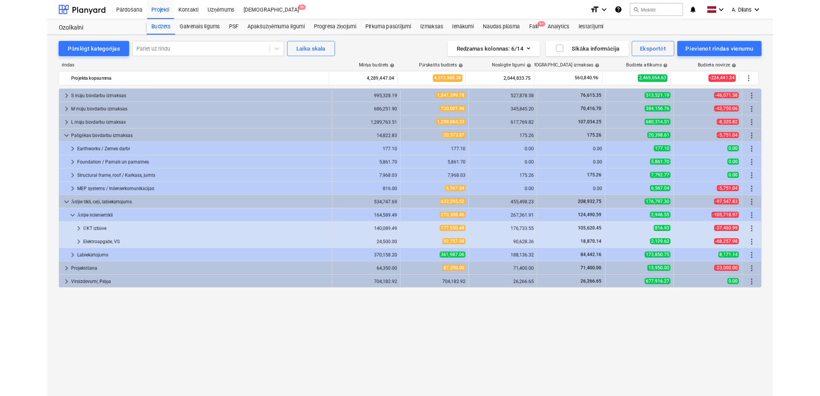
scroll to position [0, 0]
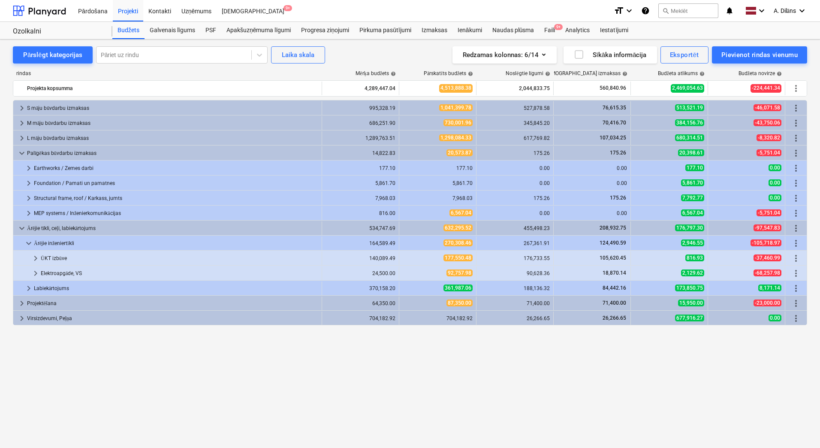
click at [18, 302] on span "keyboard_arrow_right" at bounding box center [22, 303] width 10 height 10
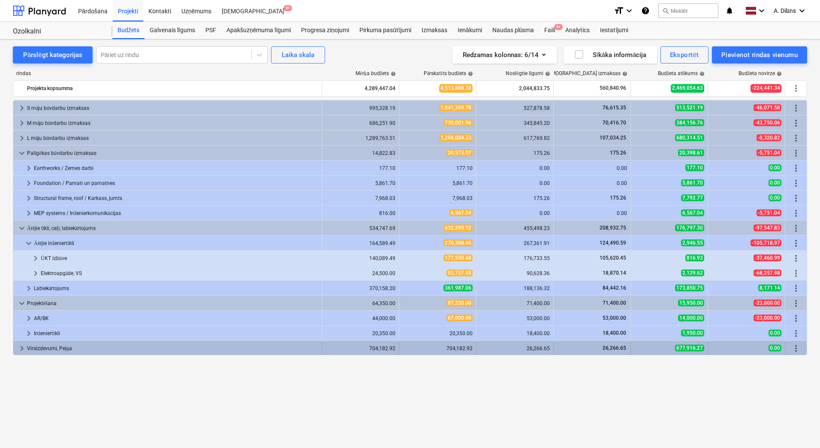
click at [21, 346] on span "keyboard_arrow_right" at bounding box center [22, 348] width 10 height 10
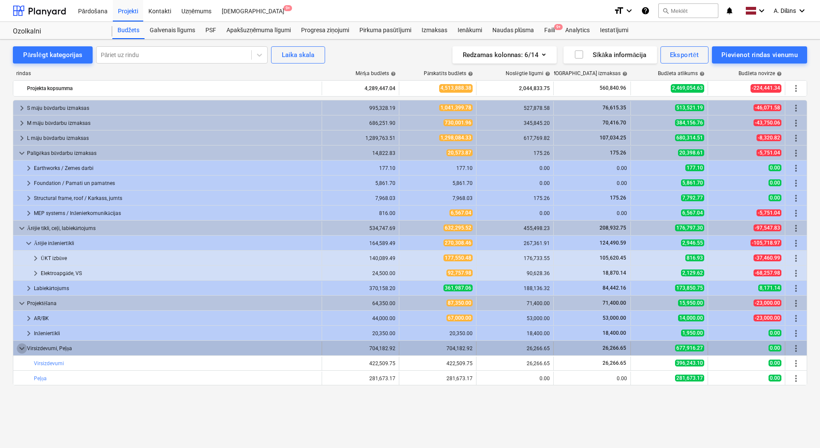
click at [23, 351] on span "keyboard_arrow_down" at bounding box center [22, 348] width 10 height 10
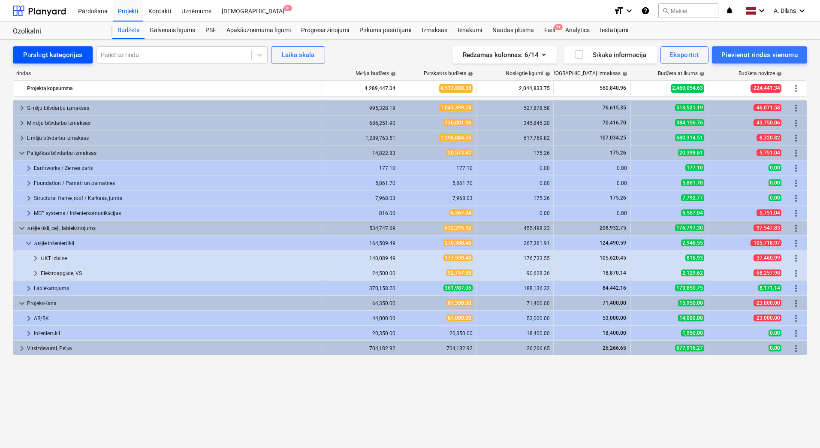
click at [41, 58] on div "Pārslēgt kategorijas" at bounding box center [52, 54] width 59 height 11
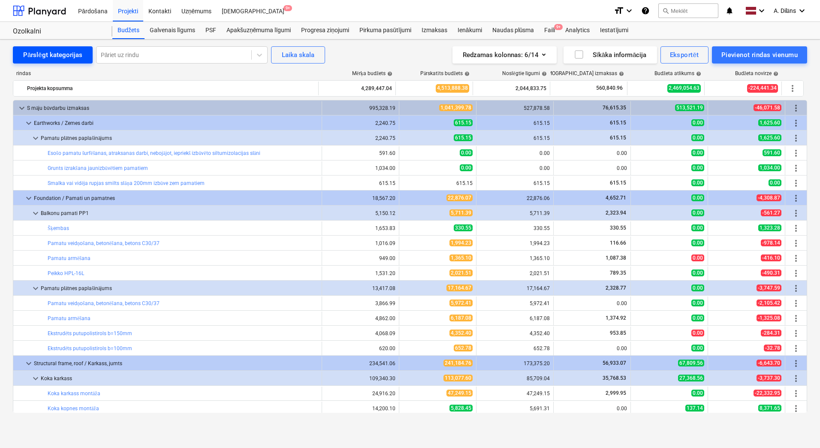
click at [43, 55] on div "Pārslēgt kategorijas" at bounding box center [52, 54] width 59 height 11
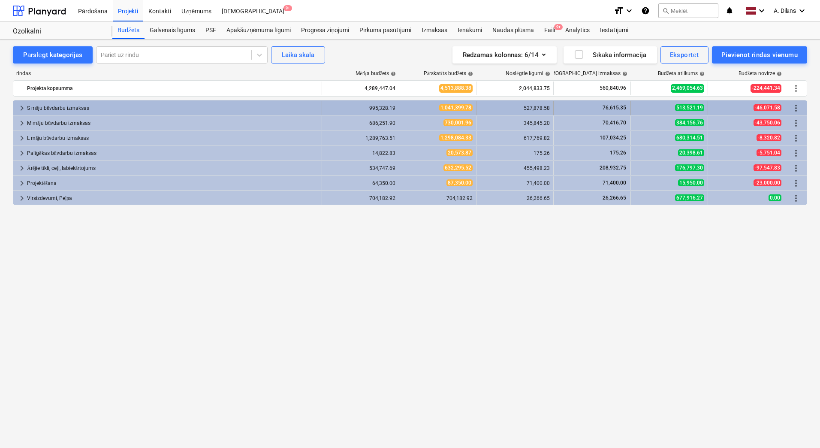
click at [20, 106] on span "keyboard_arrow_right" at bounding box center [22, 108] width 10 height 10
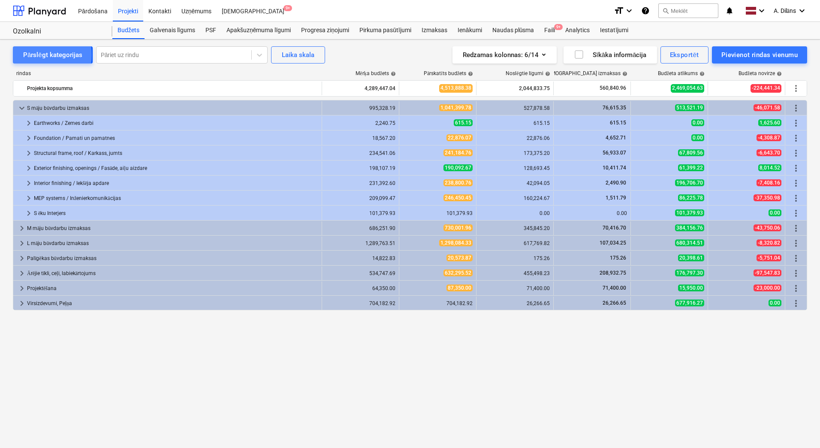
click at [27, 55] on div "Pārslēgt kategorijas" at bounding box center [52, 54] width 59 height 11
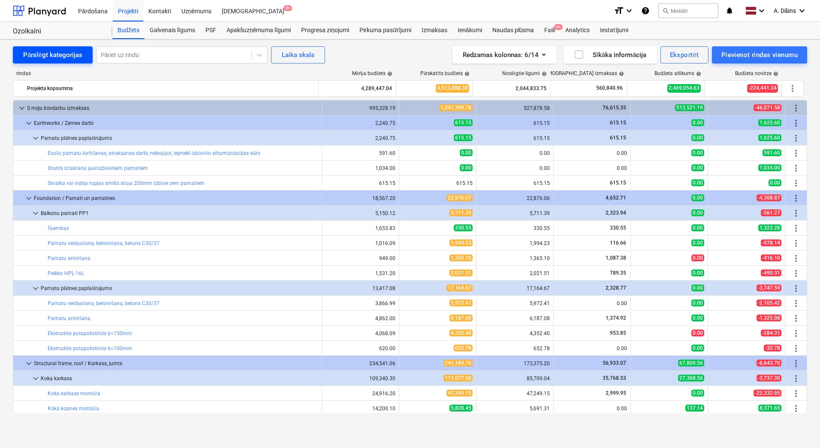
click at [30, 52] on div "Pārslēgt kategorijas" at bounding box center [52, 54] width 59 height 11
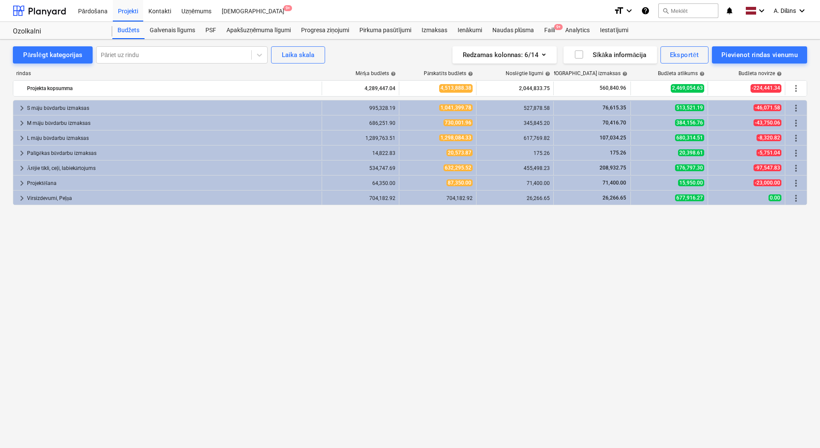
drag, startPoint x: 586, startPoint y: 252, endPoint x: 561, endPoint y: 246, distance: 25.9
drag, startPoint x: 561, startPoint y: 246, endPoint x: 515, endPoint y: 244, distance: 45.5
click at [515, 244] on div "keyboard_arrow_right S māju būvdarbu izmaksas 995,328.19 1,041,399.78 527,878.5…" at bounding box center [410, 256] width 794 height 313
drag, startPoint x: 751, startPoint y: 257, endPoint x: 661, endPoint y: 302, distance: 100.7
click at [649, 282] on div "keyboard_arrow_right S māju būvdarbu izmaksas 995,328.19 1,041,399.78 527,878.5…" at bounding box center [410, 256] width 794 height 313
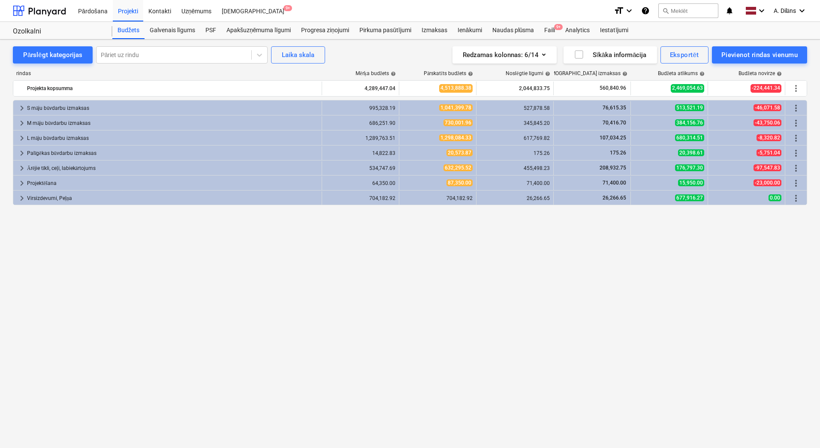
drag, startPoint x: 777, startPoint y: 442, endPoint x: 649, endPoint y: 403, distance: 133.4
click at [649, 403] on div "keyboard_arrow_right S māju būvdarbu izmaksas 995,328.19 1,041,399.78 527,878.5…" at bounding box center [410, 256] width 794 height 313
drag, startPoint x: 552, startPoint y: 249, endPoint x: 543, endPoint y: 250, distance: 9.0
drag, startPoint x: 543, startPoint y: 250, endPoint x: 475, endPoint y: 246, distance: 68.7
click at [475, 246] on div "keyboard_arrow_right S māju būvdarbu izmaksas 995,328.19 1,041,399.78 527,878.5…" at bounding box center [410, 256] width 794 height 313
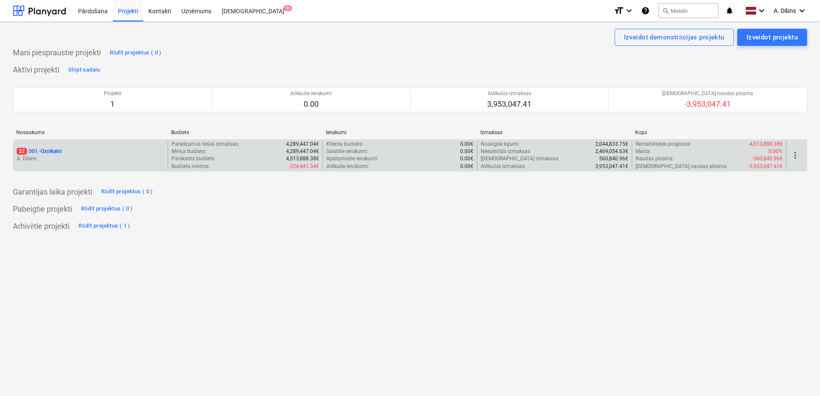
click at [90, 154] on div "22 001 - Ozolkalni" at bounding box center [91, 151] width 148 height 7
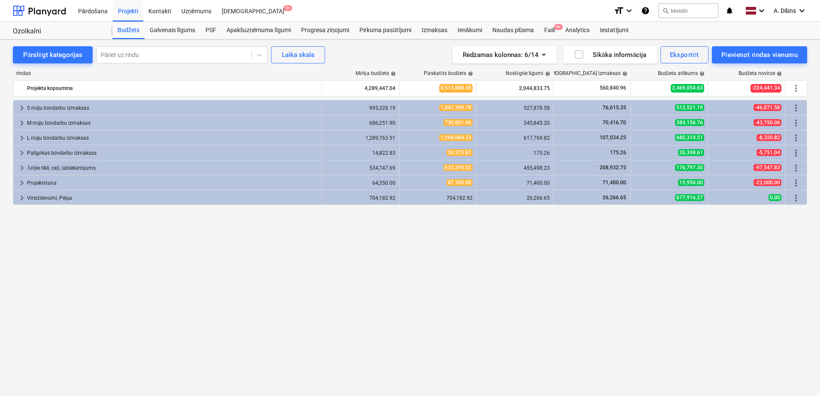
drag, startPoint x: 260, startPoint y: 250, endPoint x: 221, endPoint y: 250, distance: 39.5
drag, startPoint x: 221, startPoint y: 250, endPoint x: 120, endPoint y: 250, distance: 100.3
click at [120, 250] on div "keyboard_arrow_right S māju būvdarbu izmaksas 995,328.19 1,041,399.78 527,878.5…" at bounding box center [410, 230] width 794 height 261
click at [232, 14] on div "Iesūtne 9+" at bounding box center [253, 11] width 73 height 22
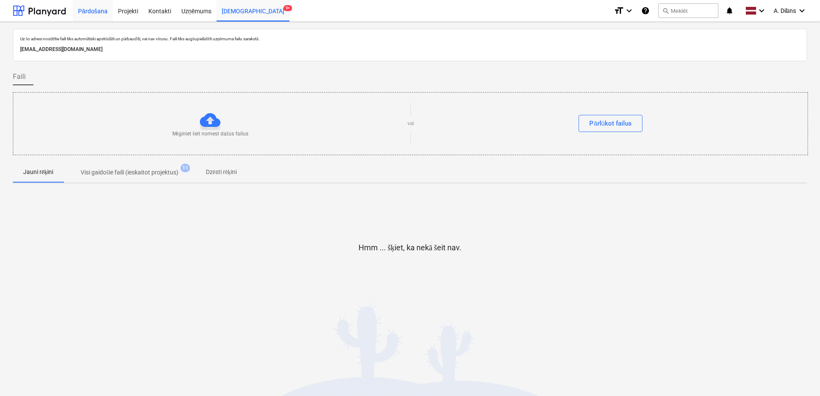
click at [100, 11] on div "Pārdošana" at bounding box center [93, 11] width 40 height 22
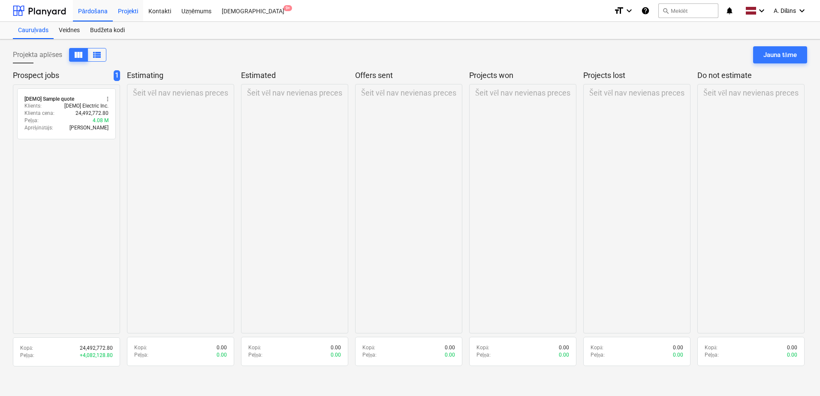
click at [135, 12] on div "Projekti" at bounding box center [128, 11] width 30 height 22
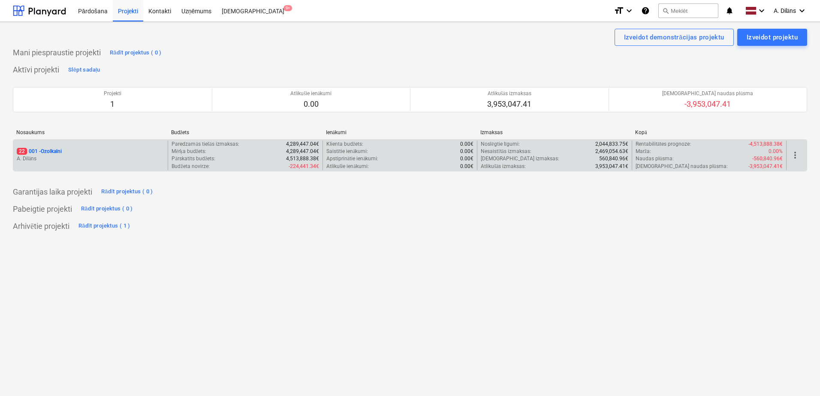
click at [84, 156] on p "A. Dilāns" at bounding box center [91, 158] width 148 height 7
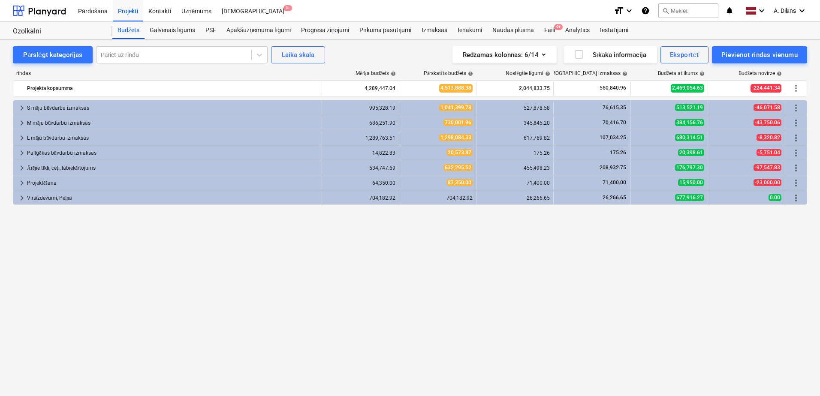
drag, startPoint x: 449, startPoint y: 222, endPoint x: 392, endPoint y: 221, distance: 56.6
drag, startPoint x: 392, startPoint y: 221, endPoint x: 369, endPoint y: 221, distance: 23.2
drag, startPoint x: 369, startPoint y: 221, endPoint x: 291, endPoint y: 241, distance: 80.2
click at [291, 241] on div "keyboard_arrow_right S māju būvdarbu izmaksas 995,328.19 1,041,399.78 527,878.5…" at bounding box center [410, 230] width 794 height 261
click at [270, 28] on div "Apakšuzņēmuma līgumi" at bounding box center [258, 30] width 75 height 17
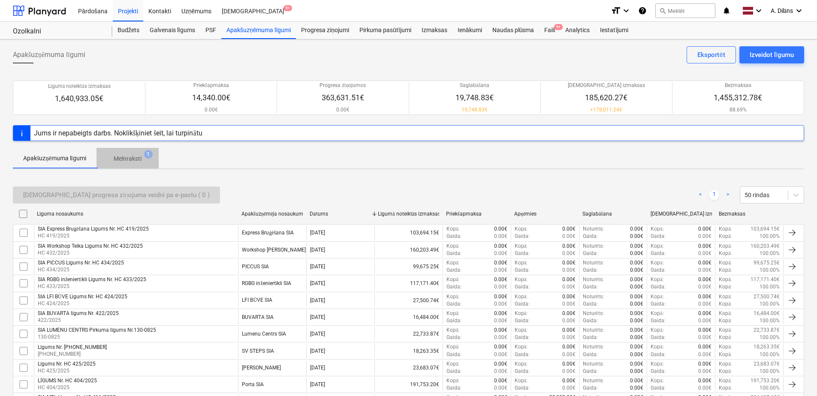
click at [125, 160] on p "Melnraksti" at bounding box center [128, 158] width 28 height 9
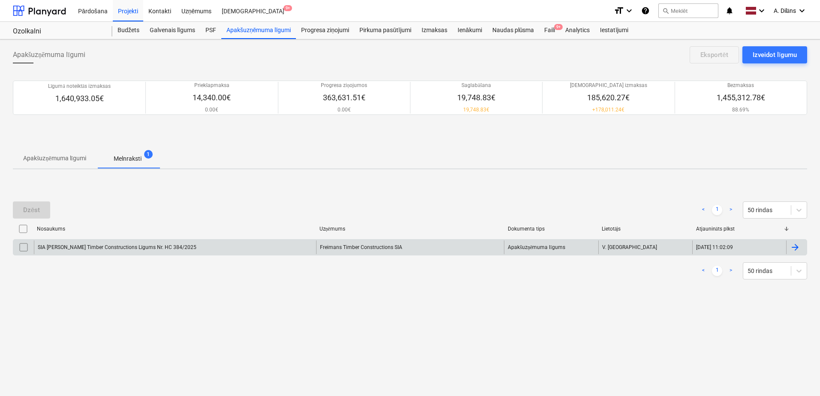
click at [235, 252] on div "SIA Freimans Timber Constructions Līgums Nr. HC 384/2025" at bounding box center [175, 248] width 282 height 14
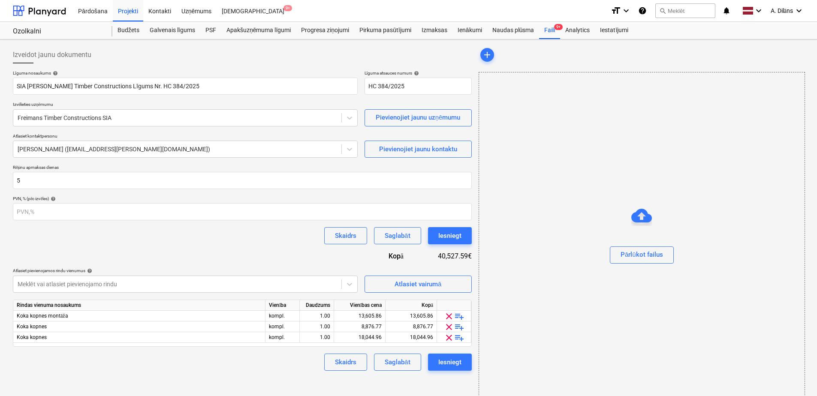
drag, startPoint x: 315, startPoint y: 223, endPoint x: 281, endPoint y: 232, distance: 35.1
drag, startPoint x: 281, startPoint y: 232, endPoint x: 313, endPoint y: 256, distance: 40.7
drag, startPoint x: 313, startPoint y: 256, endPoint x: 253, endPoint y: 253, distance: 60.1
click at [253, 253] on div "Līguma nosaukums help SIA Freimans Timber Constructions Līgums Nr. HC 384/2025 …" at bounding box center [242, 220] width 459 height 301
click at [440, 29] on div "Izmaksas" at bounding box center [434, 30] width 36 height 17
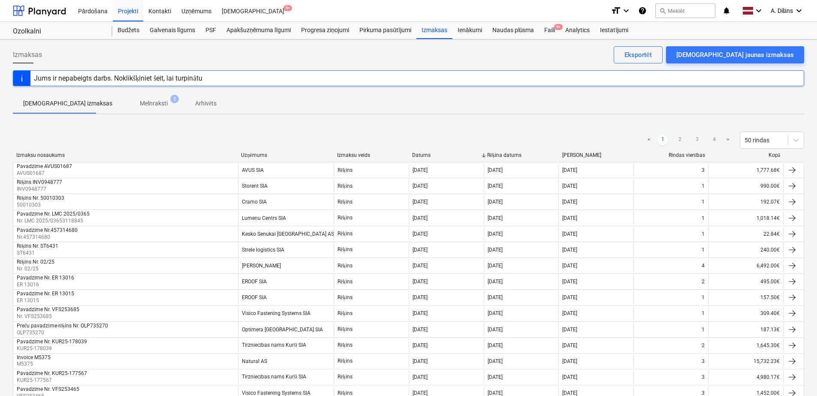
click at [140, 102] on p "Melnraksti" at bounding box center [154, 103] width 28 height 9
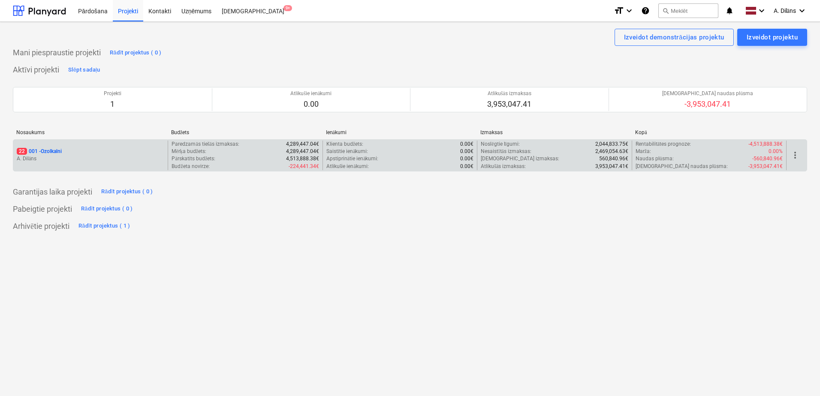
click at [102, 147] on div "22 001 - Ozolkalni A. Dilāns" at bounding box center [90, 156] width 154 height 30
click at [111, 156] on p "A. Dilāns" at bounding box center [91, 158] width 148 height 7
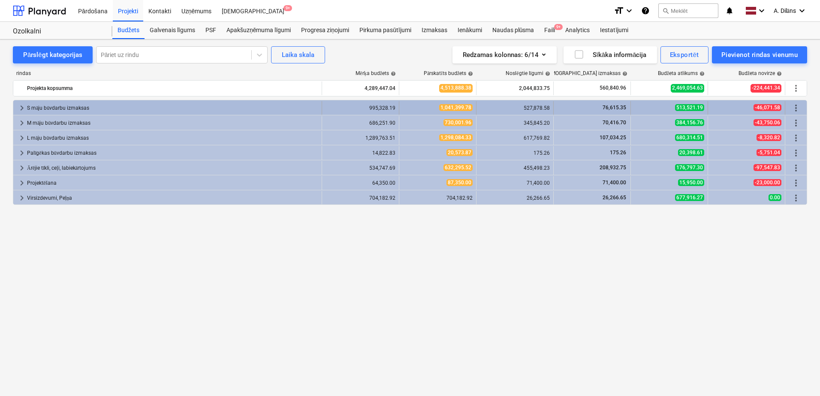
click at [22, 107] on span "keyboard_arrow_right" at bounding box center [22, 108] width 10 height 10
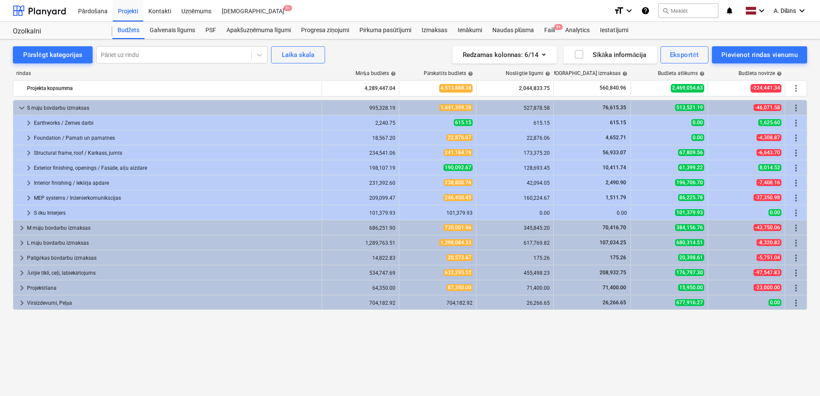
drag, startPoint x: 147, startPoint y: 328, endPoint x: 122, endPoint y: 322, distance: 25.3
drag, startPoint x: 122, startPoint y: 322, endPoint x: 87, endPoint y: 324, distance: 35.6
drag, startPoint x: 87, startPoint y: 324, endPoint x: 22, endPoint y: 329, distance: 64.5
drag, startPoint x: 22, startPoint y: 329, endPoint x: 16, endPoint y: 329, distance: 6.4
drag, startPoint x: 16, startPoint y: 329, endPoint x: 14, endPoint y: 336, distance: 7.2
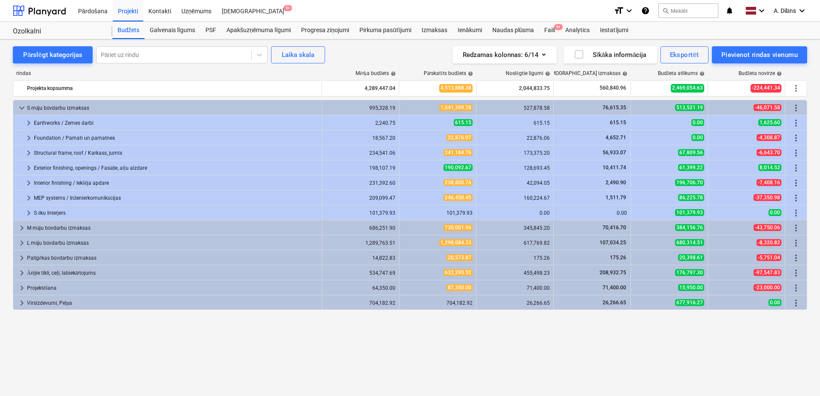
click at [14, 336] on div "keyboard_arrow_down S māju būvdarbu izmaksas 995,328.19 1,041,399.78 527,878.58…" at bounding box center [410, 230] width 794 height 261
